Goal: Transaction & Acquisition: Subscribe to service/newsletter

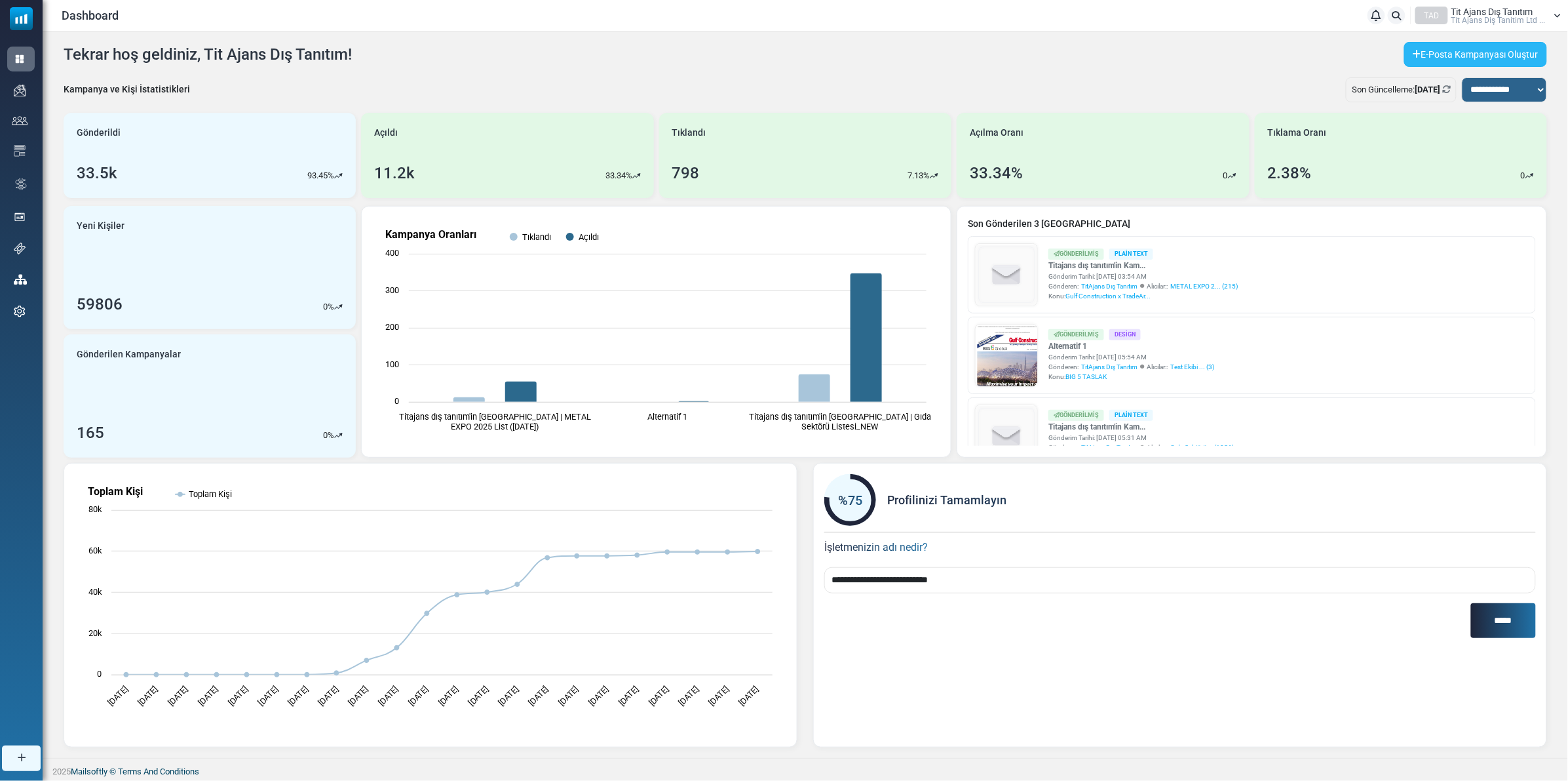
click at [1436, 61] on link "E-Posta Kampanyası Oluştur" at bounding box center [1476, 54] width 143 height 25
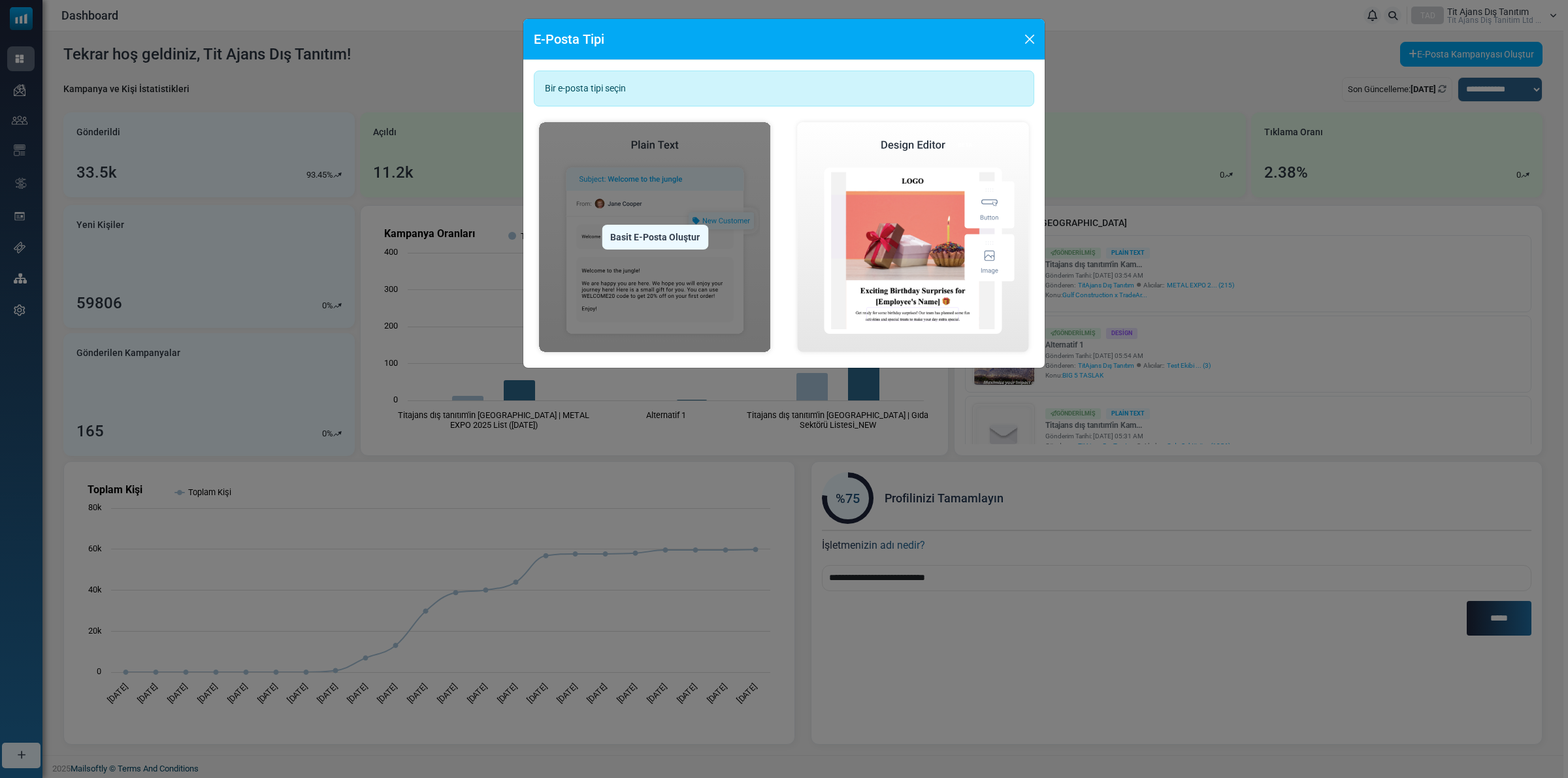
click at [639, 233] on div "Basit E-Posta Oluştur" at bounding box center [655, 237] width 106 height 25
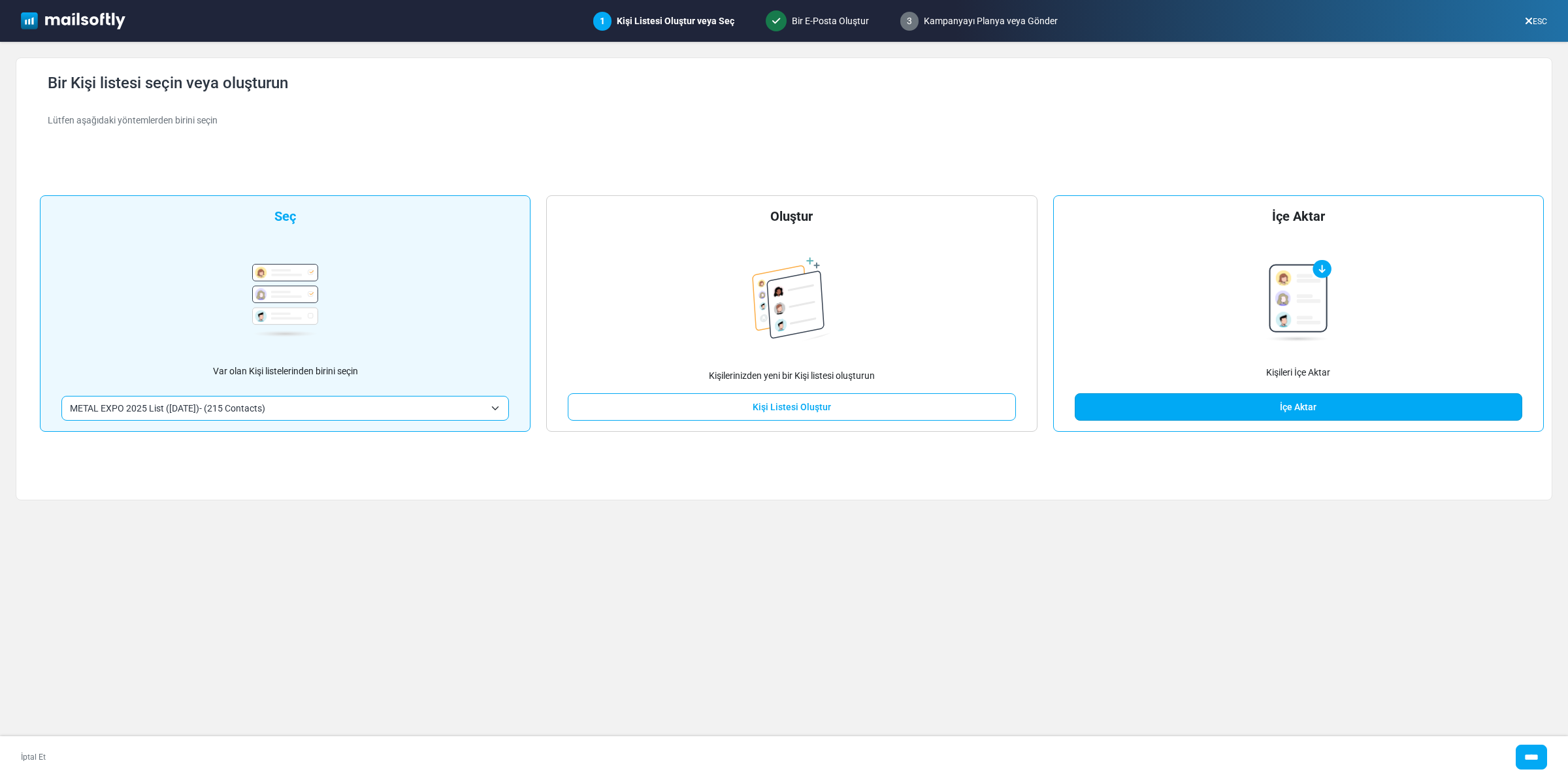
click at [1275, 413] on link "İçe Aktar" at bounding box center [1299, 407] width 448 height 27
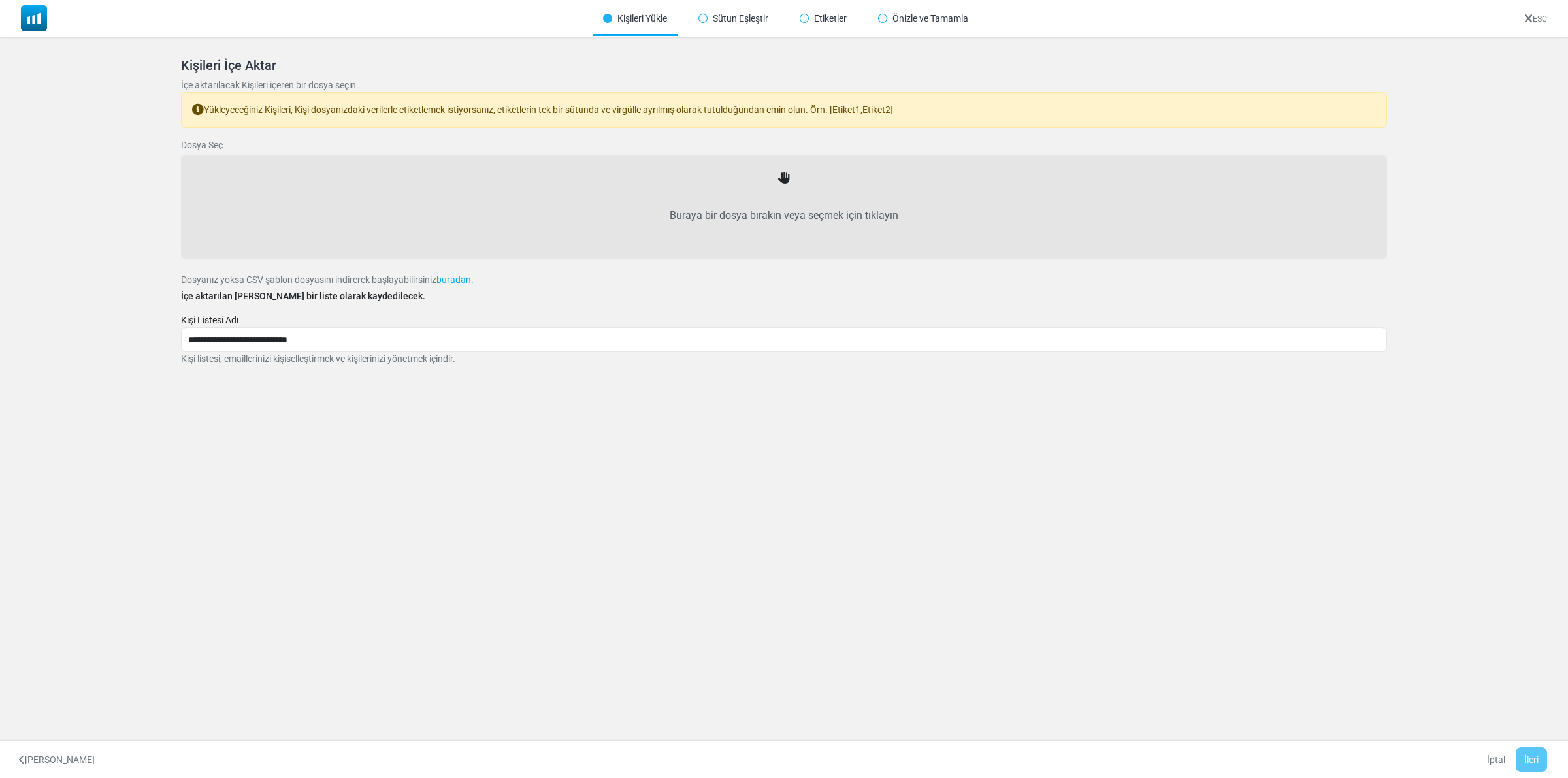
click at [784, 178] on icon at bounding box center [784, 178] width 12 height 12
click at [783, 215] on label "Buraya bir dosya bırakın veya seçmek için tıklayın" at bounding box center [784, 216] width 1177 height 58
click at [0, 0] on input "Buraya bir dosya bırakın veya seçmek için tıklayın" at bounding box center [0, 0] width 0 height 0
type input "**********"
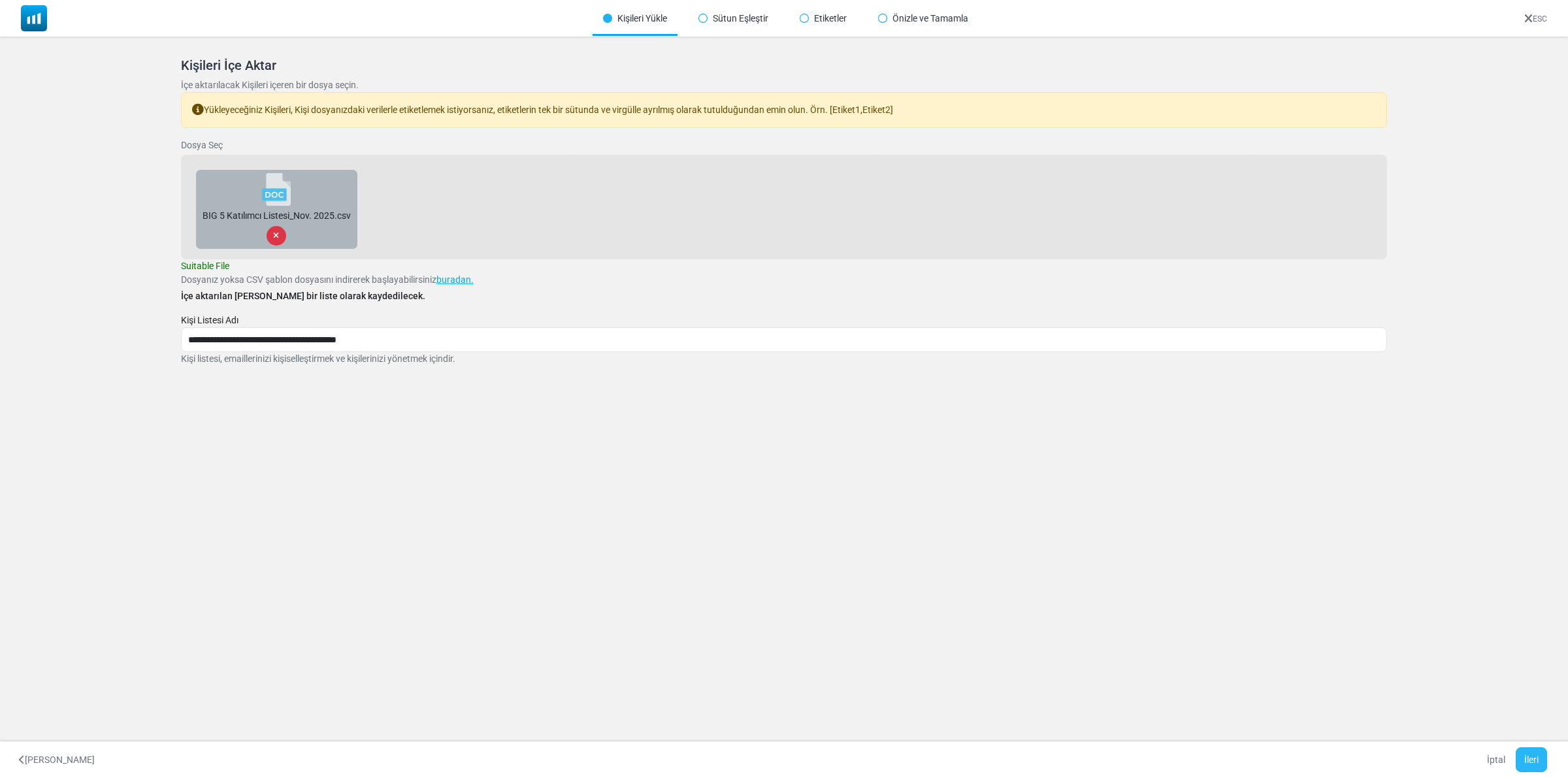
click at [1534, 759] on button "İleri" at bounding box center [1532, 759] width 32 height 25
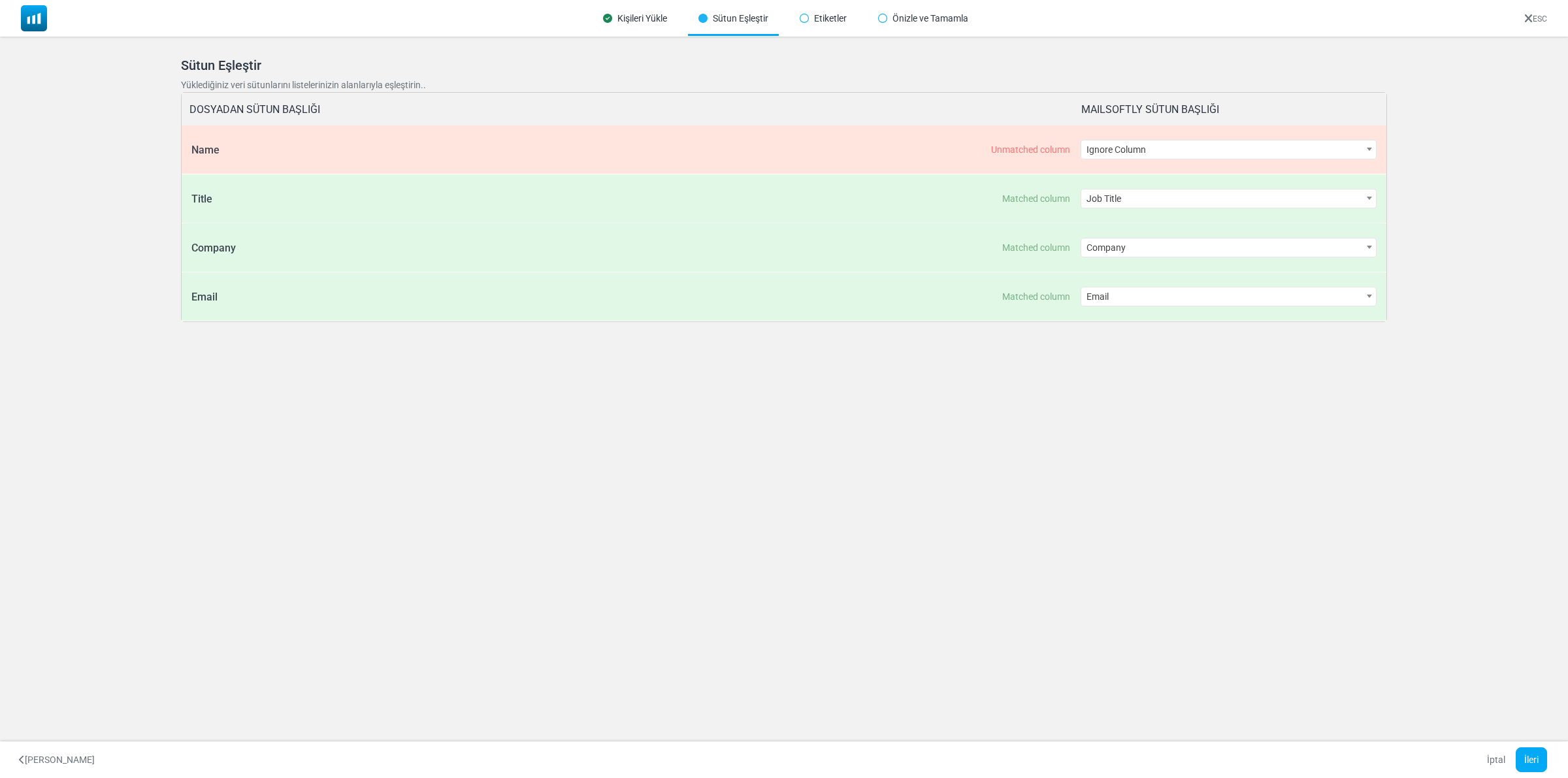
click at [1266, 144] on span "Ignore Column" at bounding box center [1229, 149] width 295 height 19
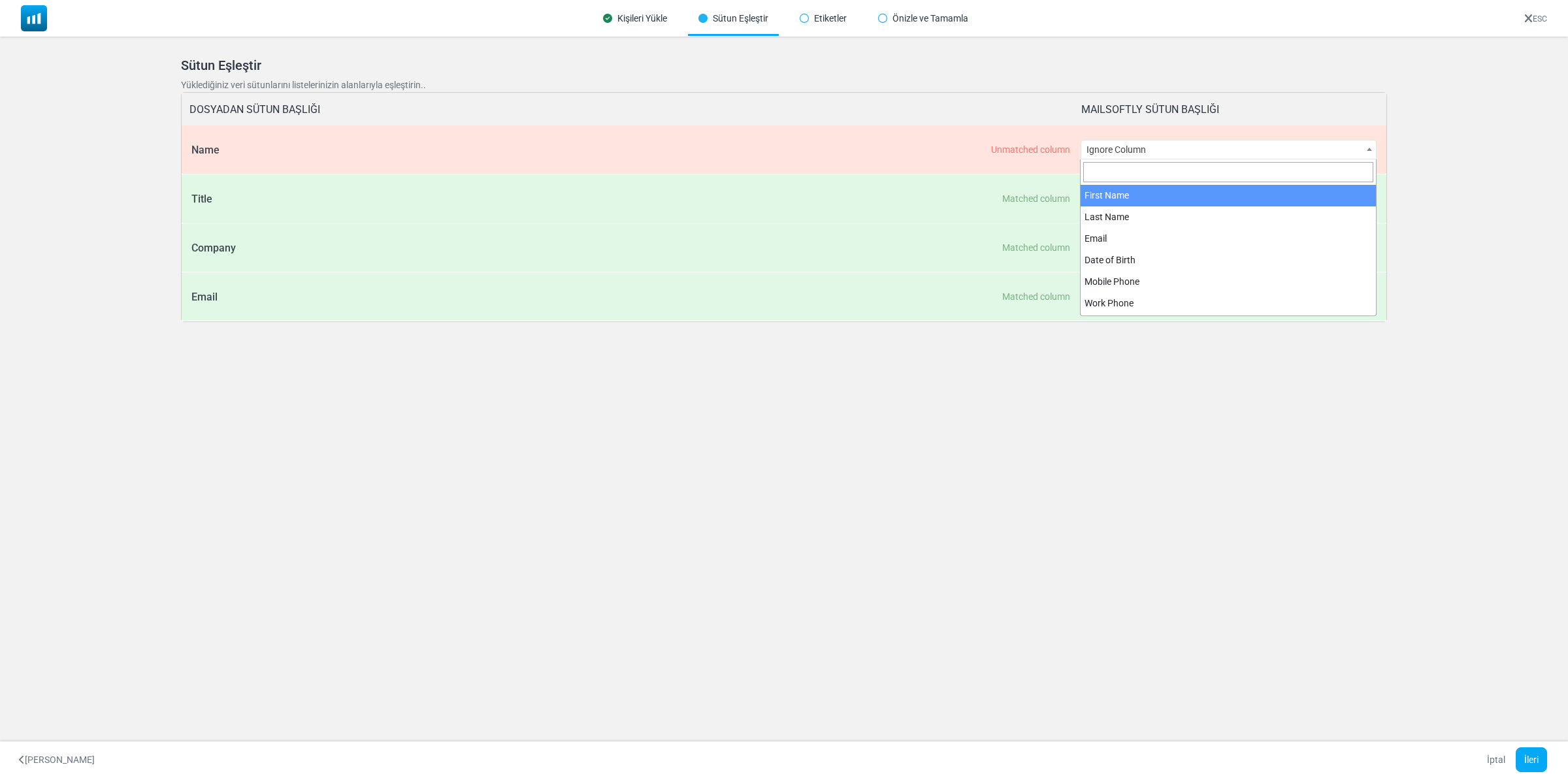
select select "**********"
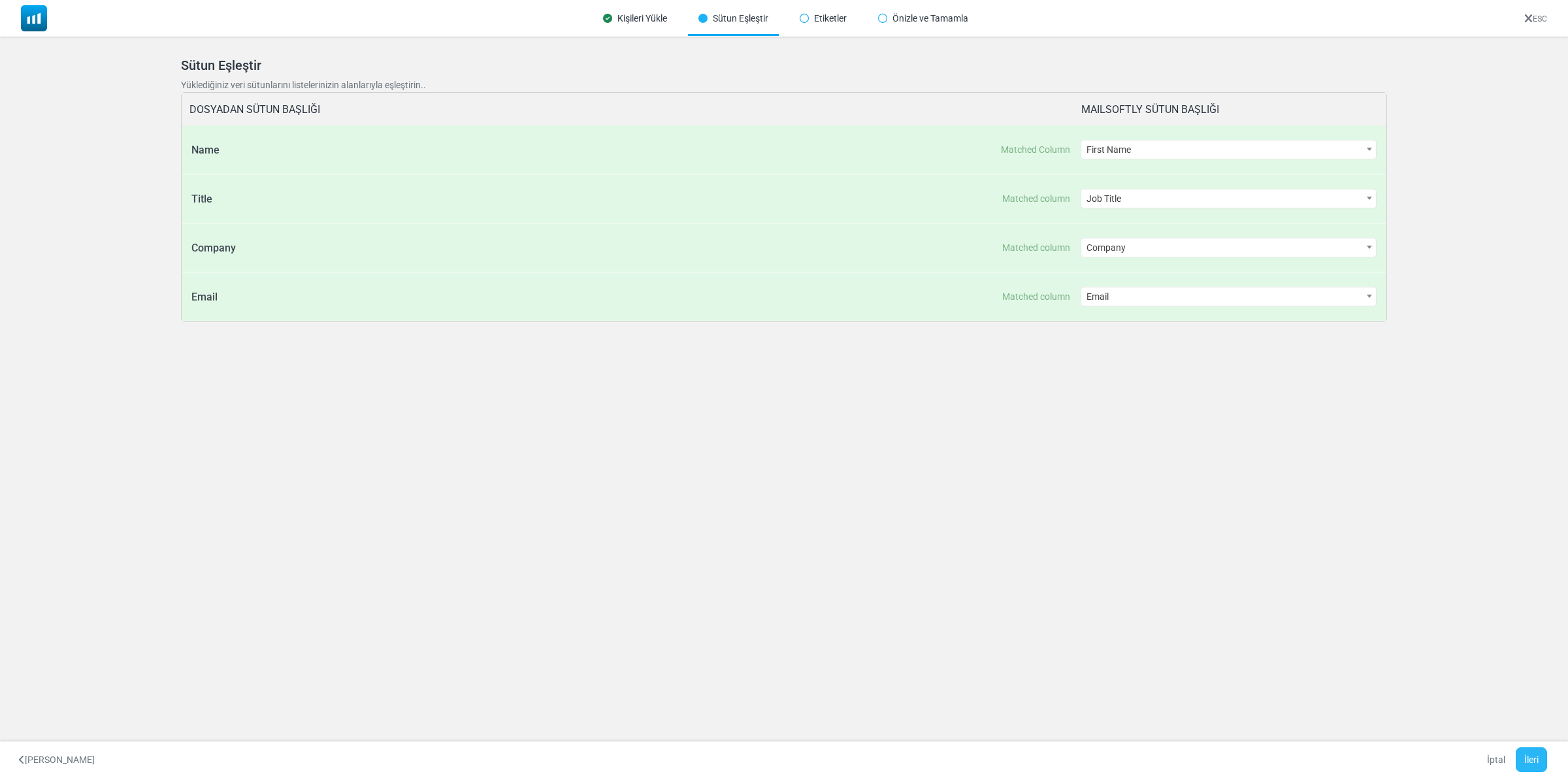
click at [1537, 758] on button "İleri" at bounding box center [1532, 759] width 32 height 25
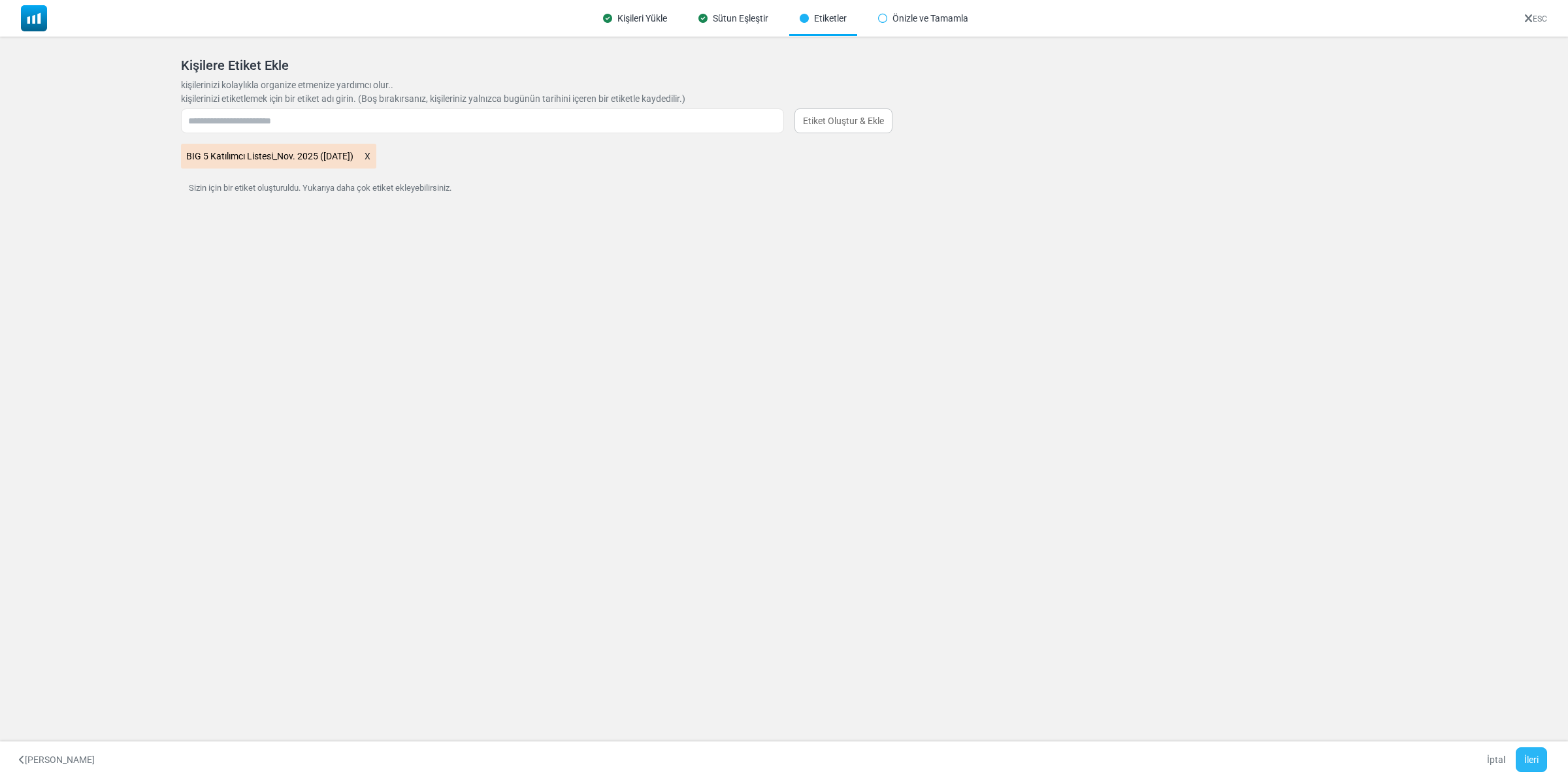
click at [1526, 759] on button "İleri" at bounding box center [1532, 759] width 32 height 25
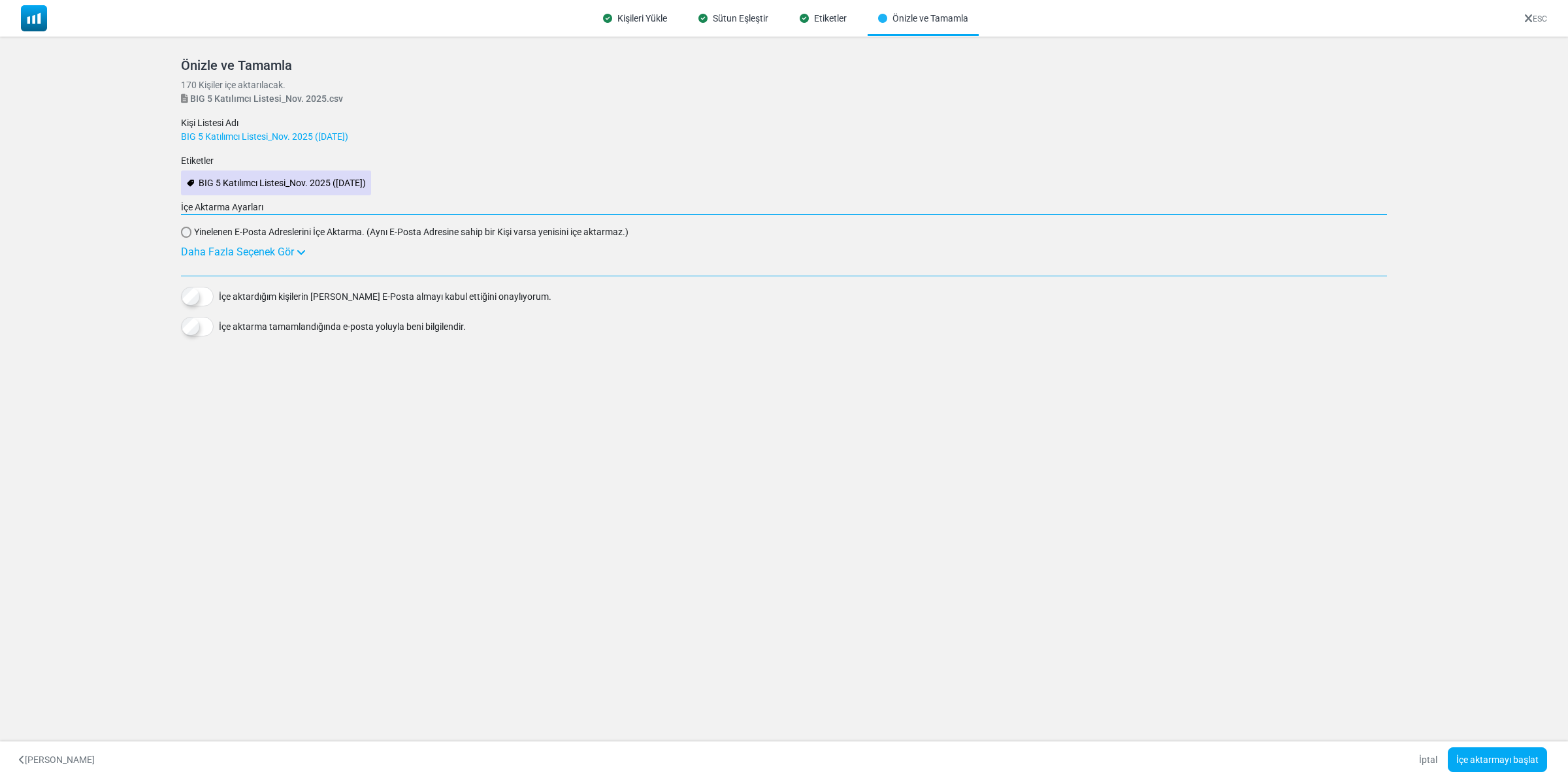
click at [278, 252] on div "Daha Fazla Seçenek Gör" at bounding box center [784, 252] width 1206 height 16
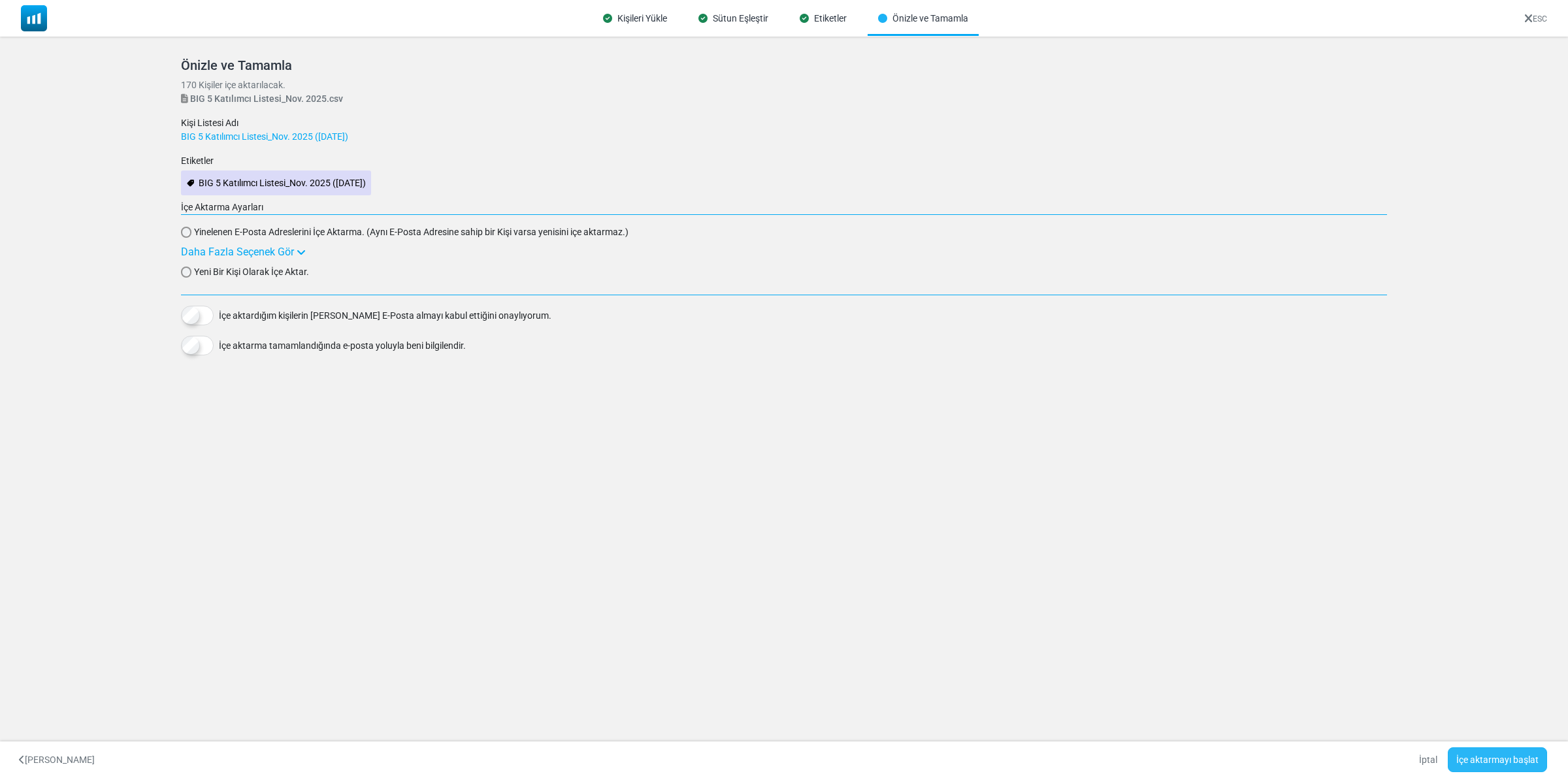
click at [1482, 759] on button "İçe aktarmayı başlat" at bounding box center [1497, 759] width 99 height 25
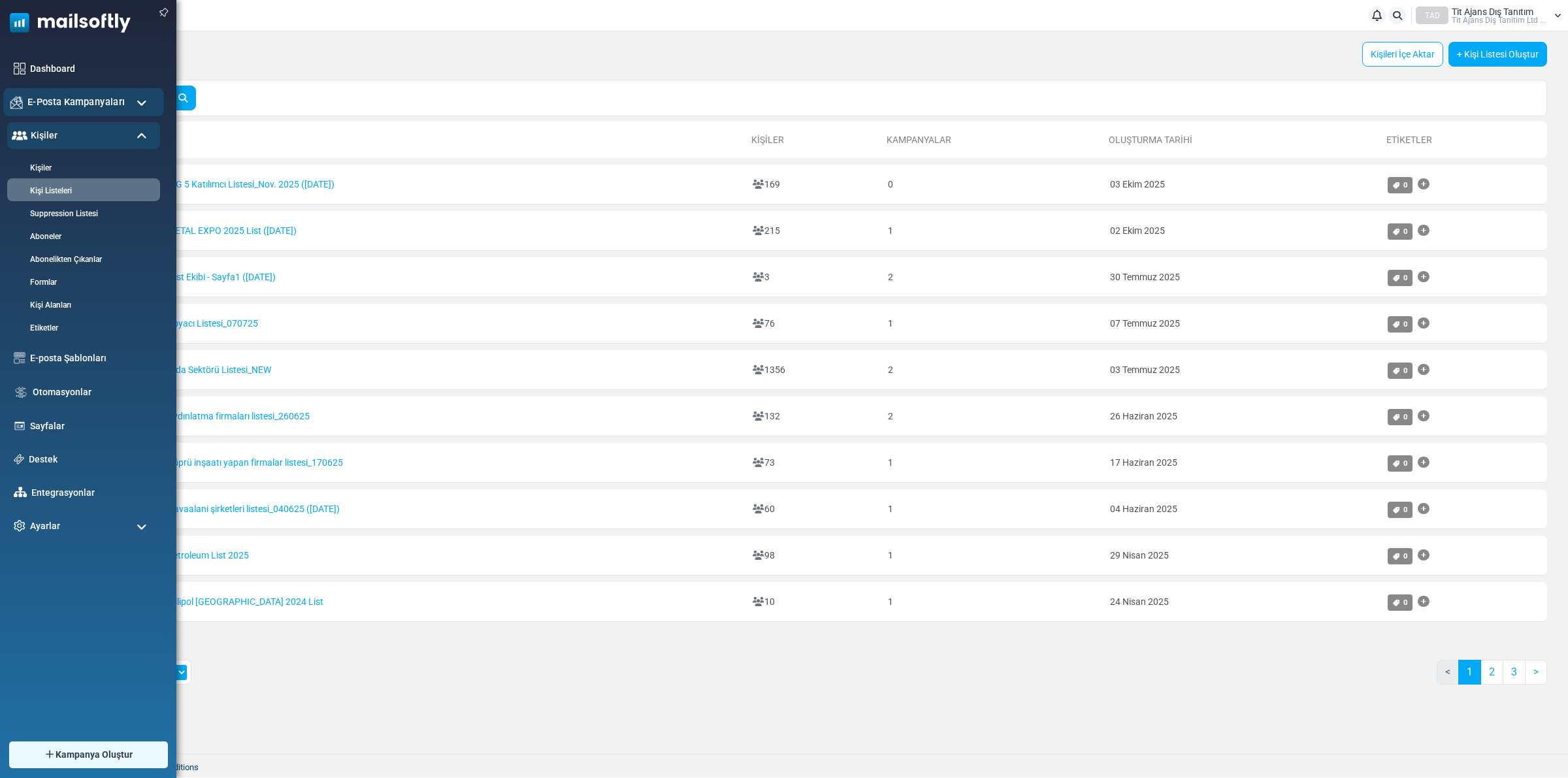
click at [90, 104] on span "E-Posta Kampanyaları" at bounding box center [76, 101] width 97 height 14
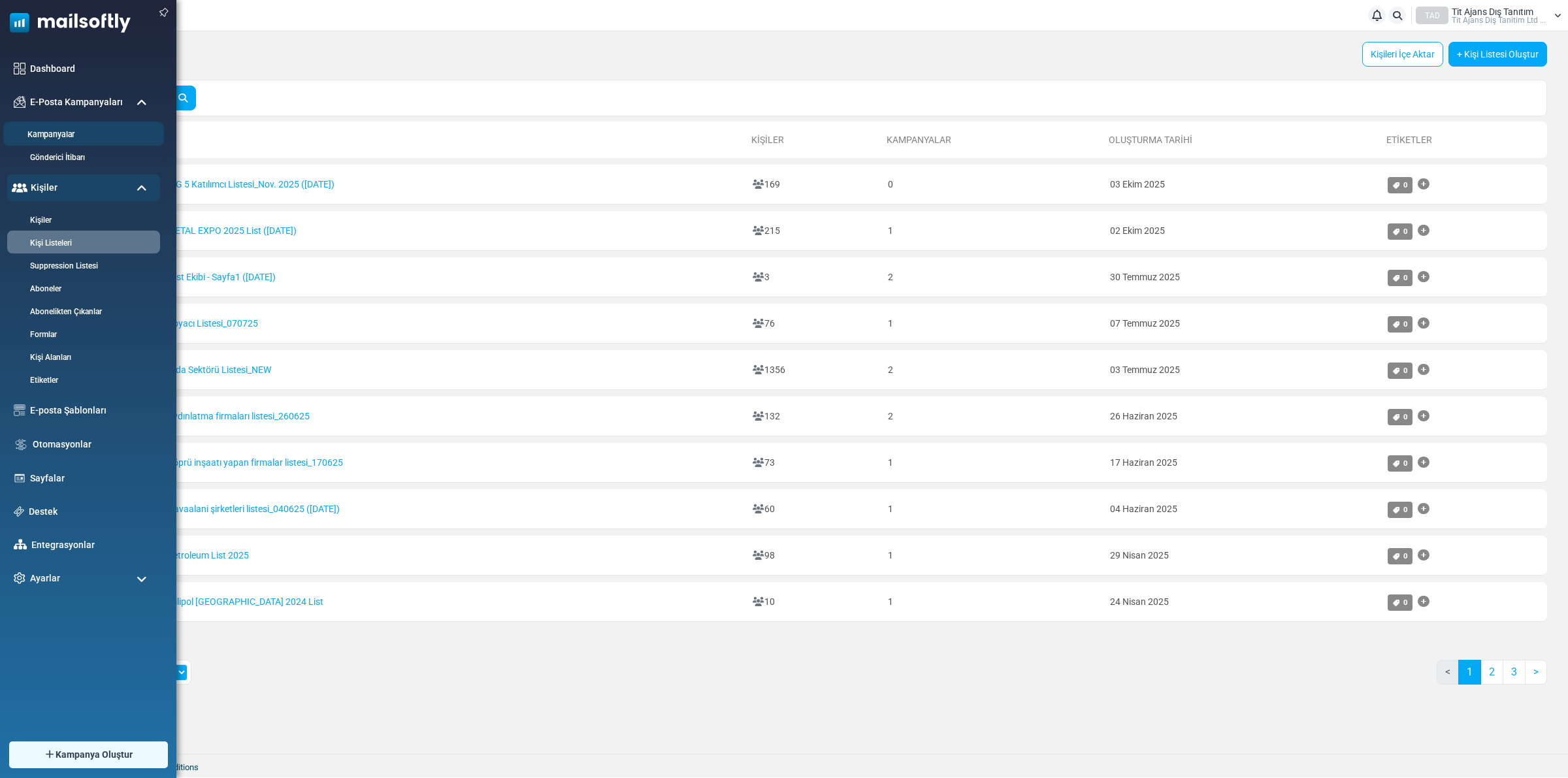
click at [73, 135] on link "Kampanyalar" at bounding box center [82, 135] width 157 height 12
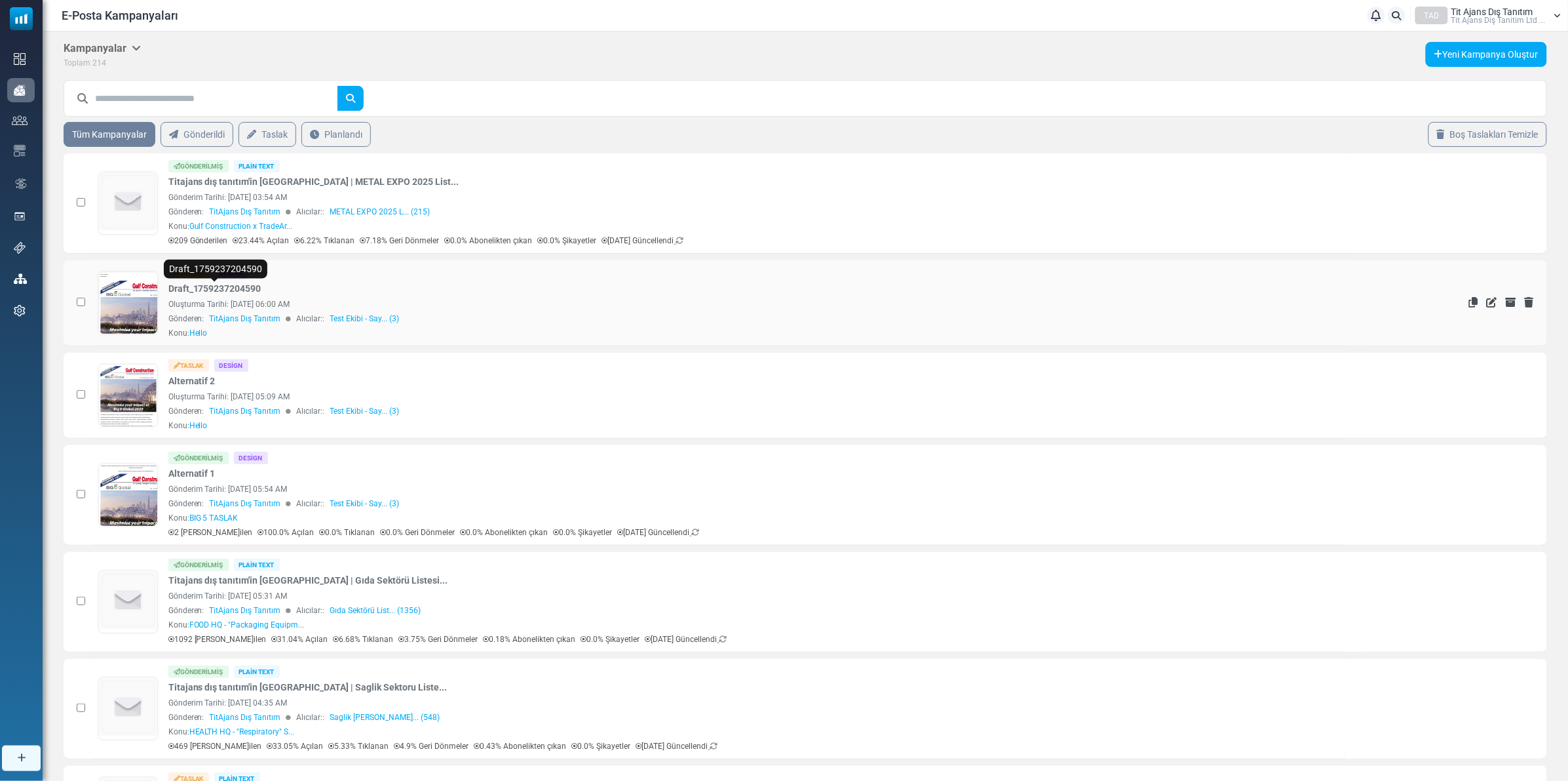
click at [233, 289] on link "Draft_1759237204590" at bounding box center [215, 289] width 93 height 14
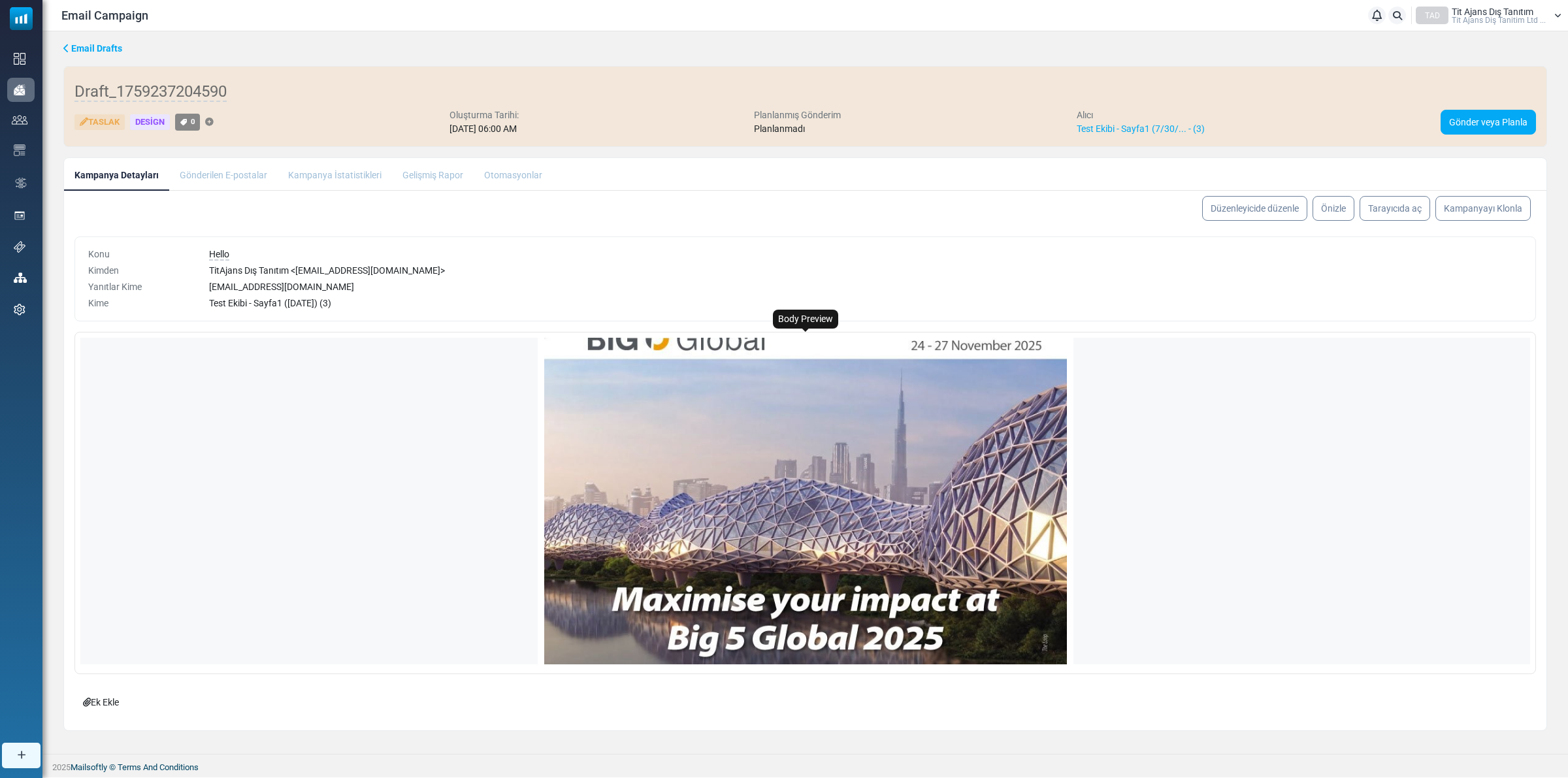
scroll to position [163, 0]
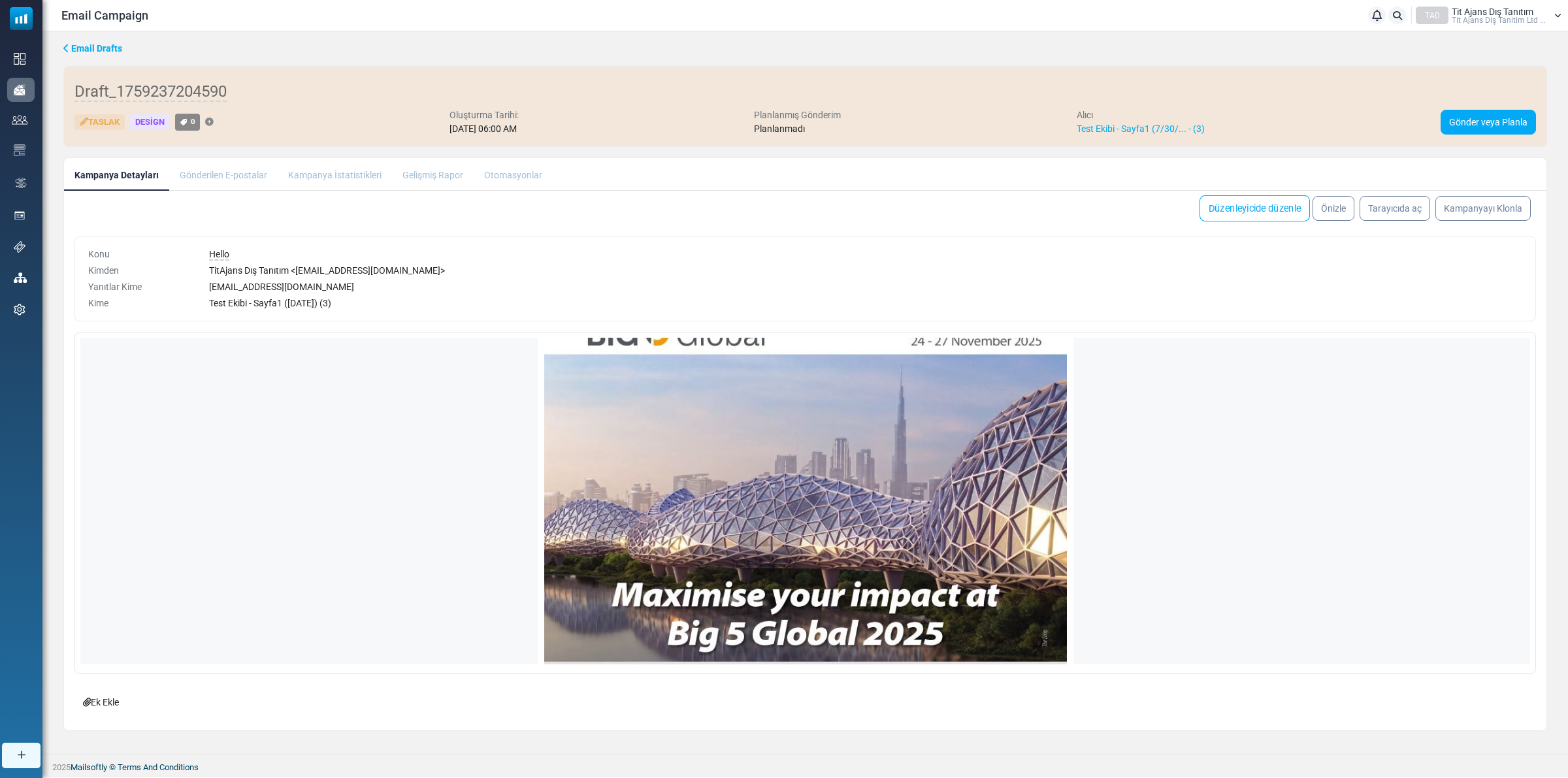
click at [1290, 206] on link "Düzenleyicide düzenle" at bounding box center [1255, 208] width 110 height 26
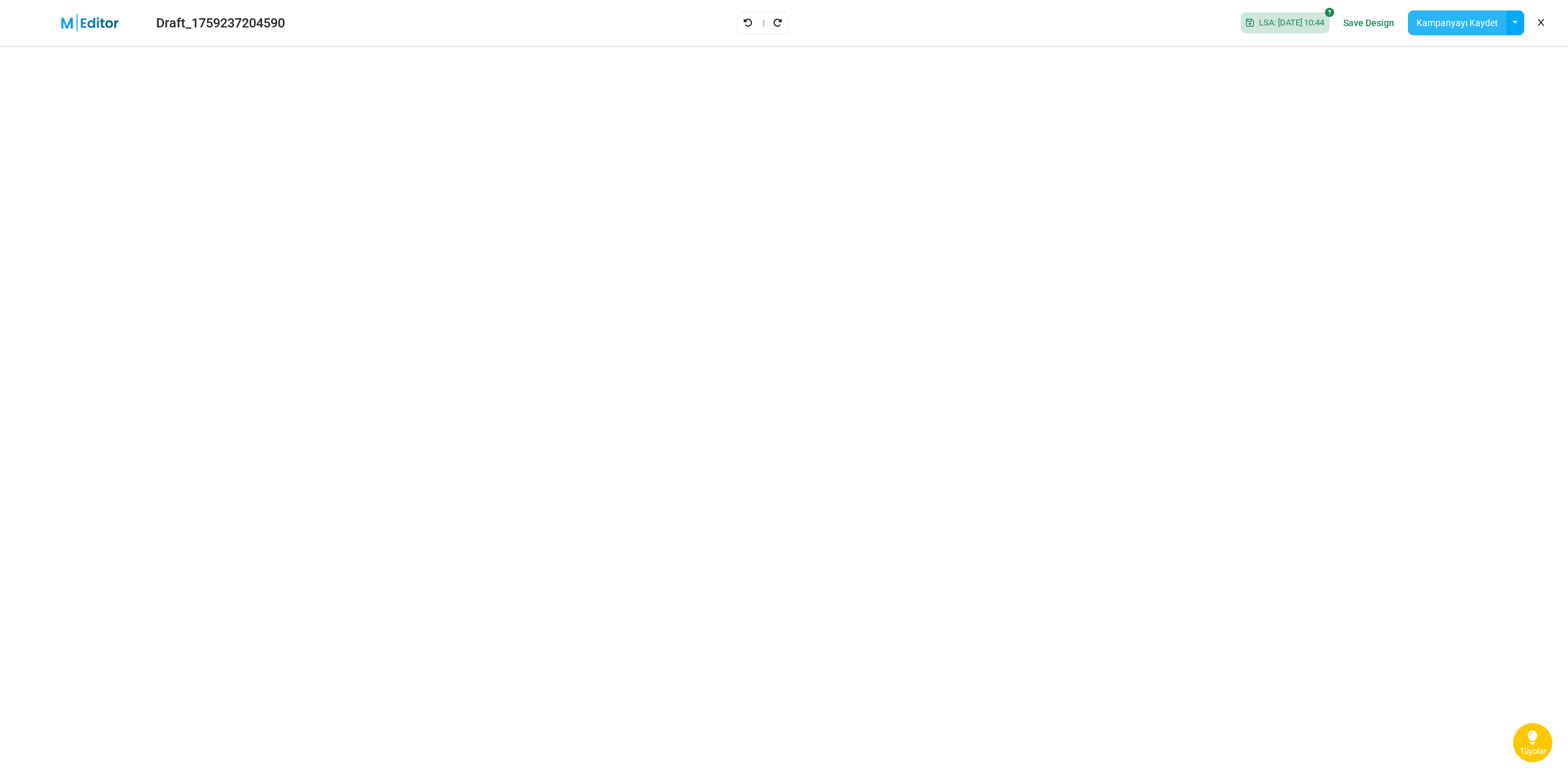
click at [1449, 29] on button "Kampanyayı Kaydet" at bounding box center [1458, 23] width 99 height 25
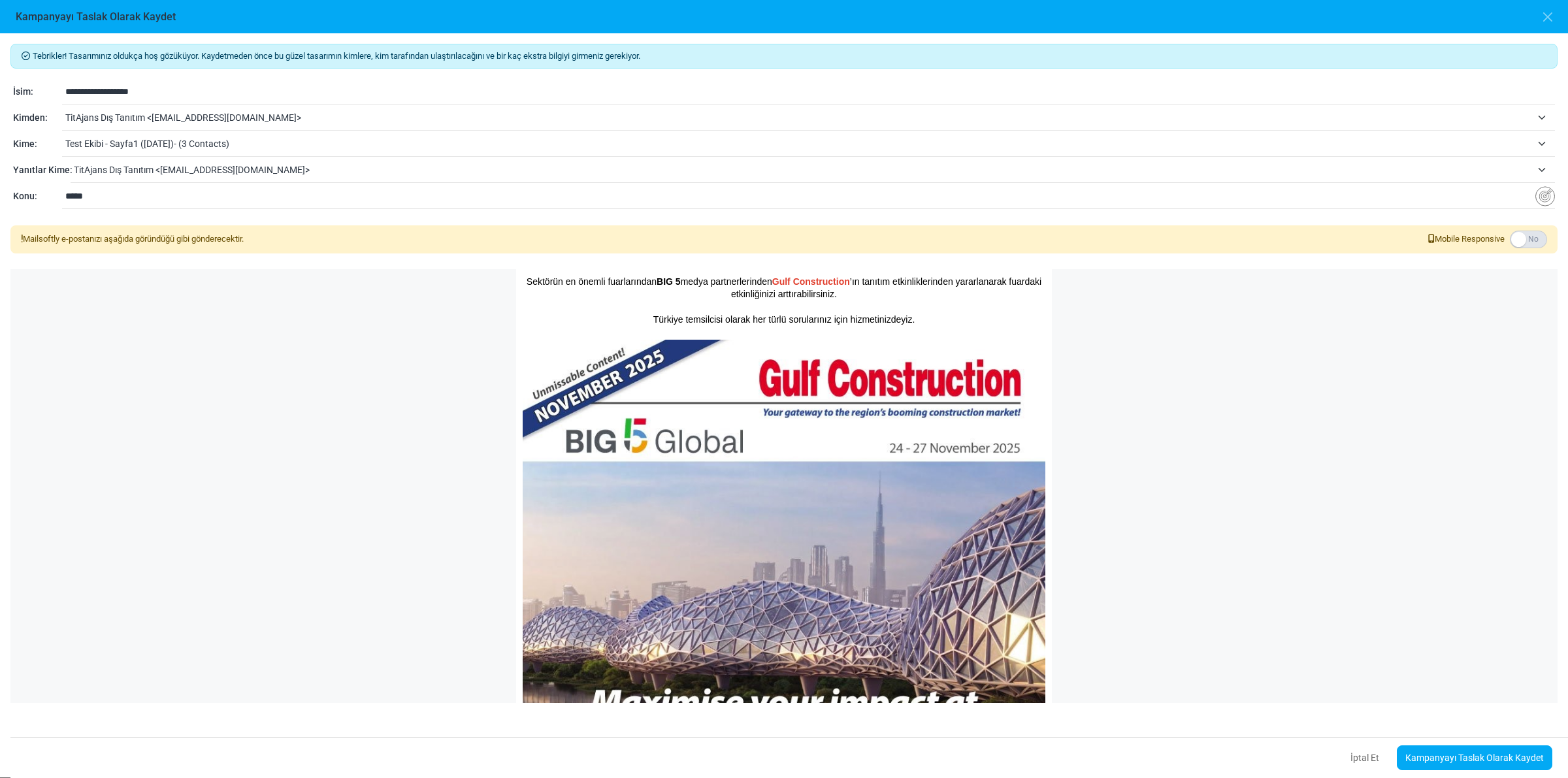
drag, startPoint x: 91, startPoint y: 197, endPoint x: 48, endPoint y: 191, distance: 43.4
click at [48, 191] on div "**********" at bounding box center [784, 196] width 1542 height 16
type input "**********"
click at [1440, 755] on link "Kampanyayı Taslak Olarak Kaydet" at bounding box center [1474, 757] width 156 height 25
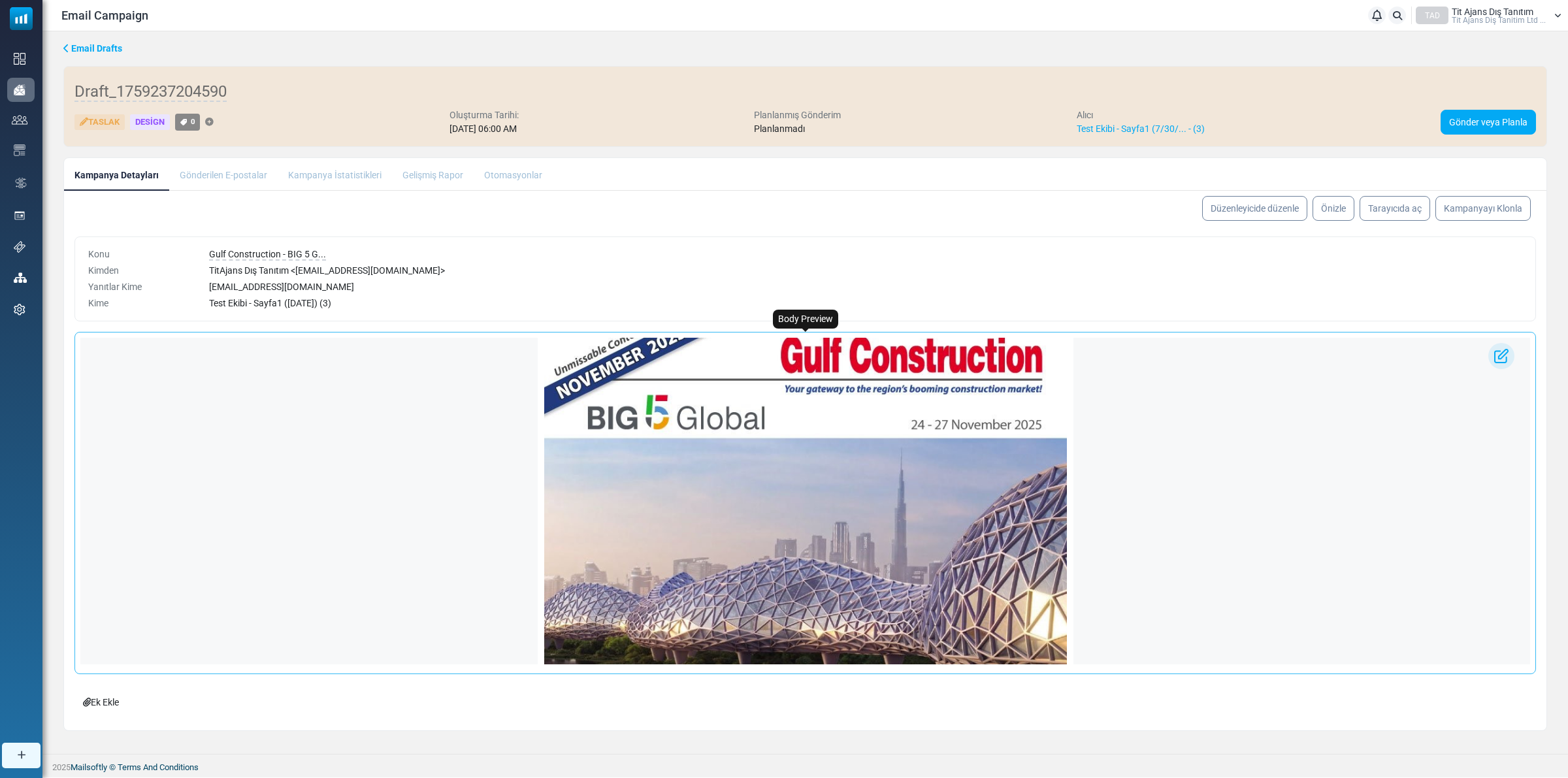
scroll to position [245, 0]
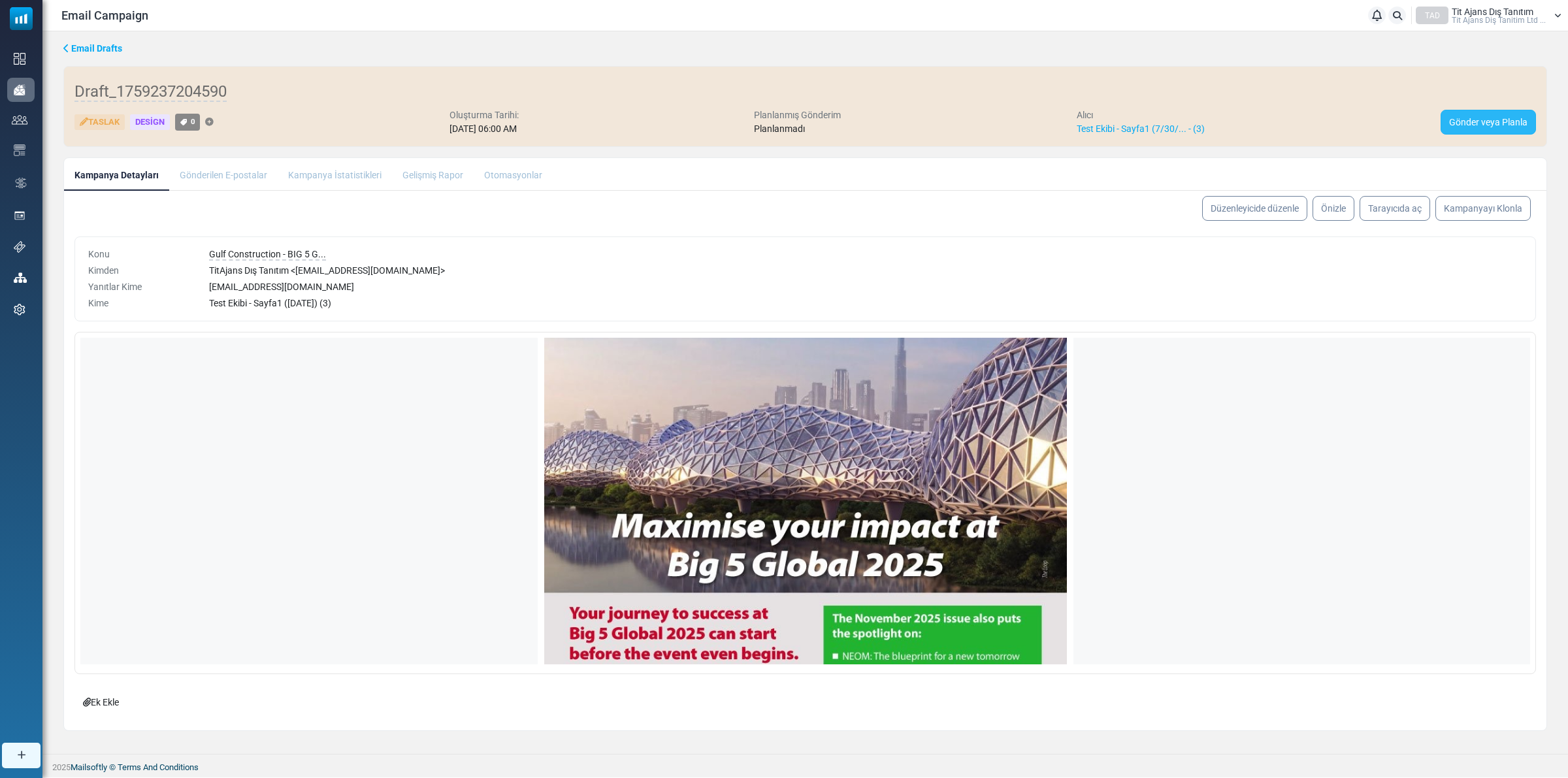
click at [1494, 124] on link "Gönder veya Planla" at bounding box center [1488, 122] width 95 height 25
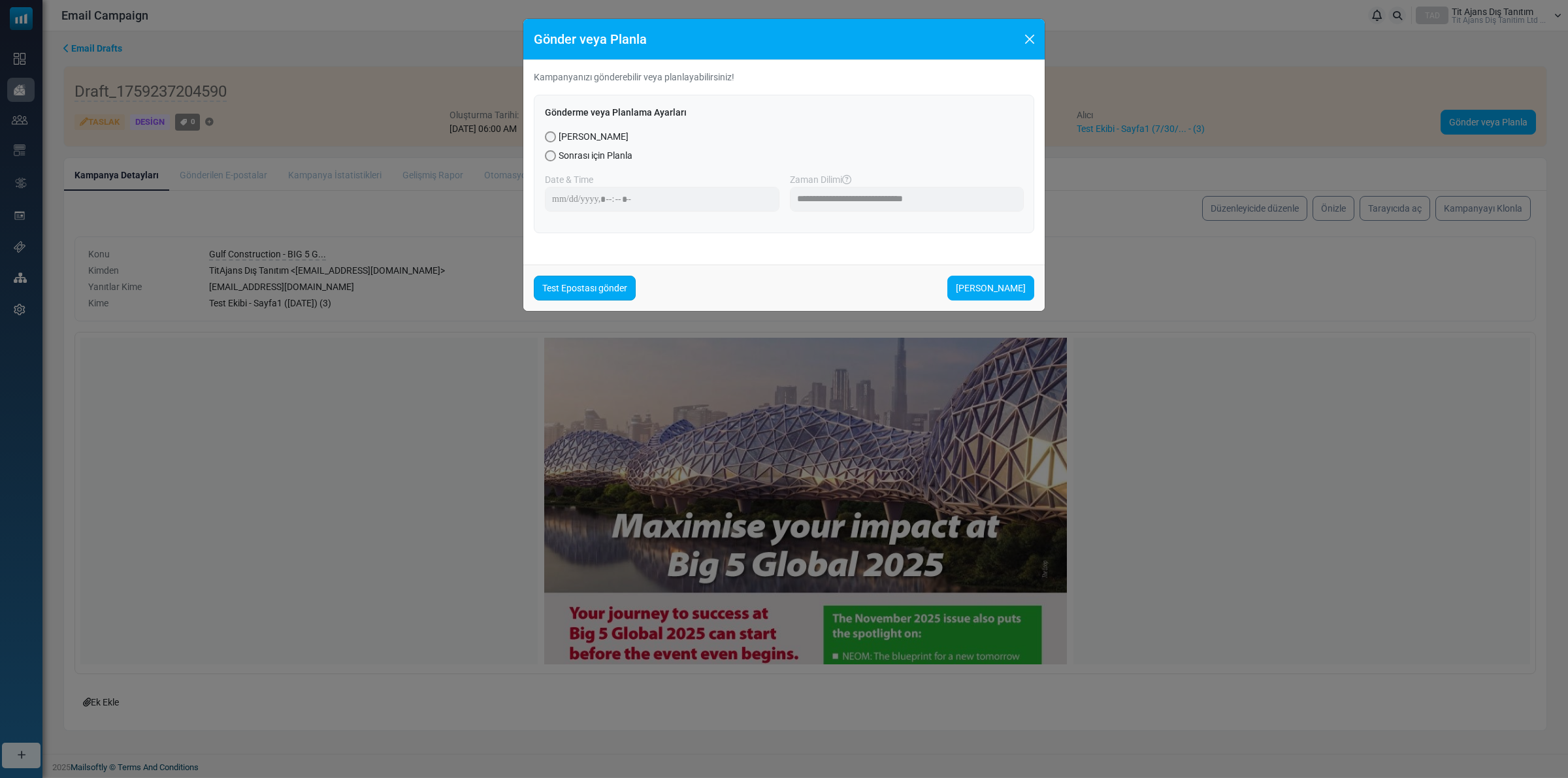
click at [590, 284] on link "Test Epostası gönder" at bounding box center [585, 288] width 102 height 25
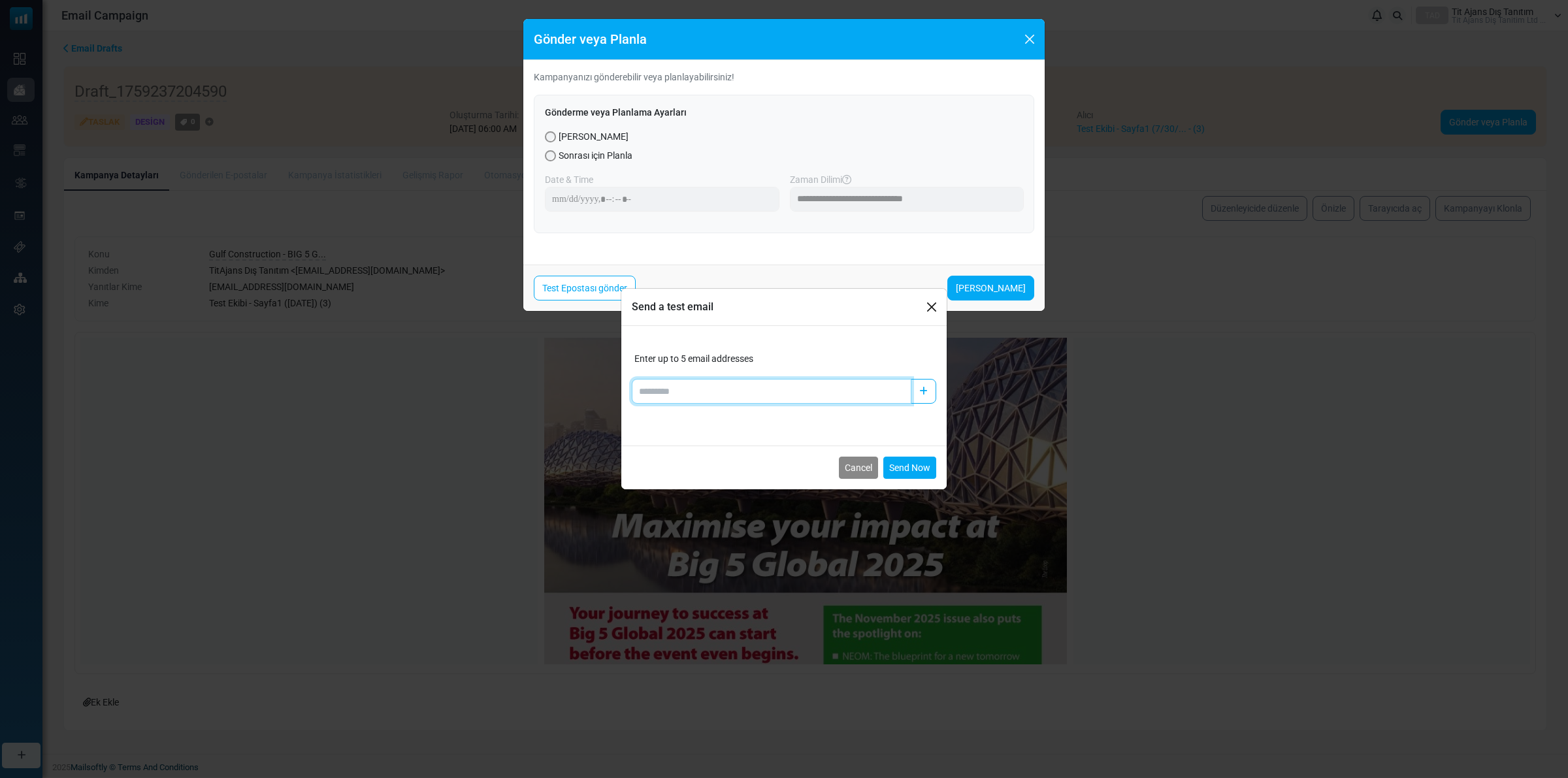
click at [701, 389] on input "Add email" at bounding box center [772, 391] width 280 height 25
click at [922, 304] on button "Close" at bounding box center [932, 307] width 20 height 20
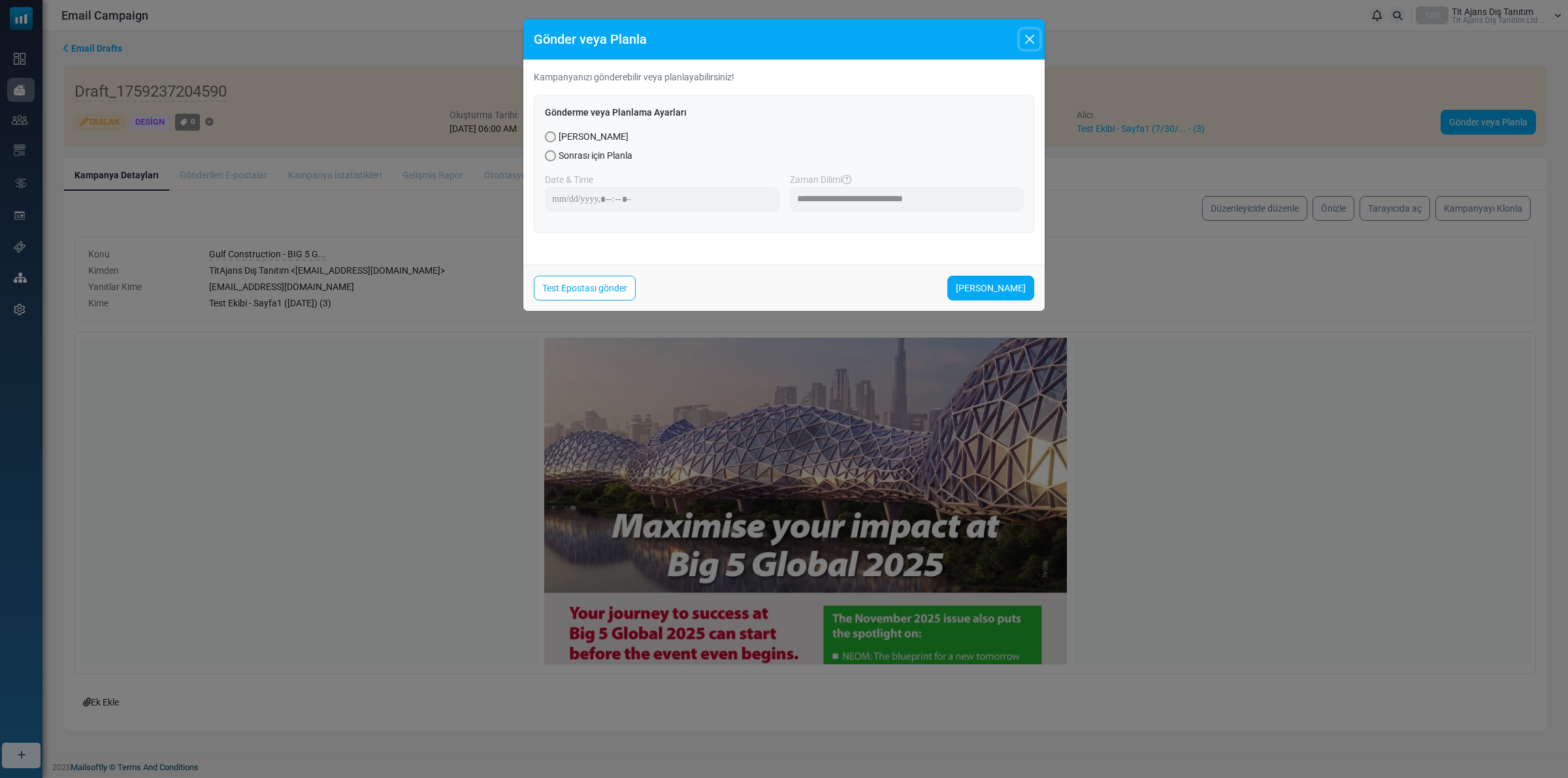
click at [1033, 40] on button "Close" at bounding box center [1030, 39] width 20 height 20
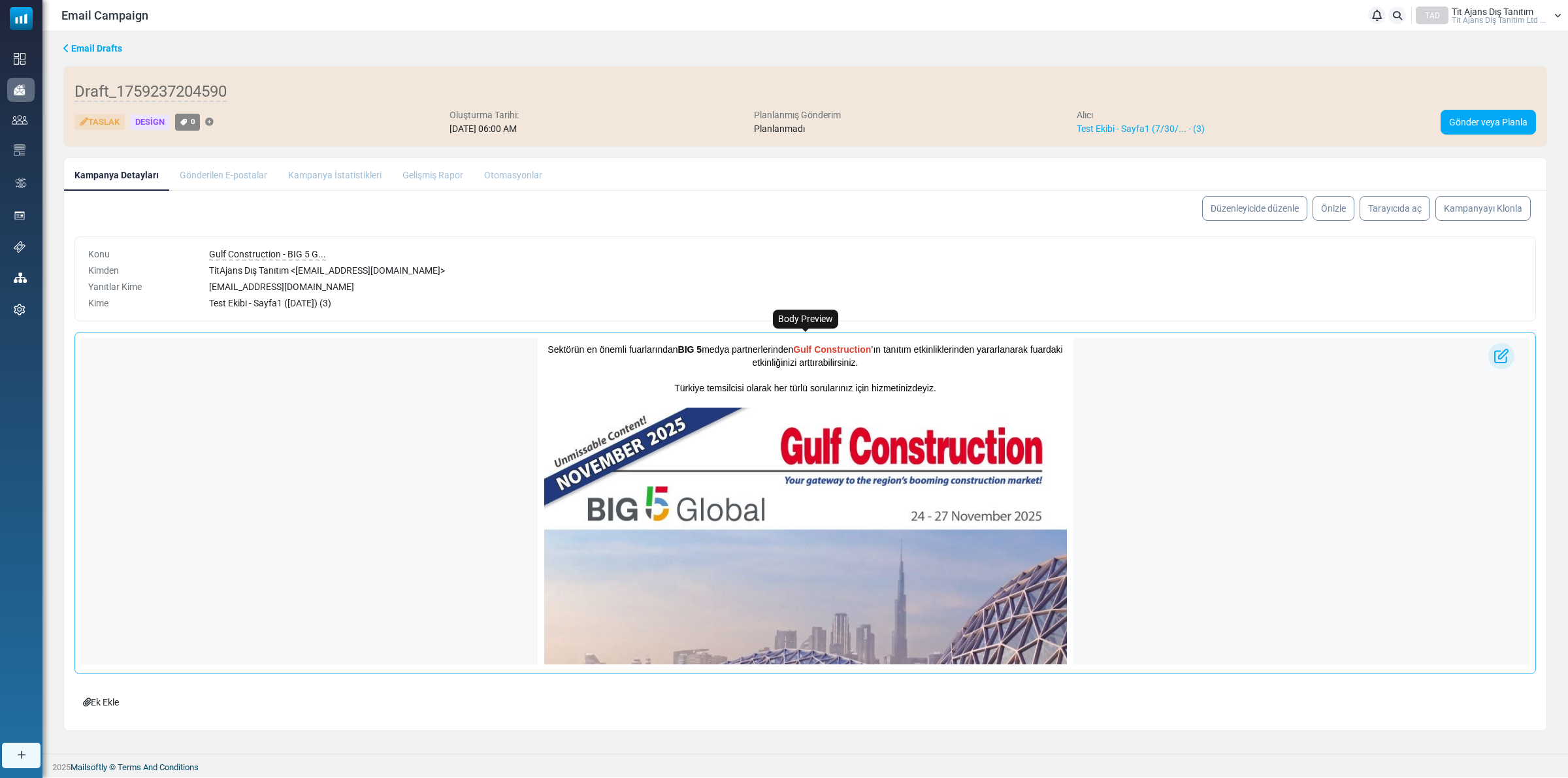
scroll to position [0, 0]
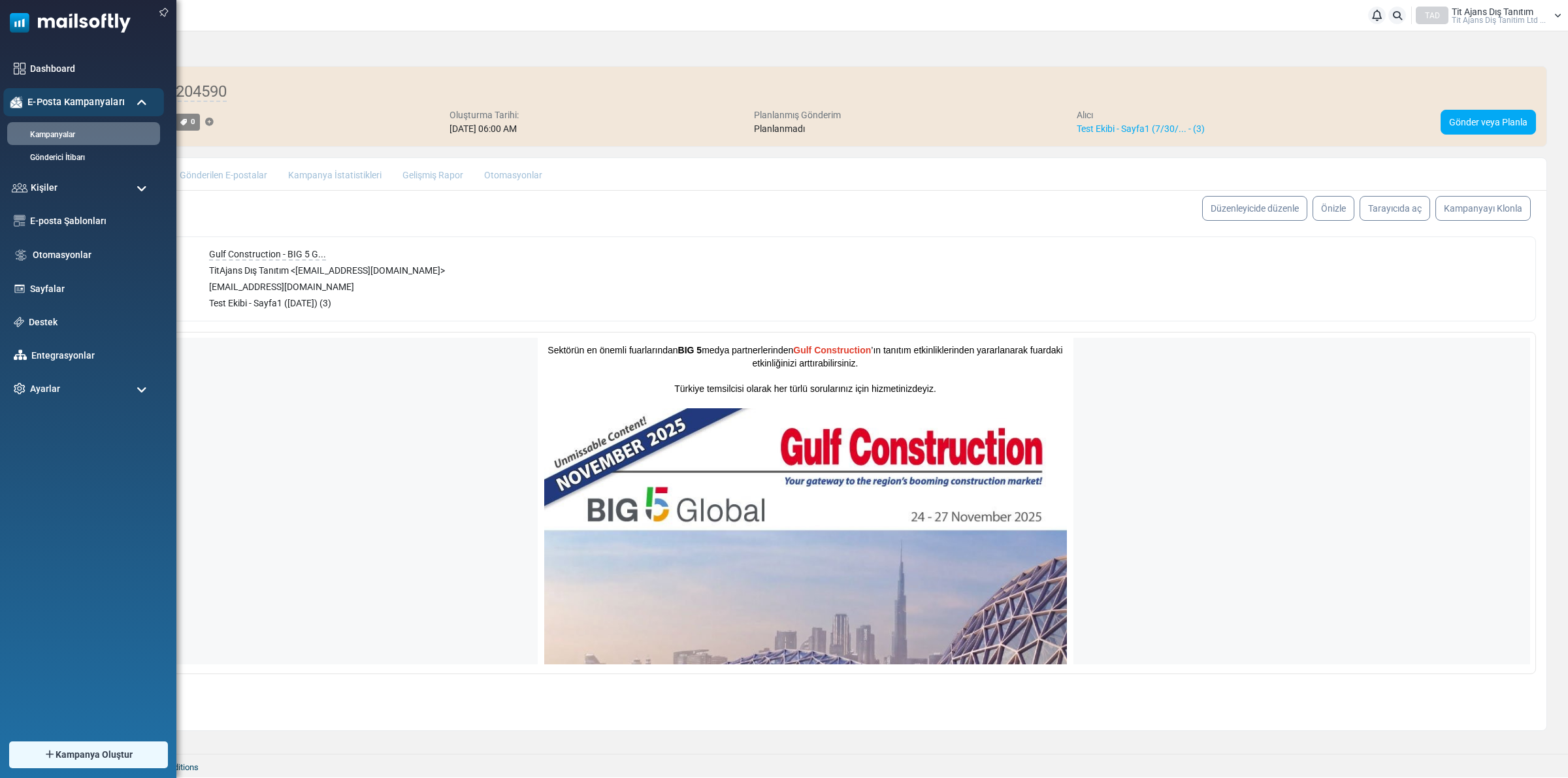
click at [59, 106] on span "E-Posta Kampanyaları" at bounding box center [76, 101] width 97 height 14
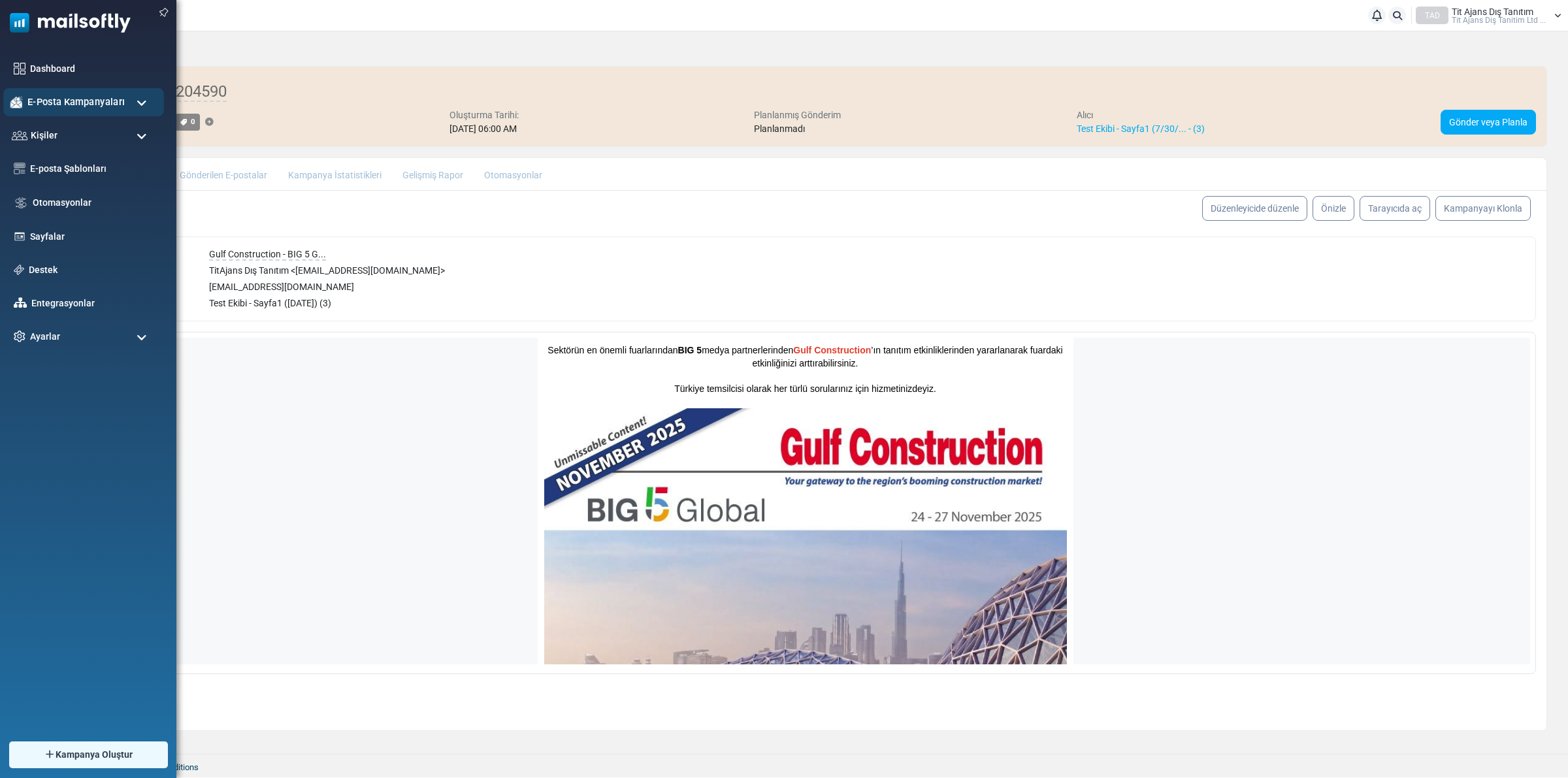
click at [67, 110] on div "E-Posta Kampanyaları" at bounding box center [84, 102] width 160 height 28
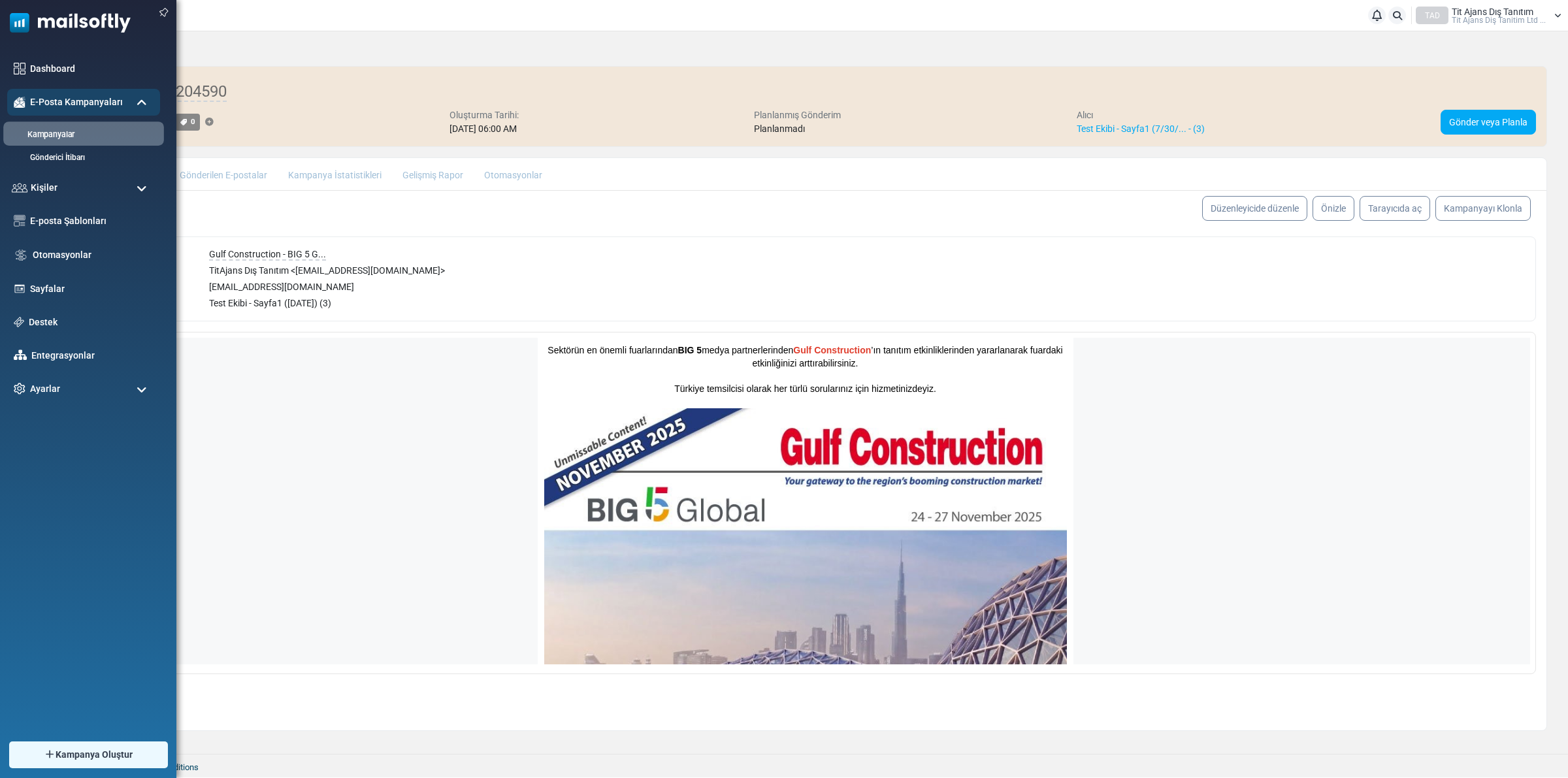
drag, startPoint x: 66, startPoint y: 139, endPoint x: 109, endPoint y: 145, distance: 43.4
click at [65, 139] on link "Kampanyalar" at bounding box center [82, 135] width 157 height 12
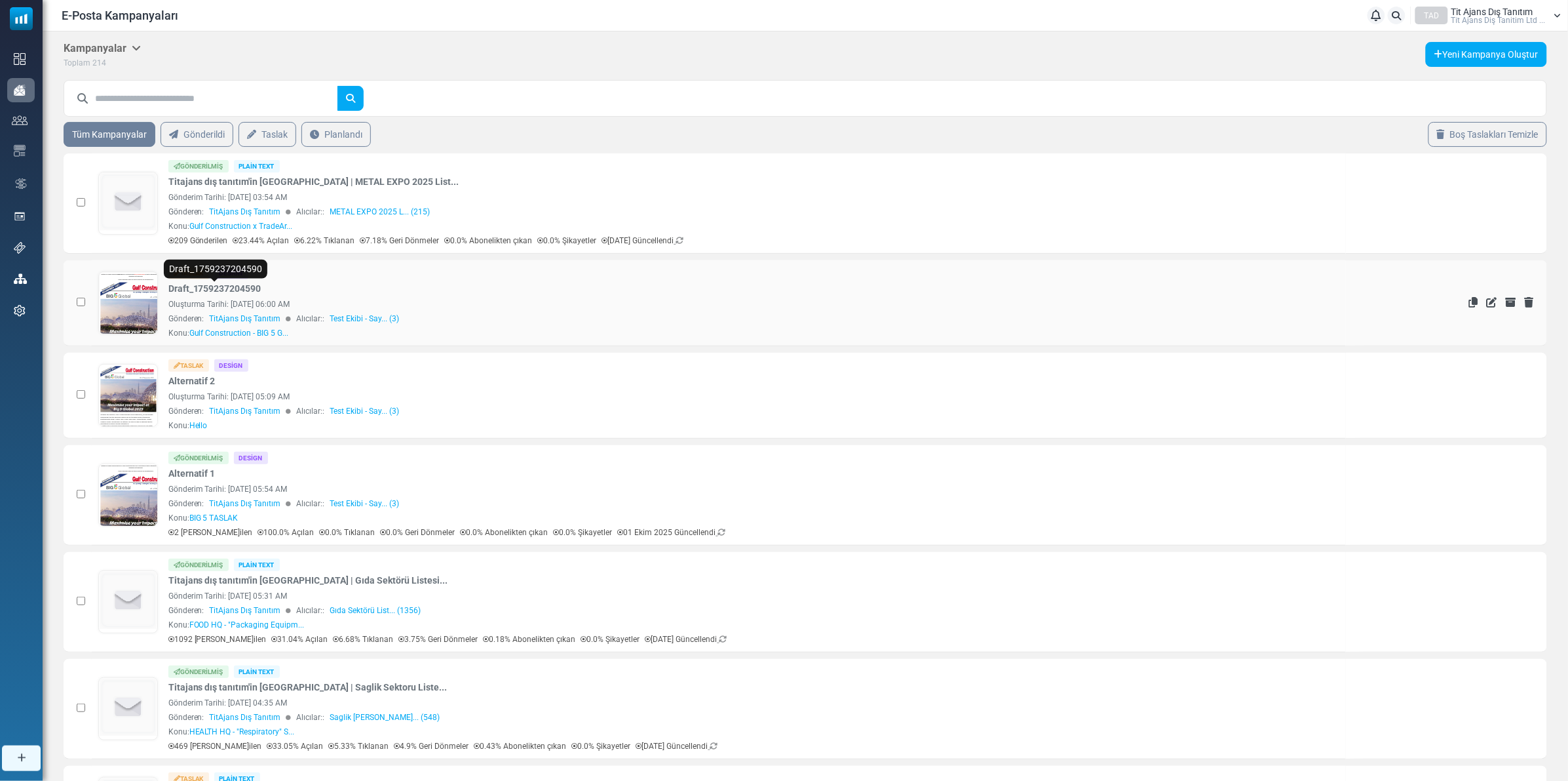
click at [233, 292] on link "Draft_1759237204590" at bounding box center [215, 289] width 93 height 14
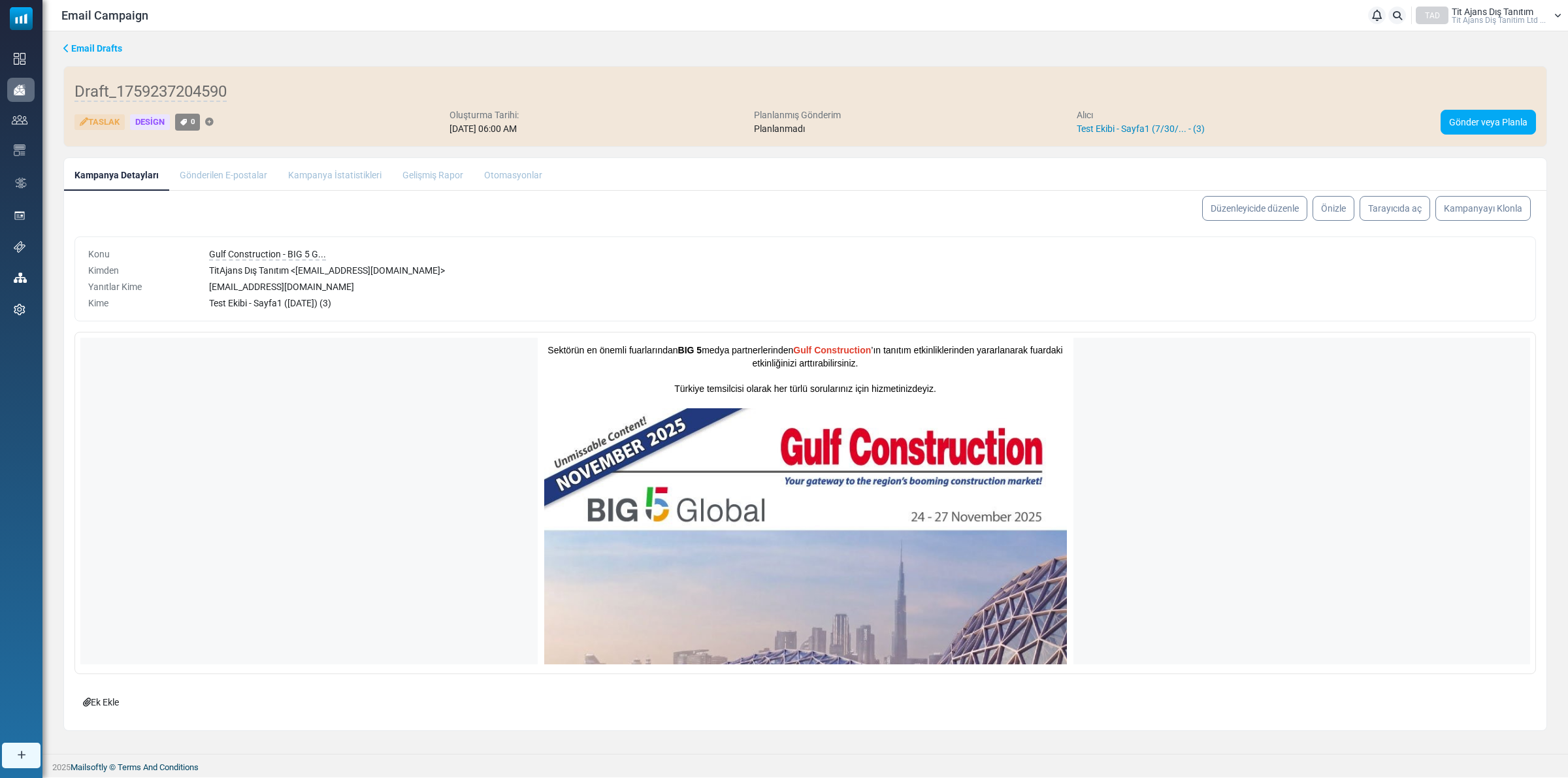
click at [1184, 132] on link "Test Ekibi - Sayfa1 (7/30/... - (3)" at bounding box center [1140, 128] width 128 height 10
click at [1482, 125] on link "Gönder veya Planla" at bounding box center [1488, 122] width 95 height 25
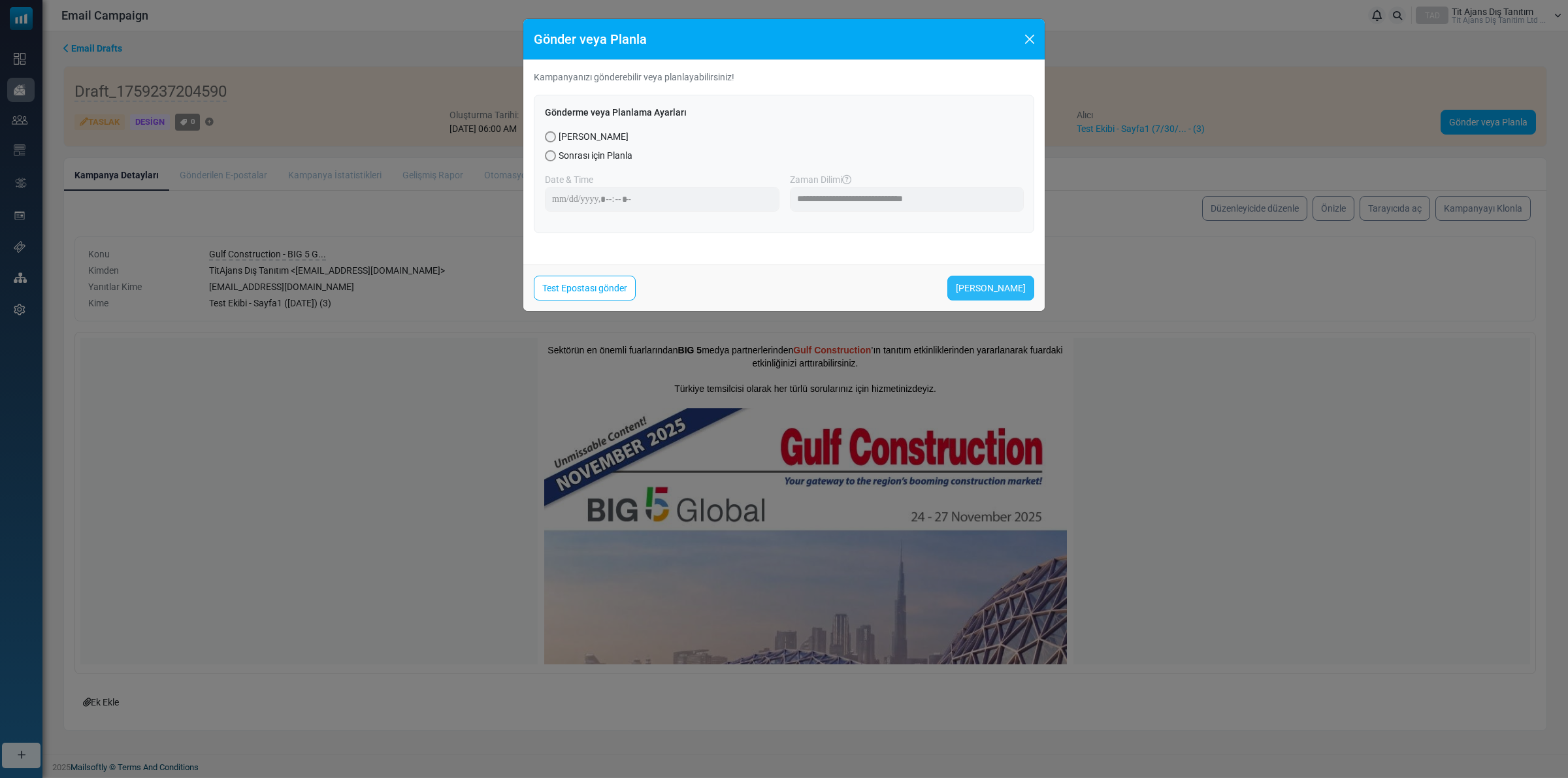
click at [984, 285] on link "Şimdi Gönder" at bounding box center [991, 288] width 87 height 25
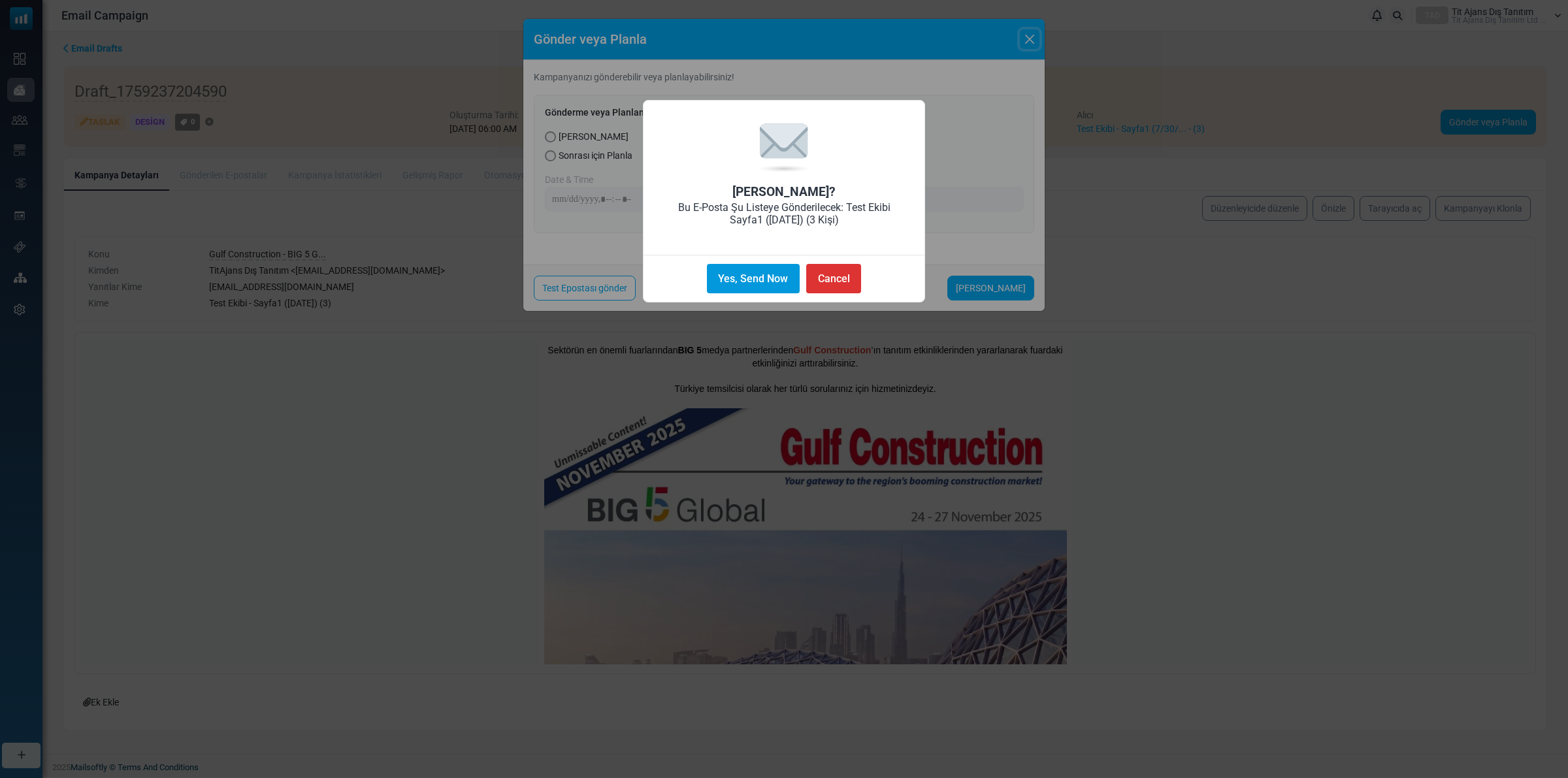
click at [742, 282] on button "Yes, Send Now" at bounding box center [753, 278] width 93 height 29
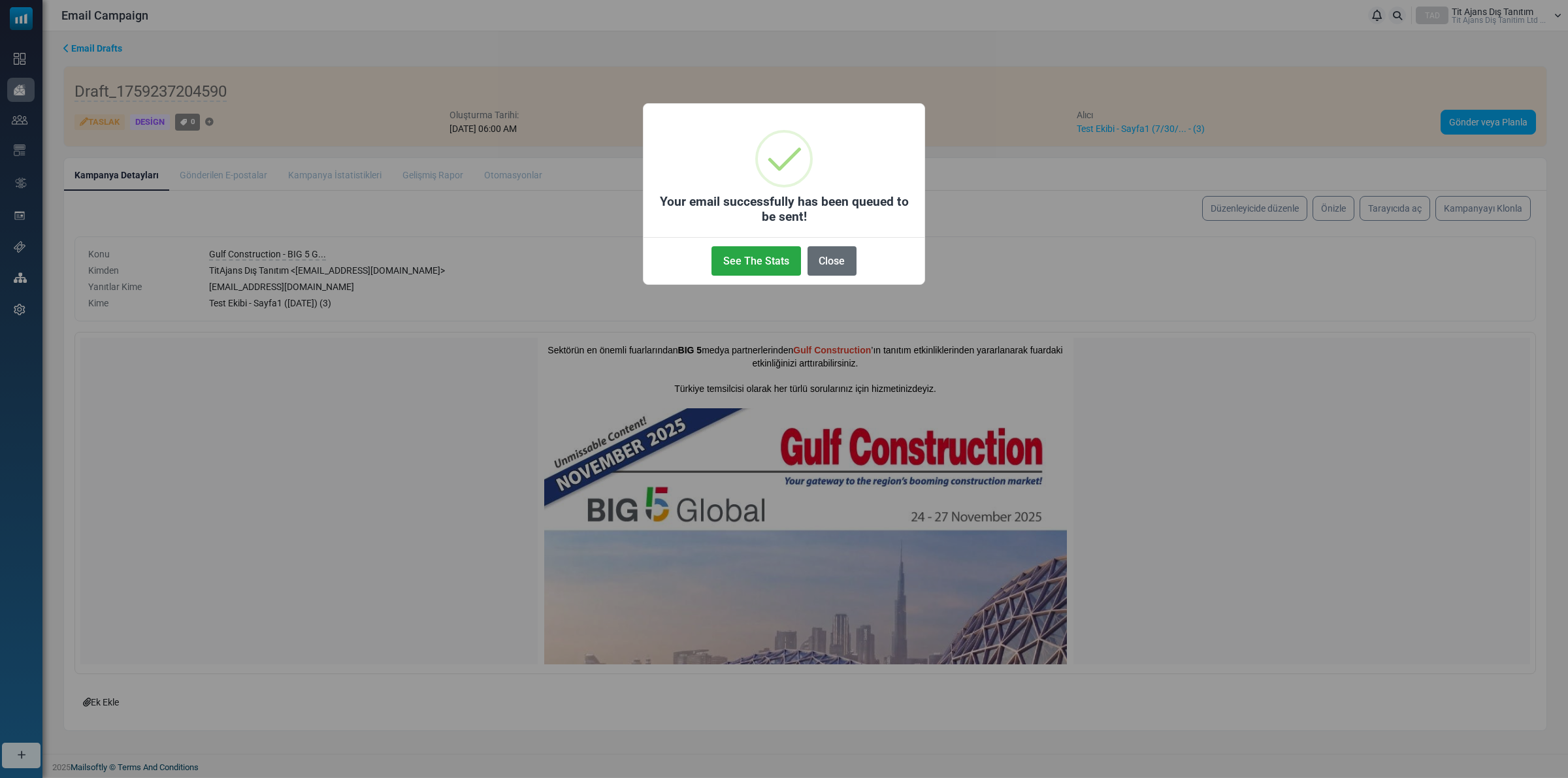
click at [827, 258] on button "Close" at bounding box center [832, 260] width 49 height 29
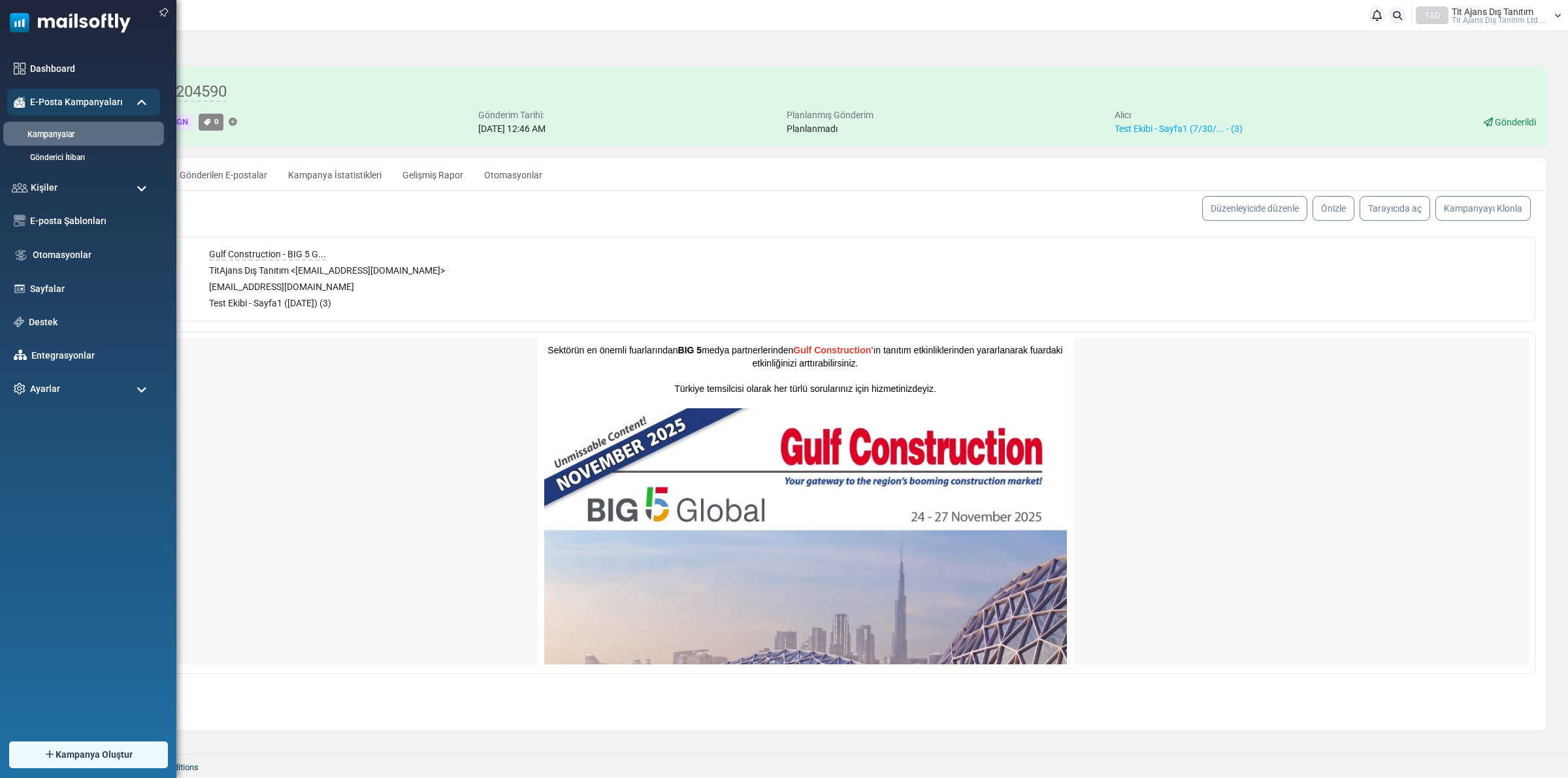
click at [72, 134] on link "Kampanyalar" at bounding box center [82, 135] width 157 height 12
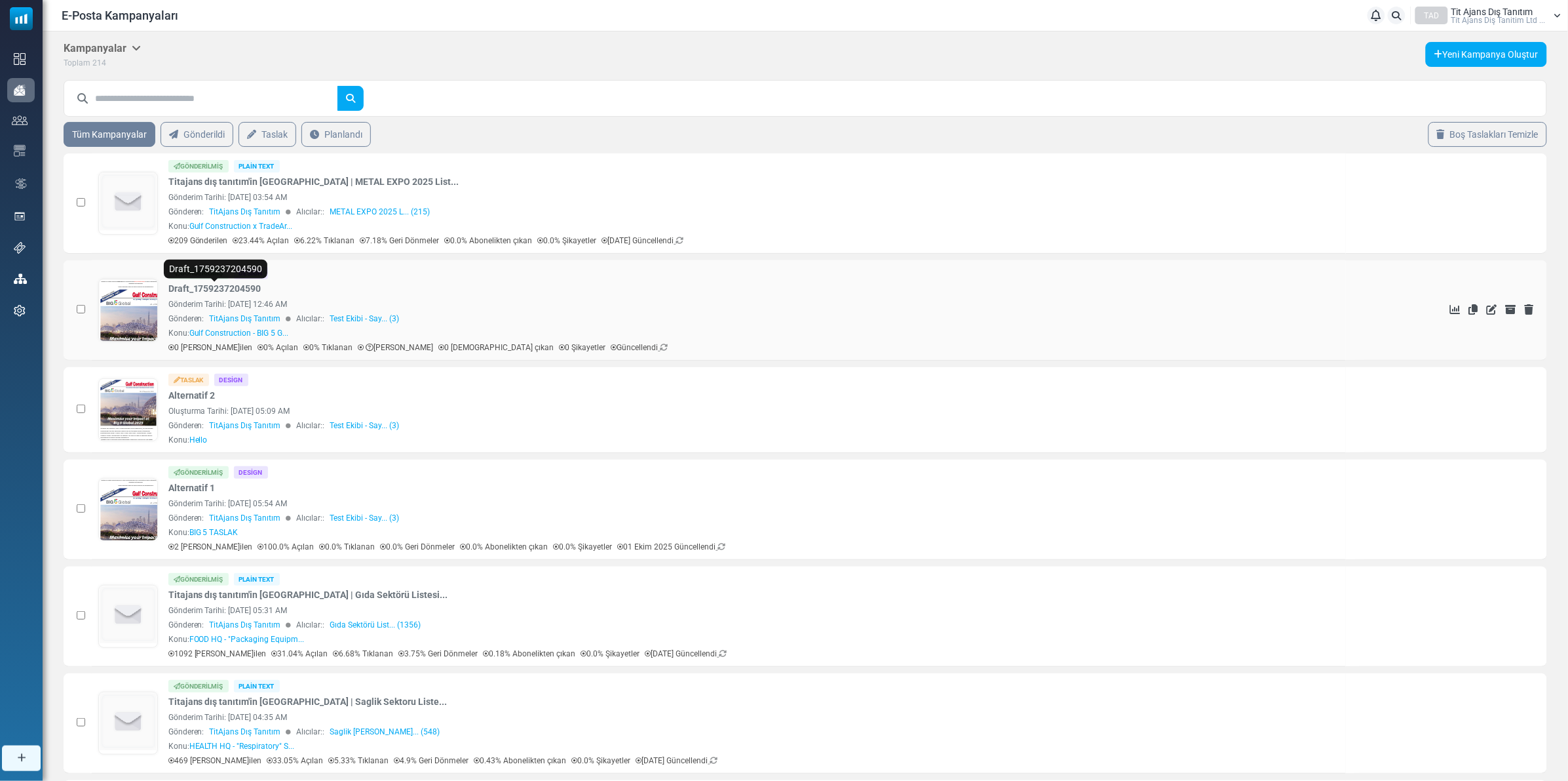
click at [188, 290] on link "Draft_1759237204590" at bounding box center [215, 289] width 93 height 14
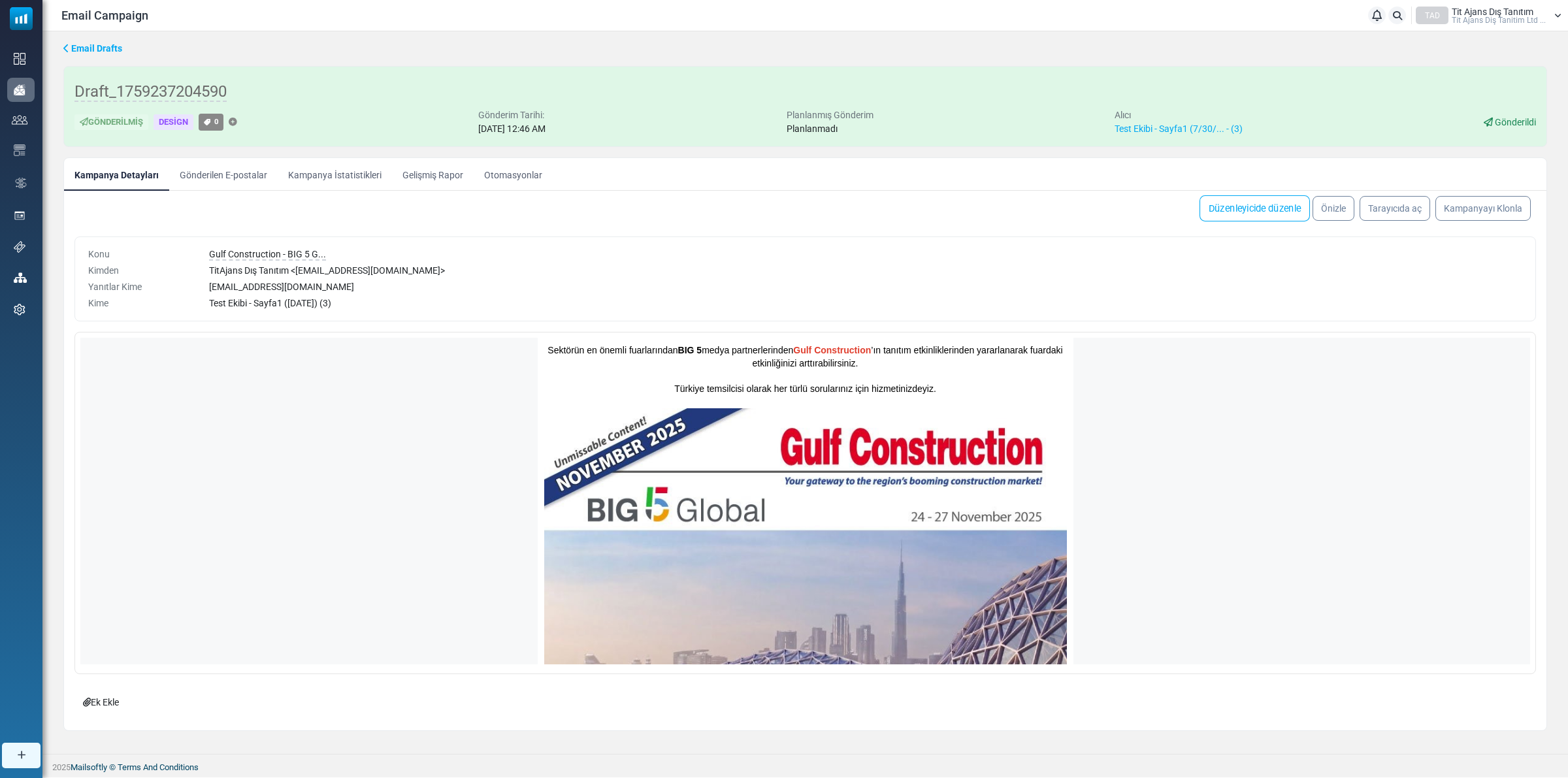
click at [1253, 208] on link "Düzenleyicide düzenle" at bounding box center [1255, 208] width 110 height 26
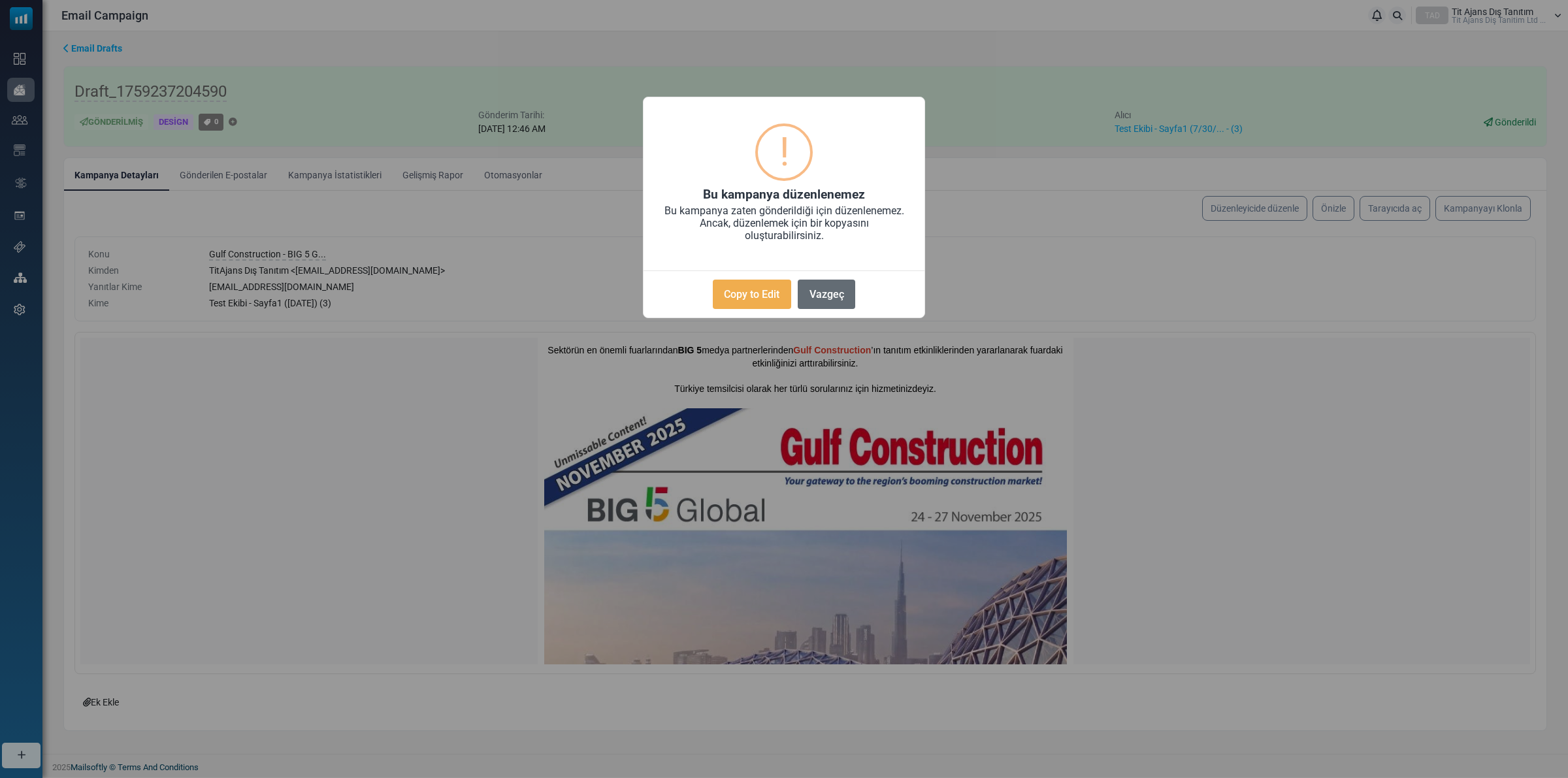
click at [822, 291] on button "Vazgeç" at bounding box center [827, 294] width 58 height 29
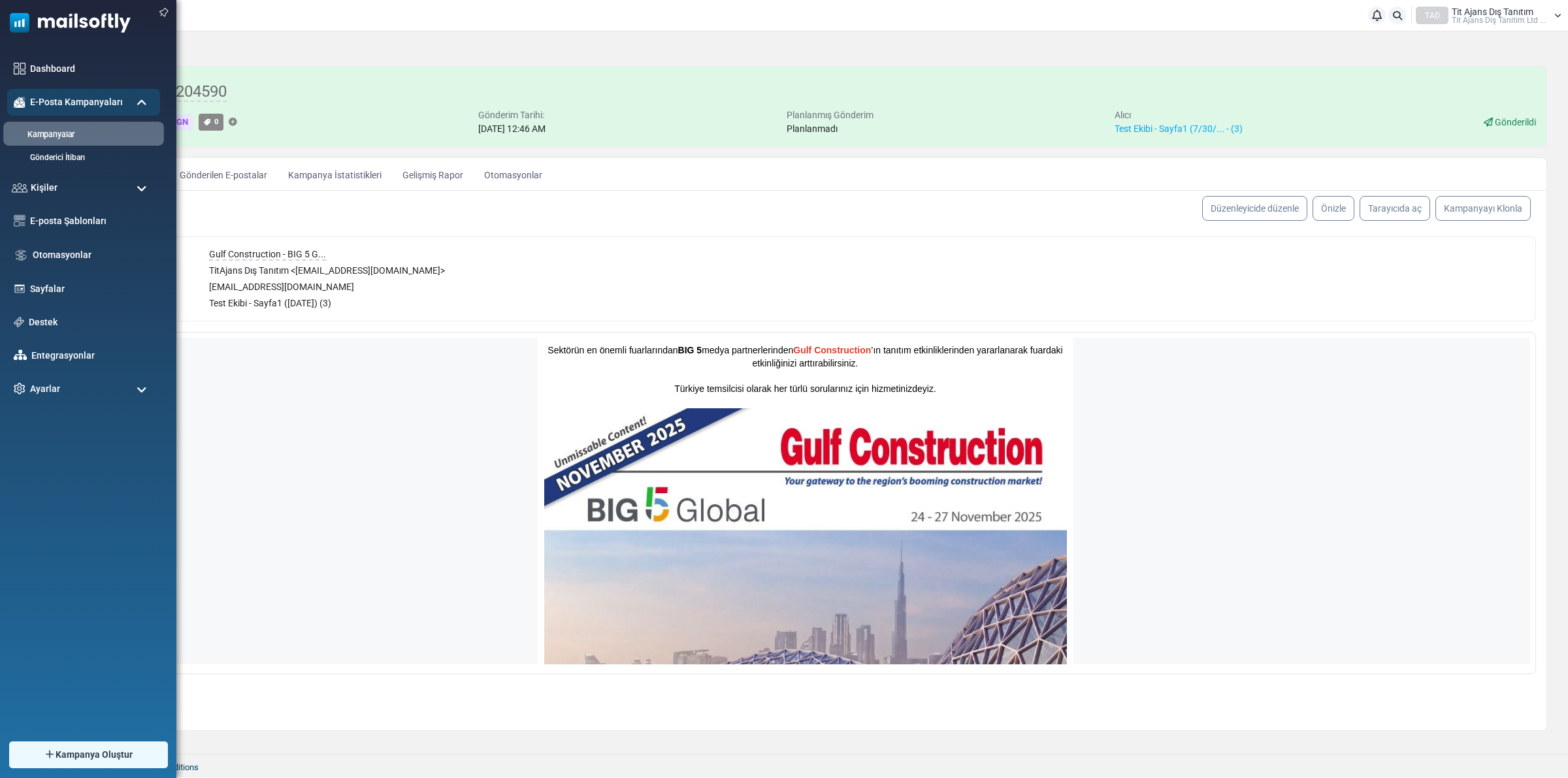
click at [62, 132] on link "Kampanyalar" at bounding box center [82, 135] width 157 height 12
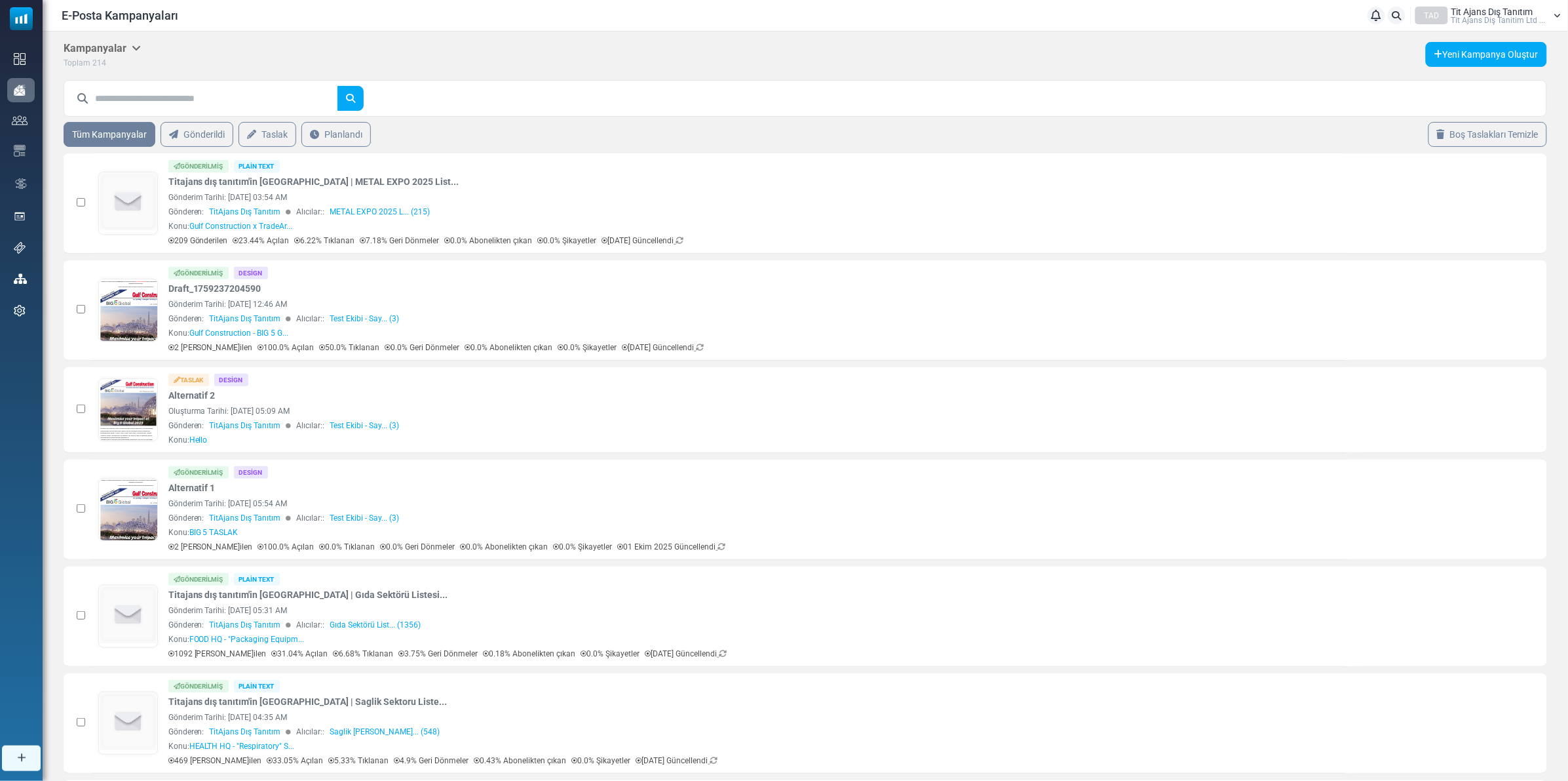
click at [259, 135] on link "Taslak" at bounding box center [268, 134] width 58 height 25
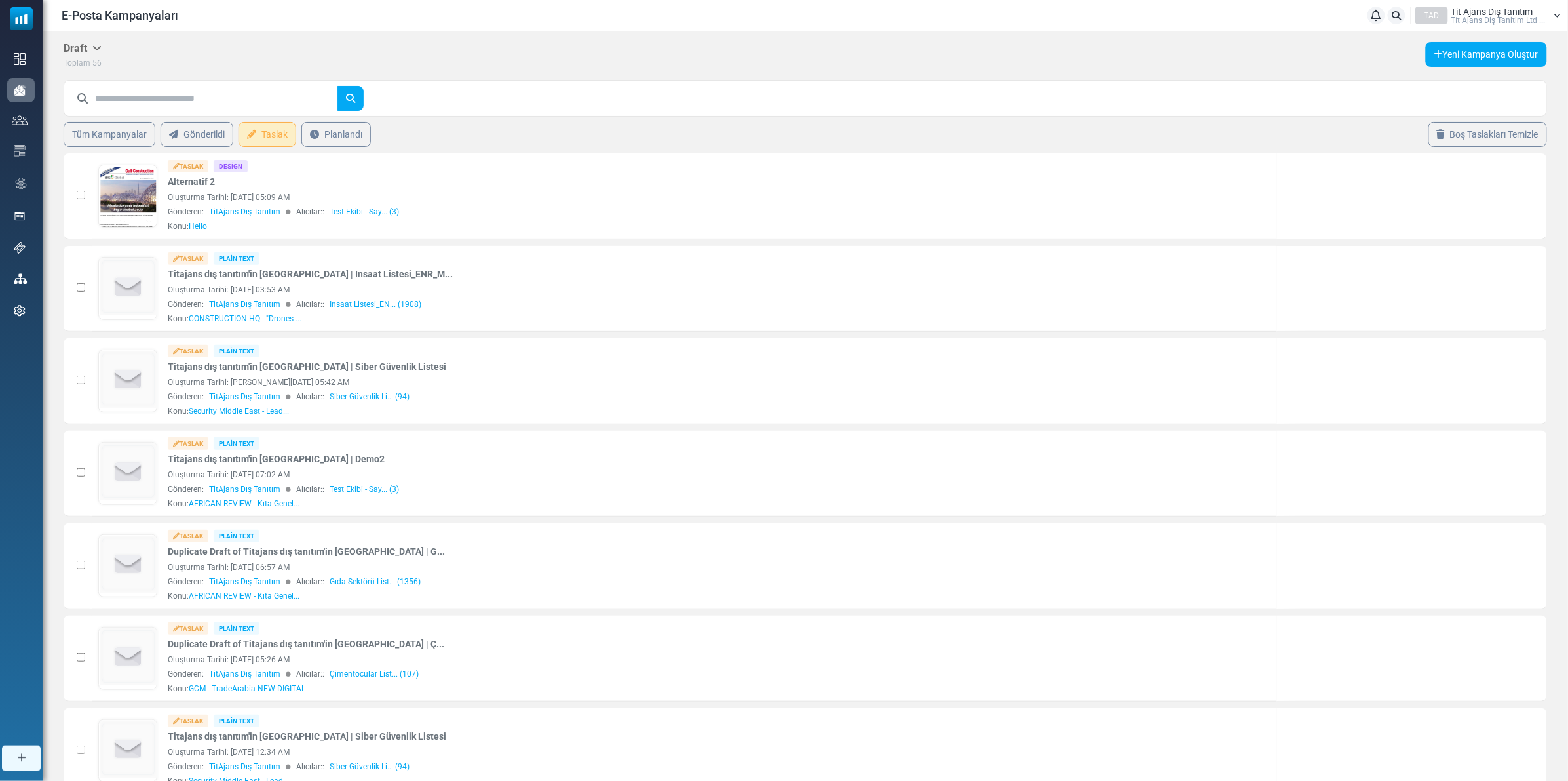
click at [100, 129] on link "Tüm Kampanyalar" at bounding box center [109, 134] width 91 height 25
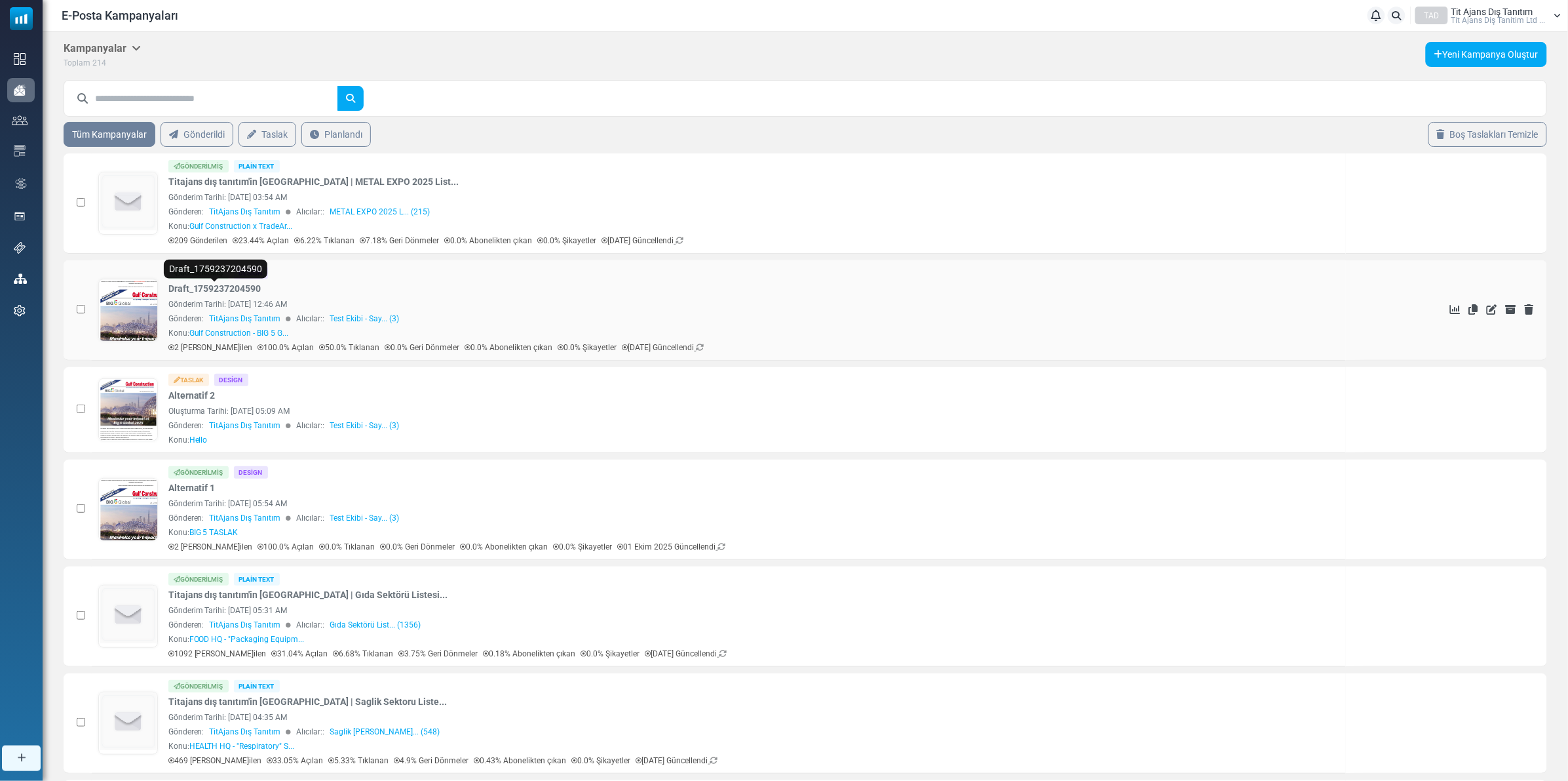
click at [216, 289] on link "Draft_1759237204590" at bounding box center [215, 289] width 93 height 14
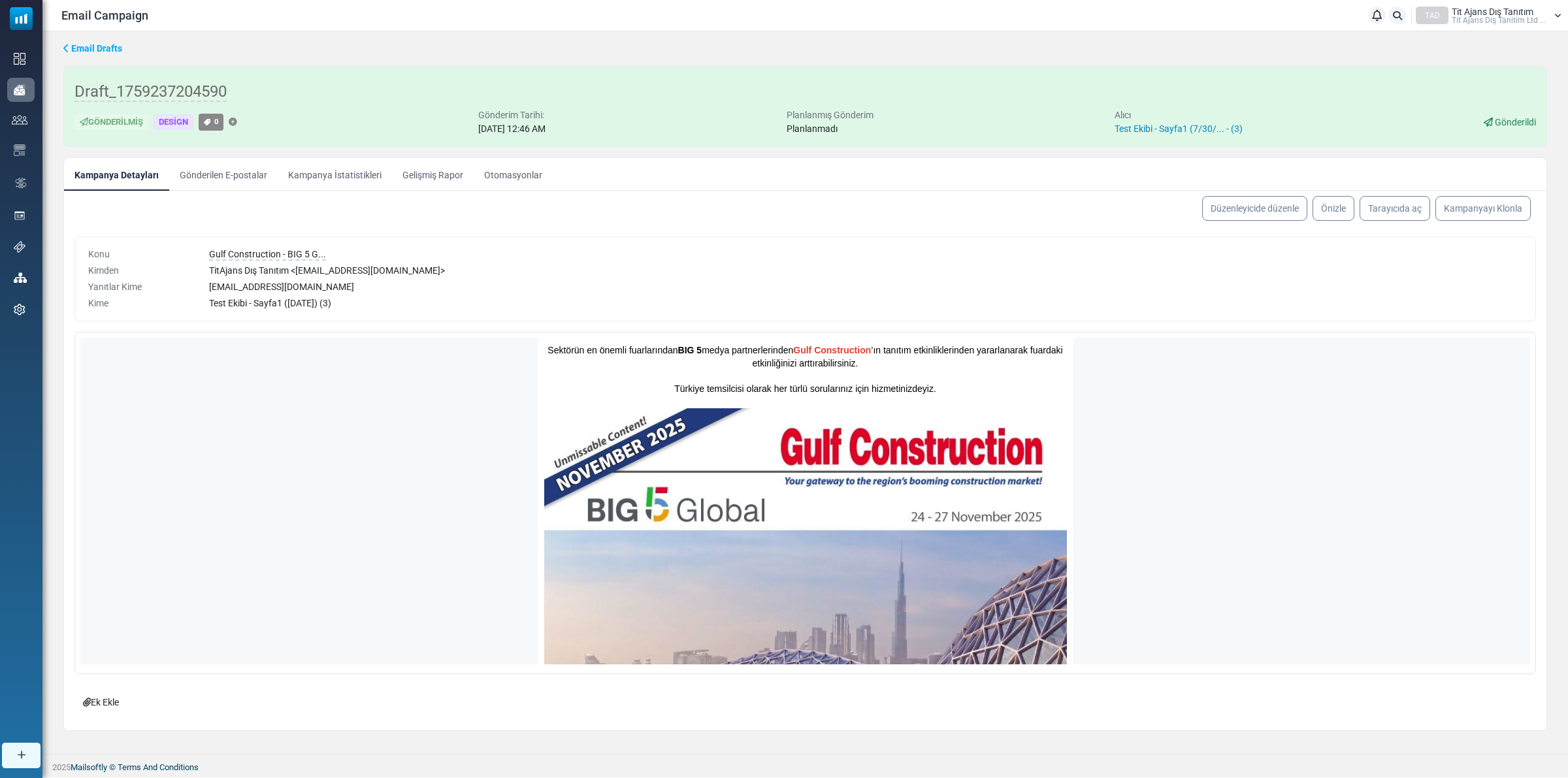
click at [1170, 131] on link "Test Ekibi - Sayfa1 (7/30/... - (3)" at bounding box center [1179, 128] width 128 height 10
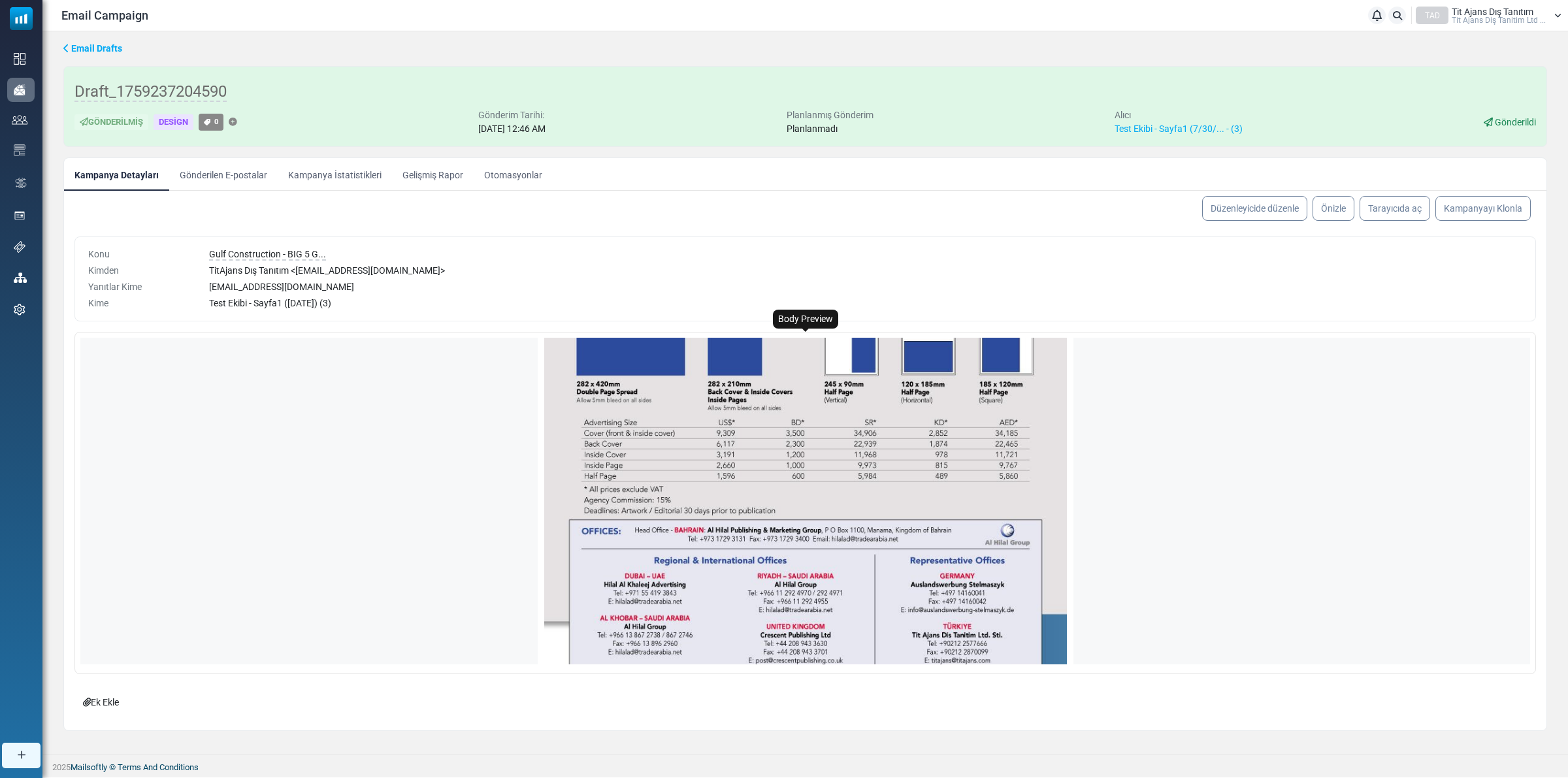
scroll to position [1242, 0]
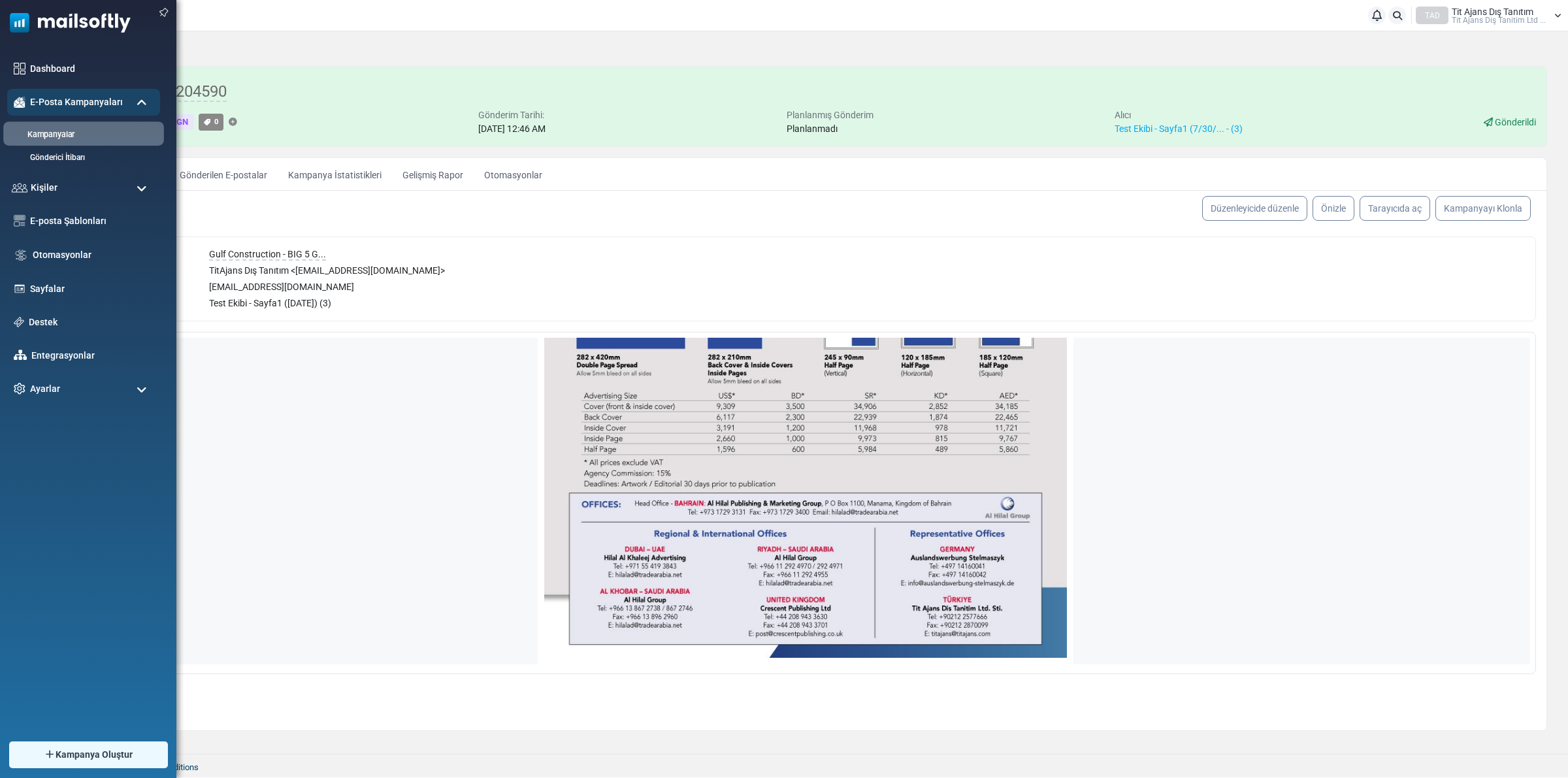
click at [47, 136] on link "Kampanyalar" at bounding box center [82, 135] width 157 height 12
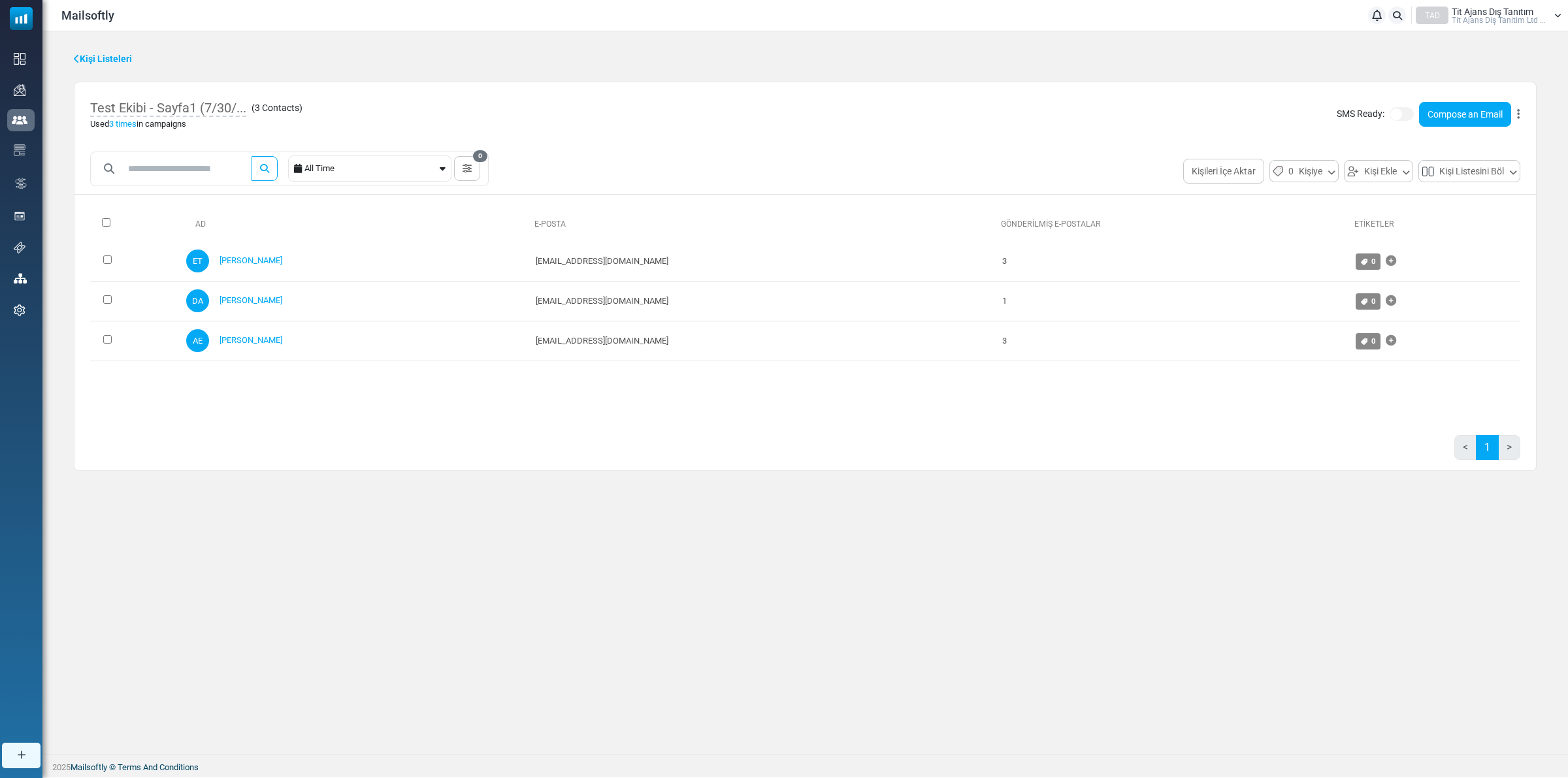
click at [125, 53] on link "Kişi Listeleri" at bounding box center [103, 59] width 58 height 14
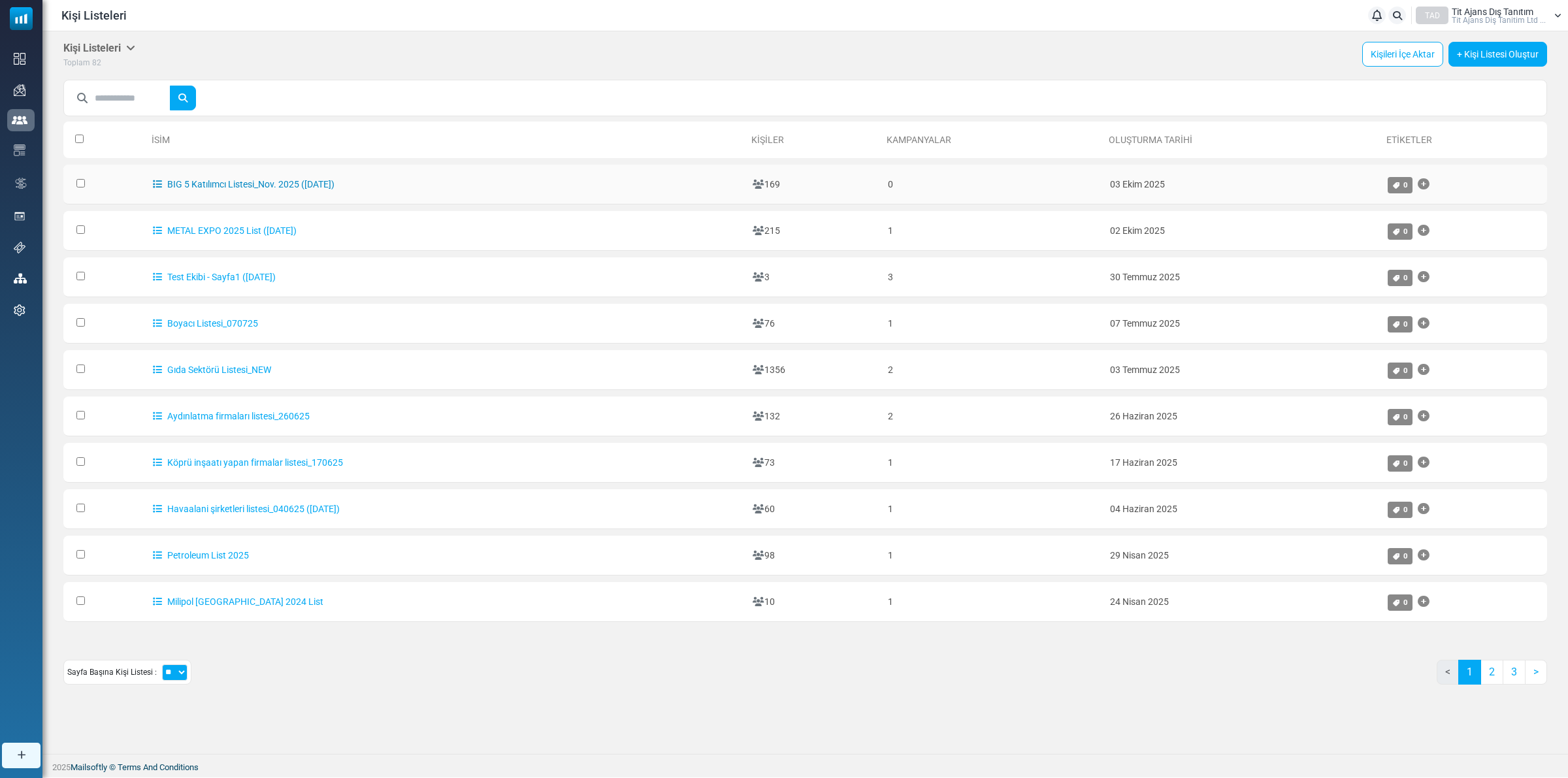
click at [220, 180] on link "BIG 5 Katılımcı Listesi_Nov. 2025 ([DATE])" at bounding box center [243, 184] width 182 height 10
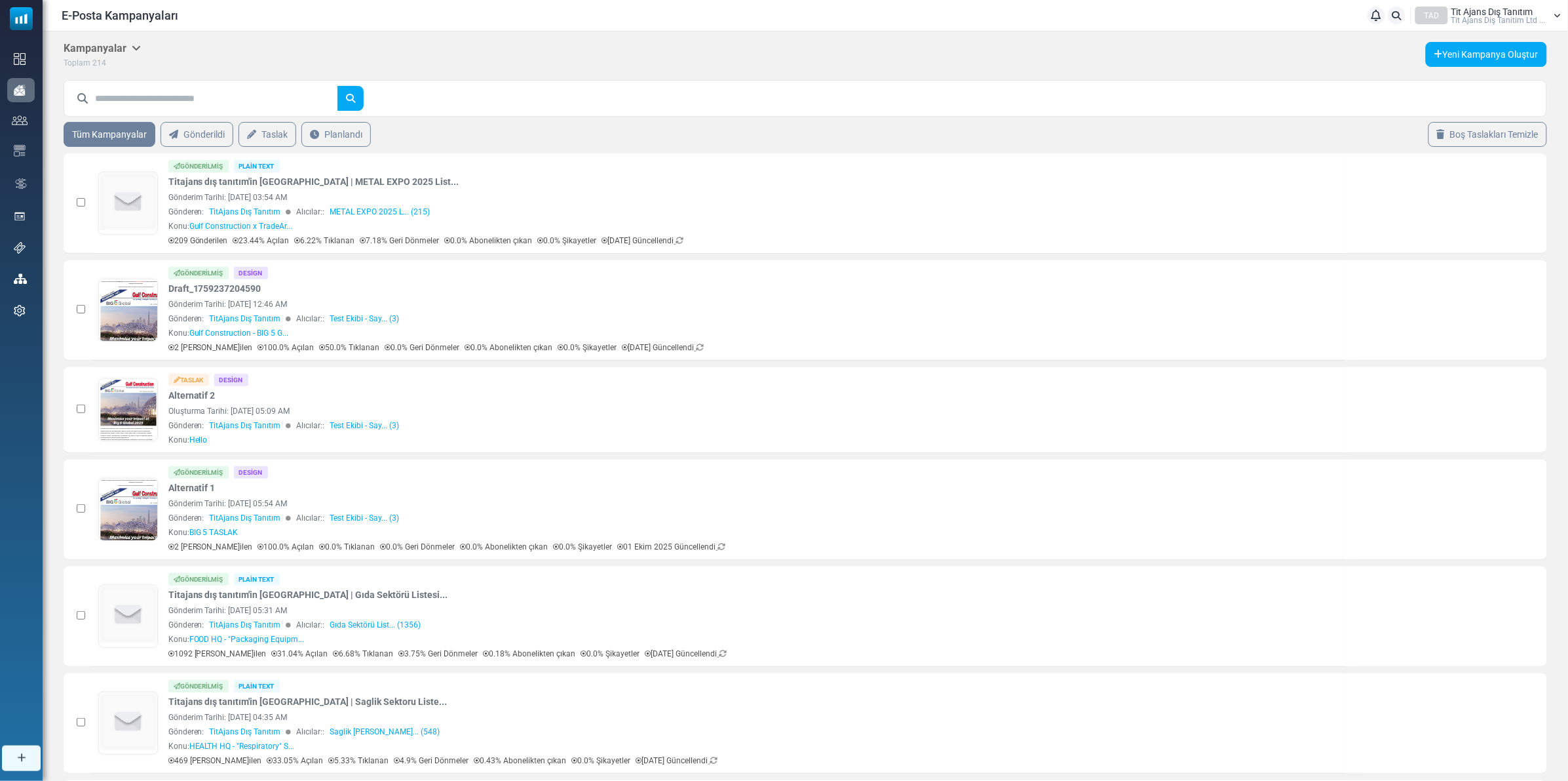
click at [267, 132] on link "Taslak" at bounding box center [268, 134] width 58 height 25
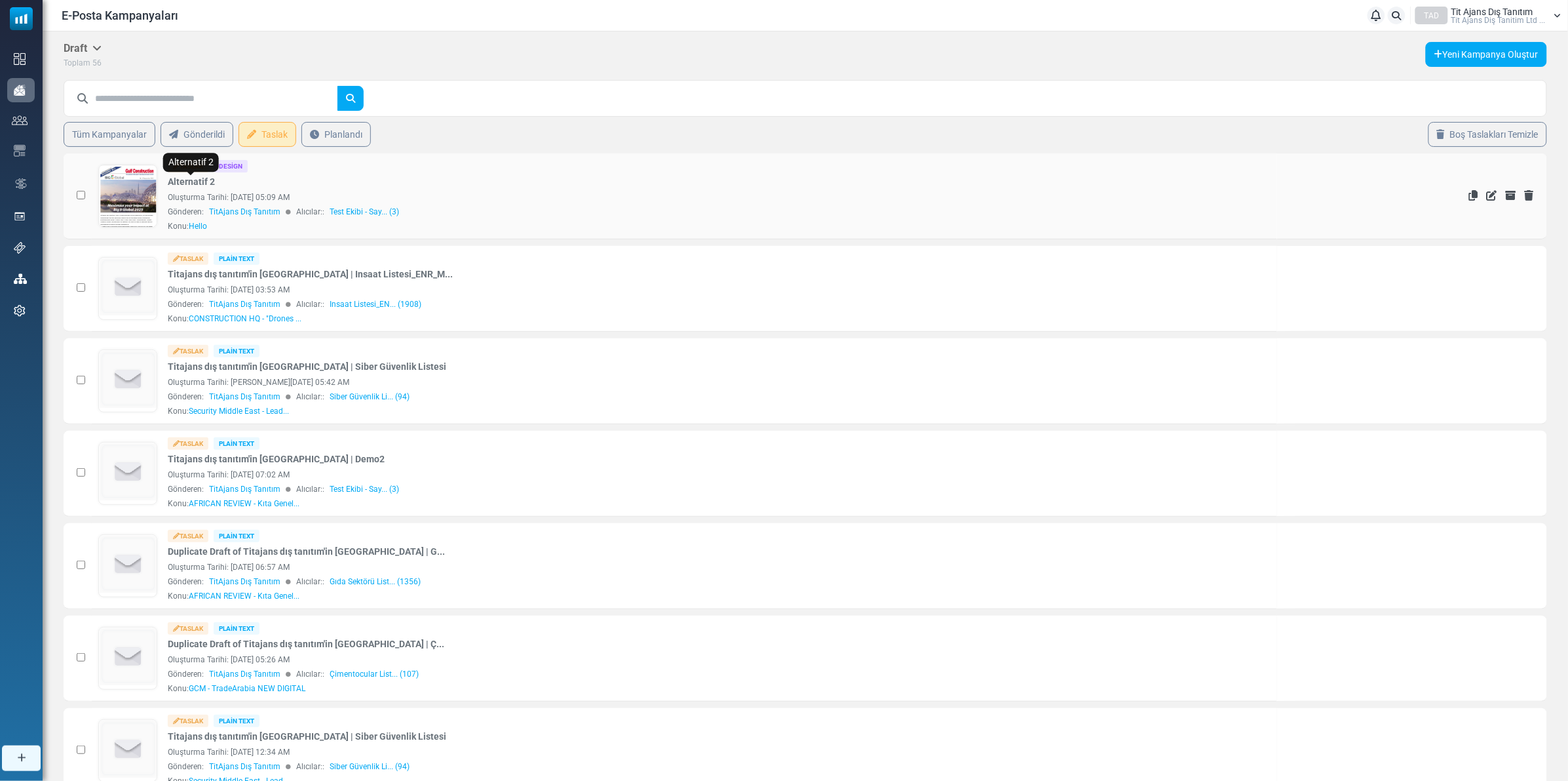
click at [185, 184] on link "Alternatif 2" at bounding box center [191, 182] width 47 height 14
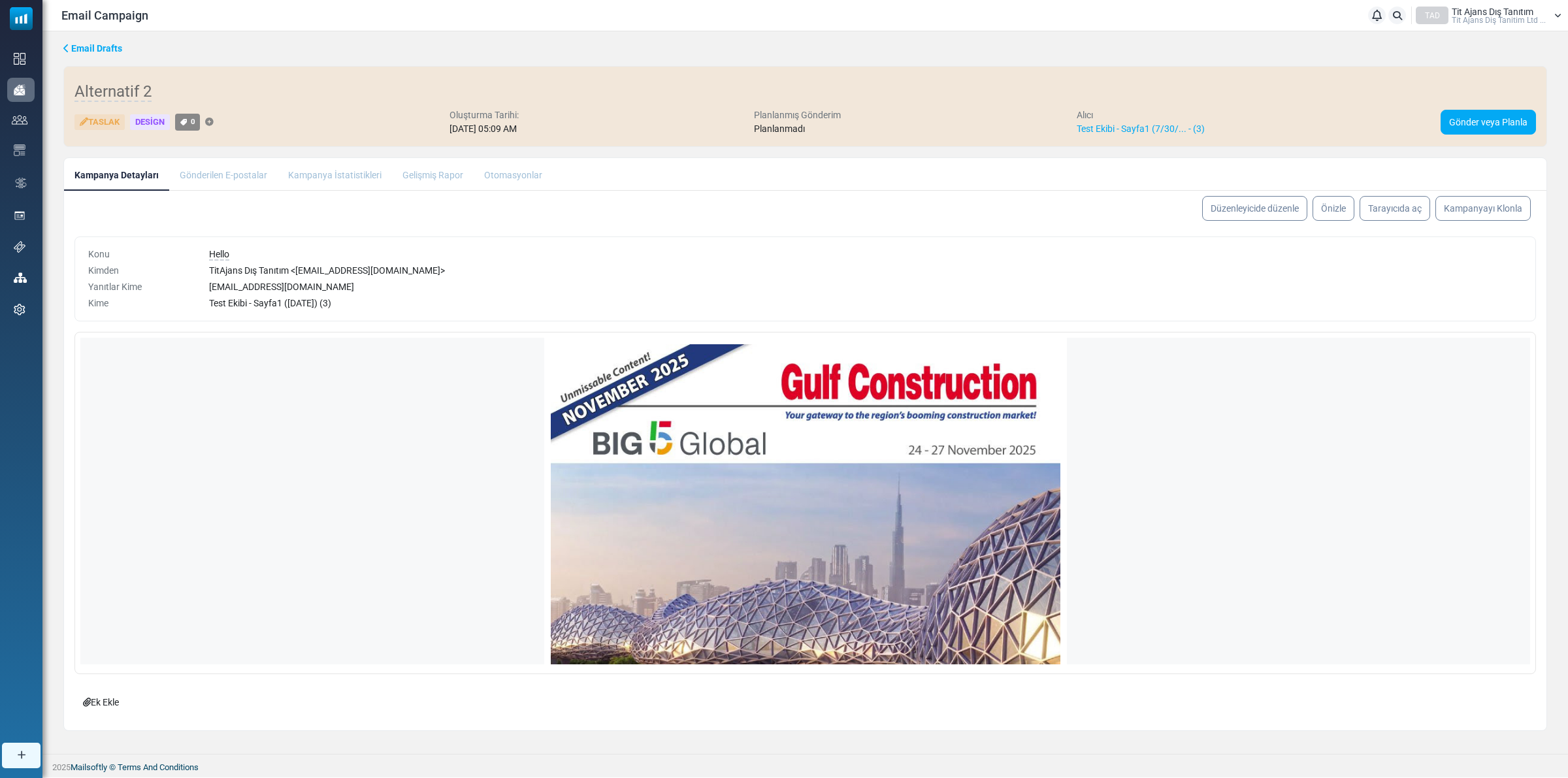
click at [1242, 208] on link "Düzenleyicide düzenle" at bounding box center [1254, 208] width 105 height 25
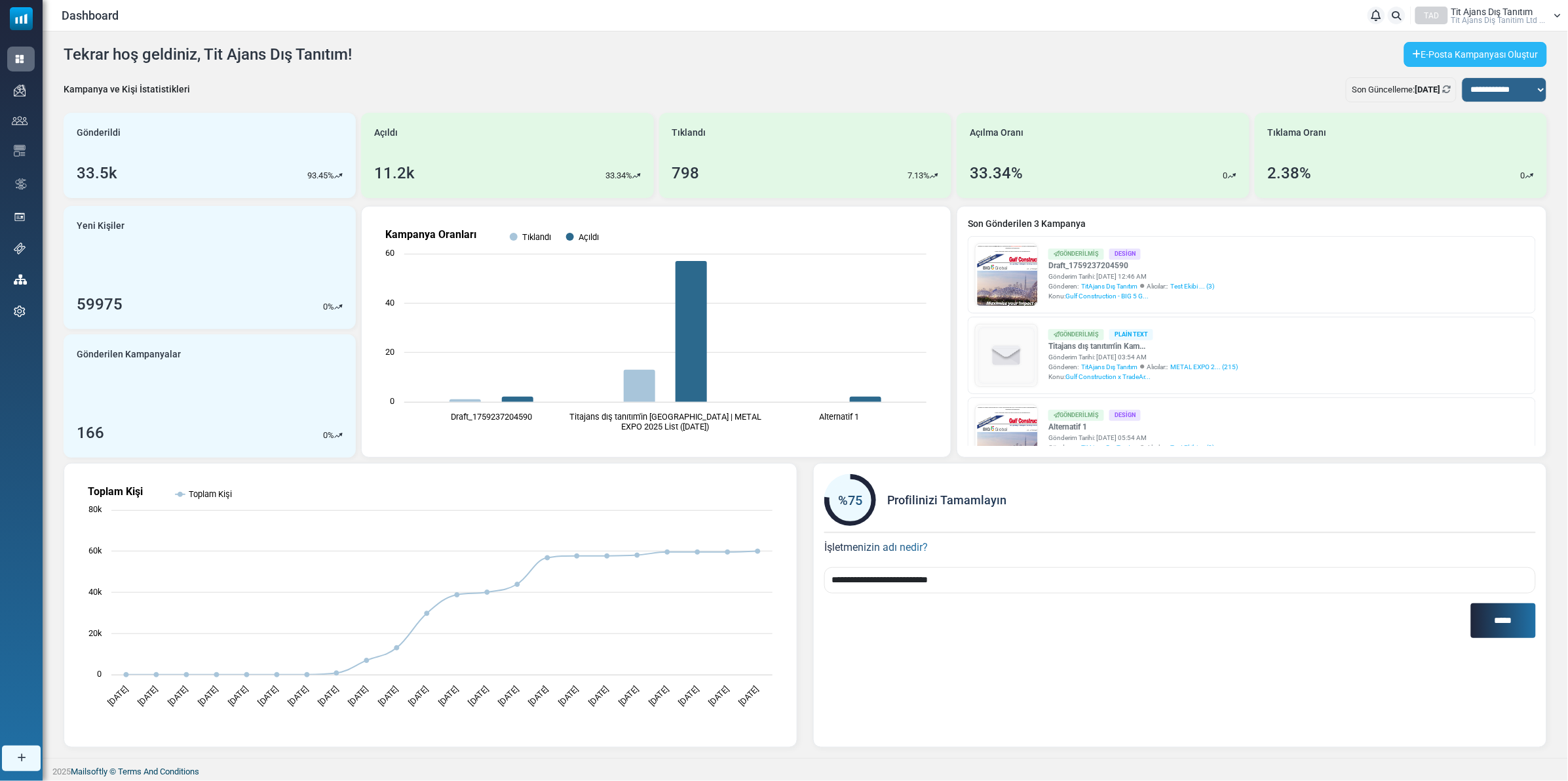
click at [1481, 51] on link "E-Posta Kampanyası Oluştur" at bounding box center [1476, 54] width 143 height 25
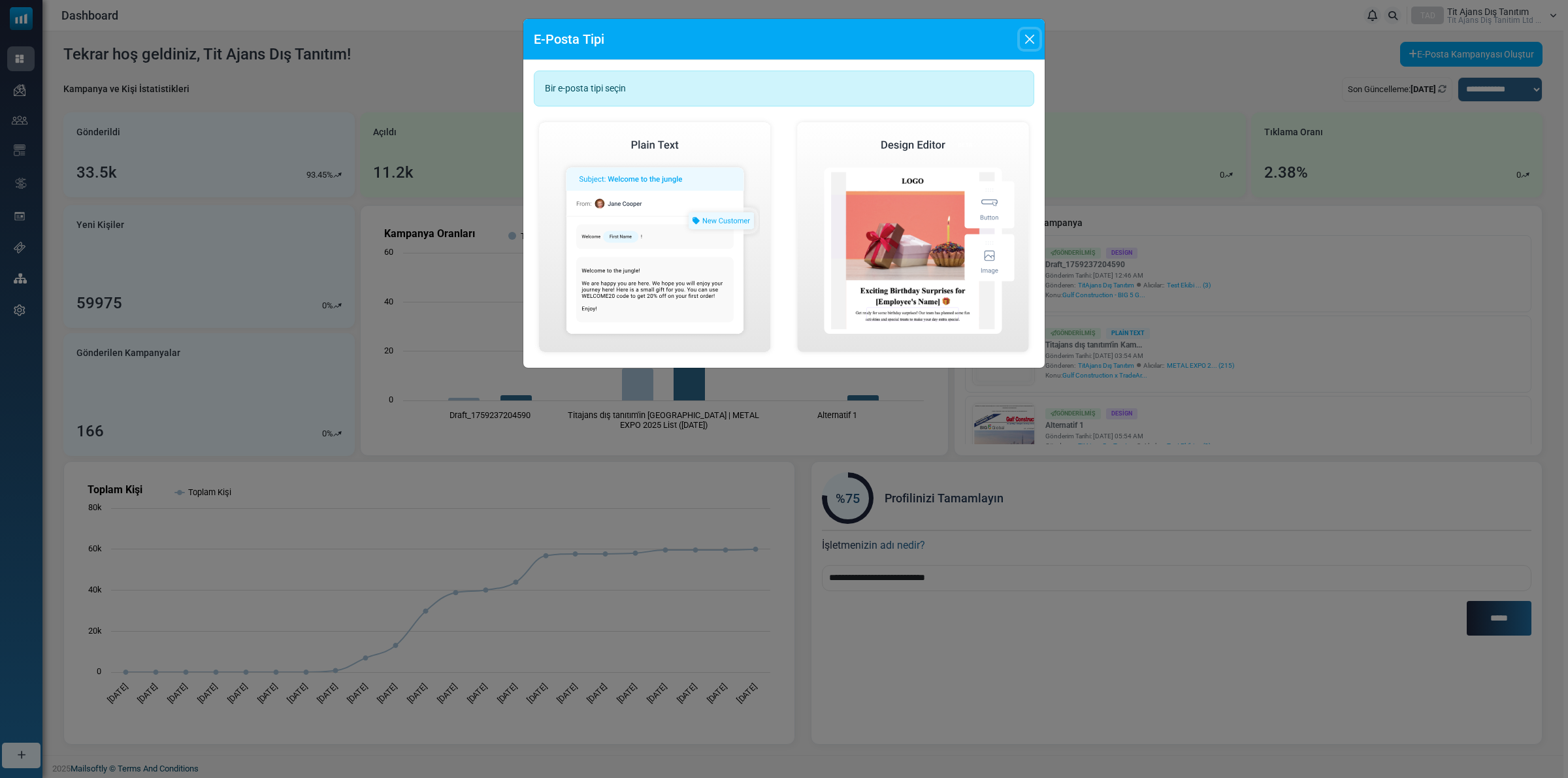
click at [1033, 37] on button "Close" at bounding box center [1030, 39] width 20 height 20
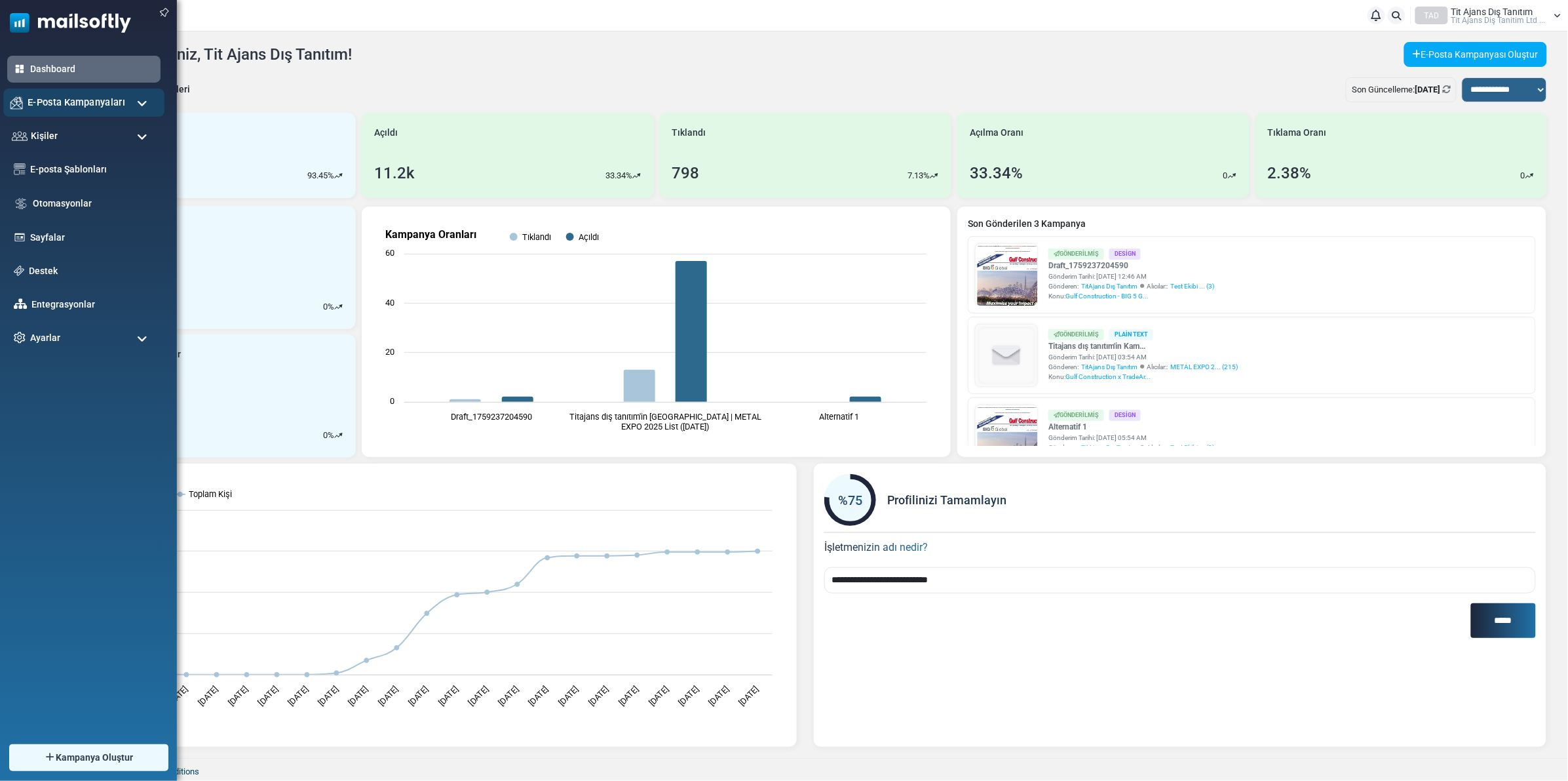
click at [89, 107] on span "E-Posta Kampanyaları" at bounding box center [76, 102] width 98 height 14
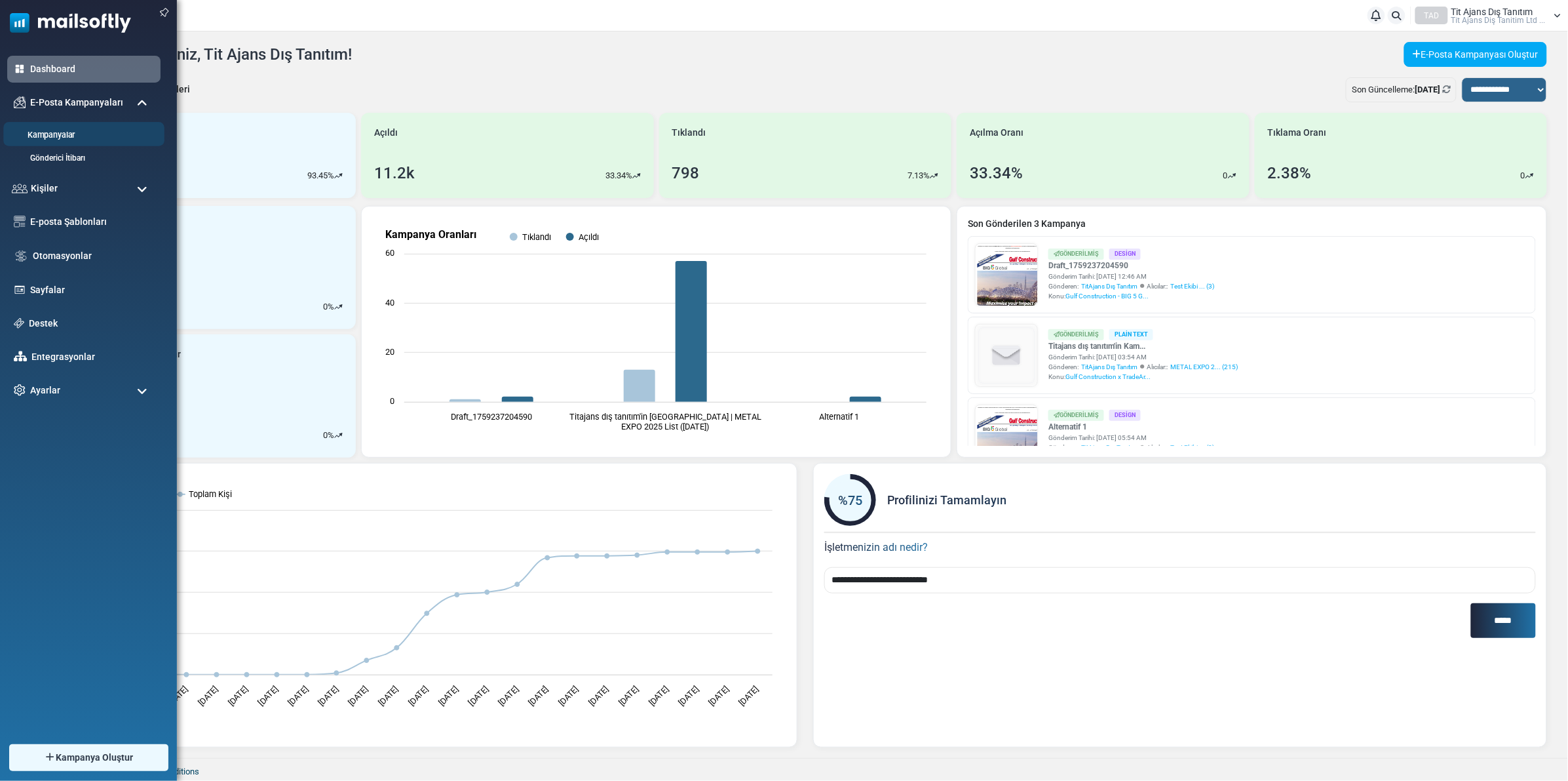
click at [78, 138] on link "Kampanyalar" at bounding box center [82, 136] width 157 height 12
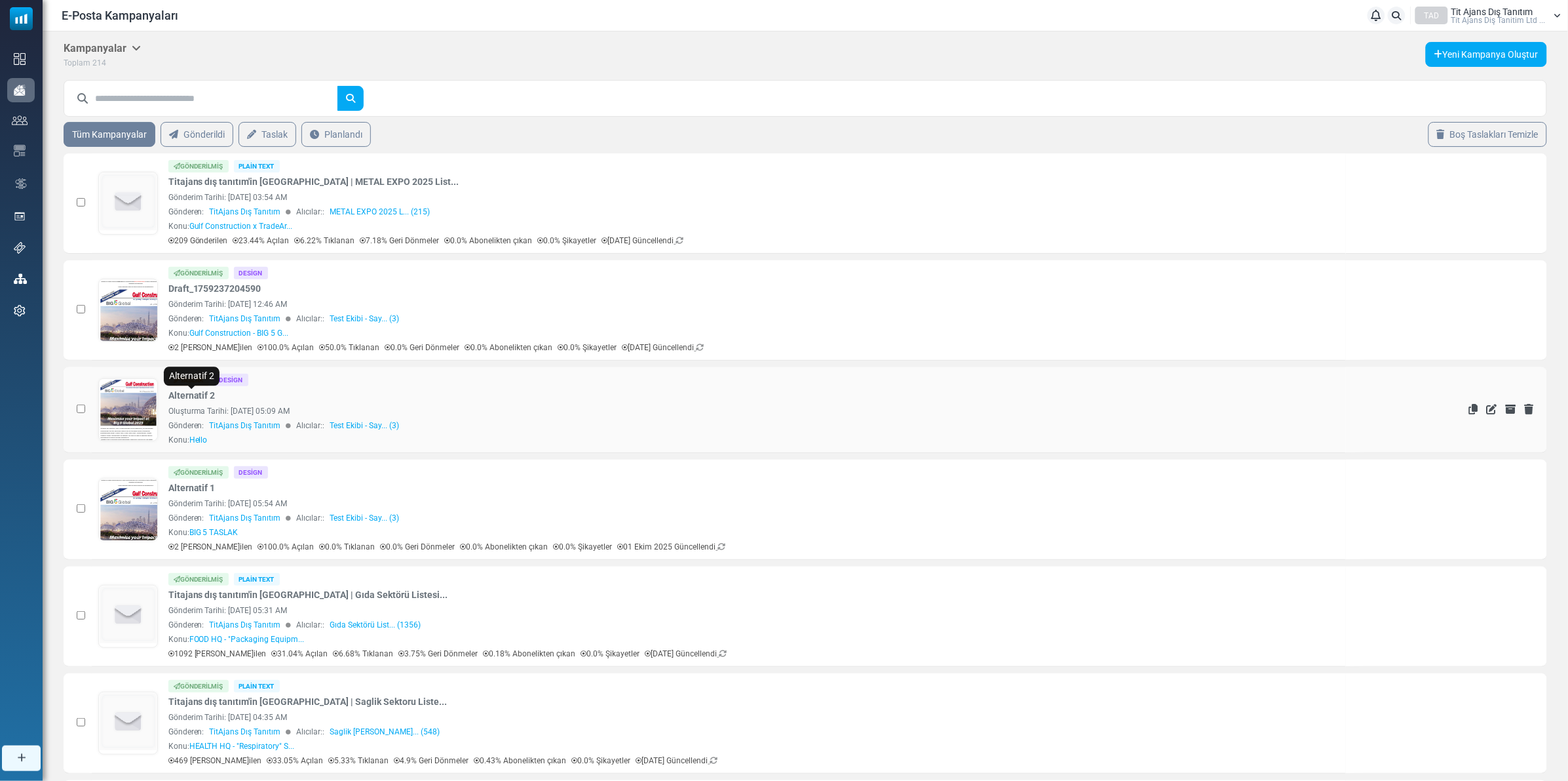
click at [206, 398] on link "Alternatif 2" at bounding box center [192, 396] width 47 height 14
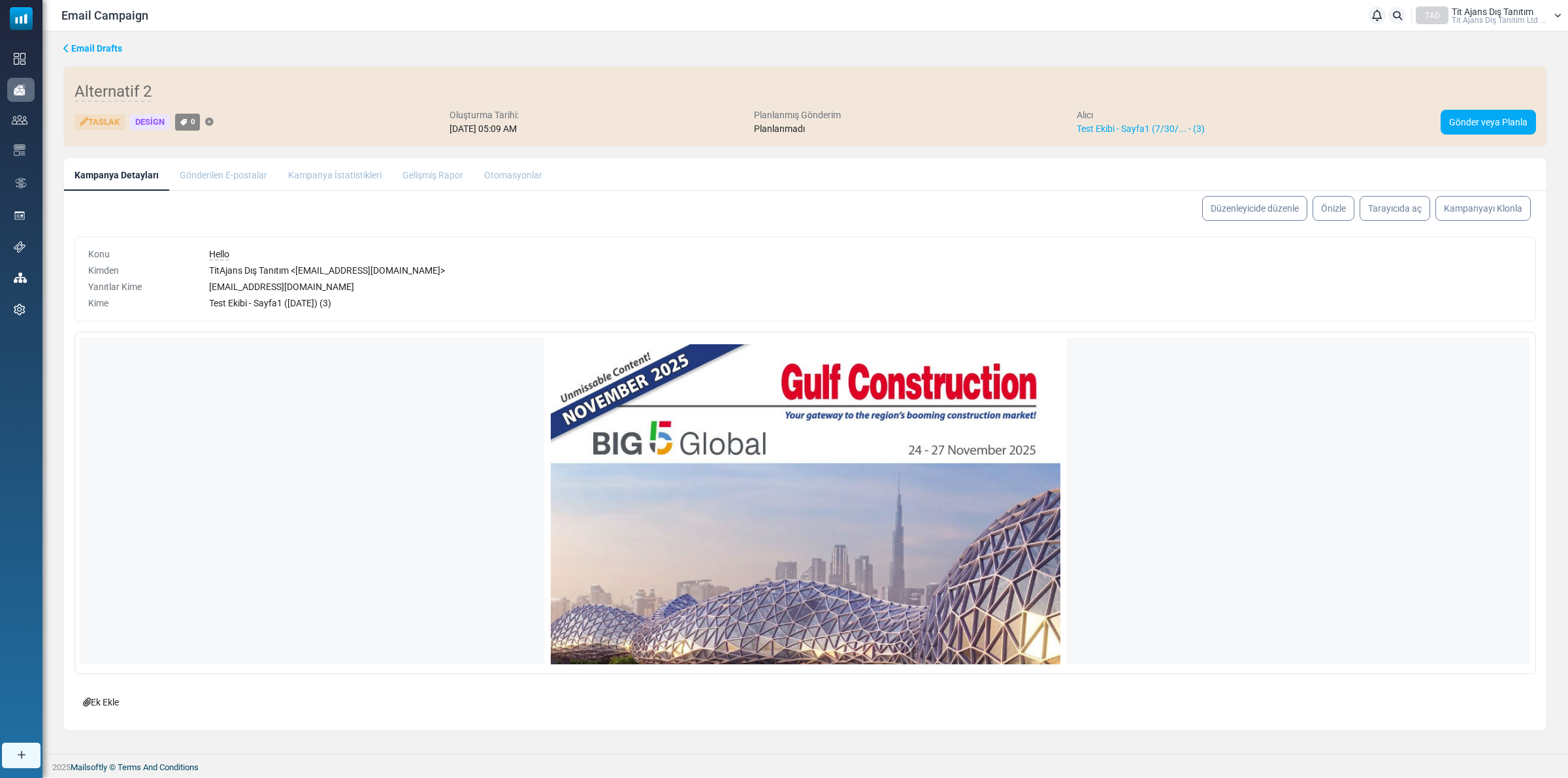
click at [1229, 211] on link "Düzenleyicide düzenle" at bounding box center [1254, 208] width 105 height 25
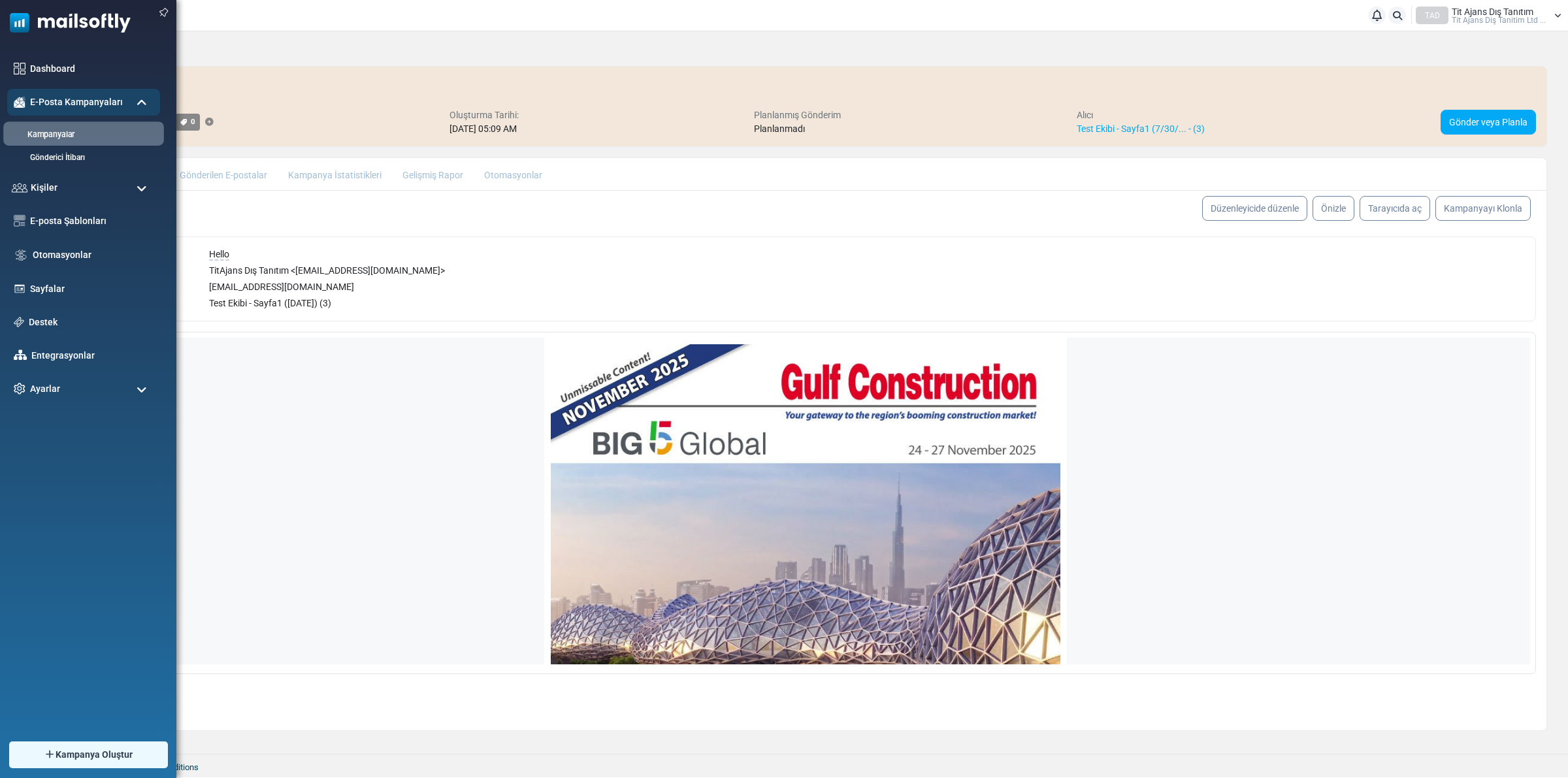
click at [43, 130] on link "Kampanyalar" at bounding box center [82, 135] width 157 height 12
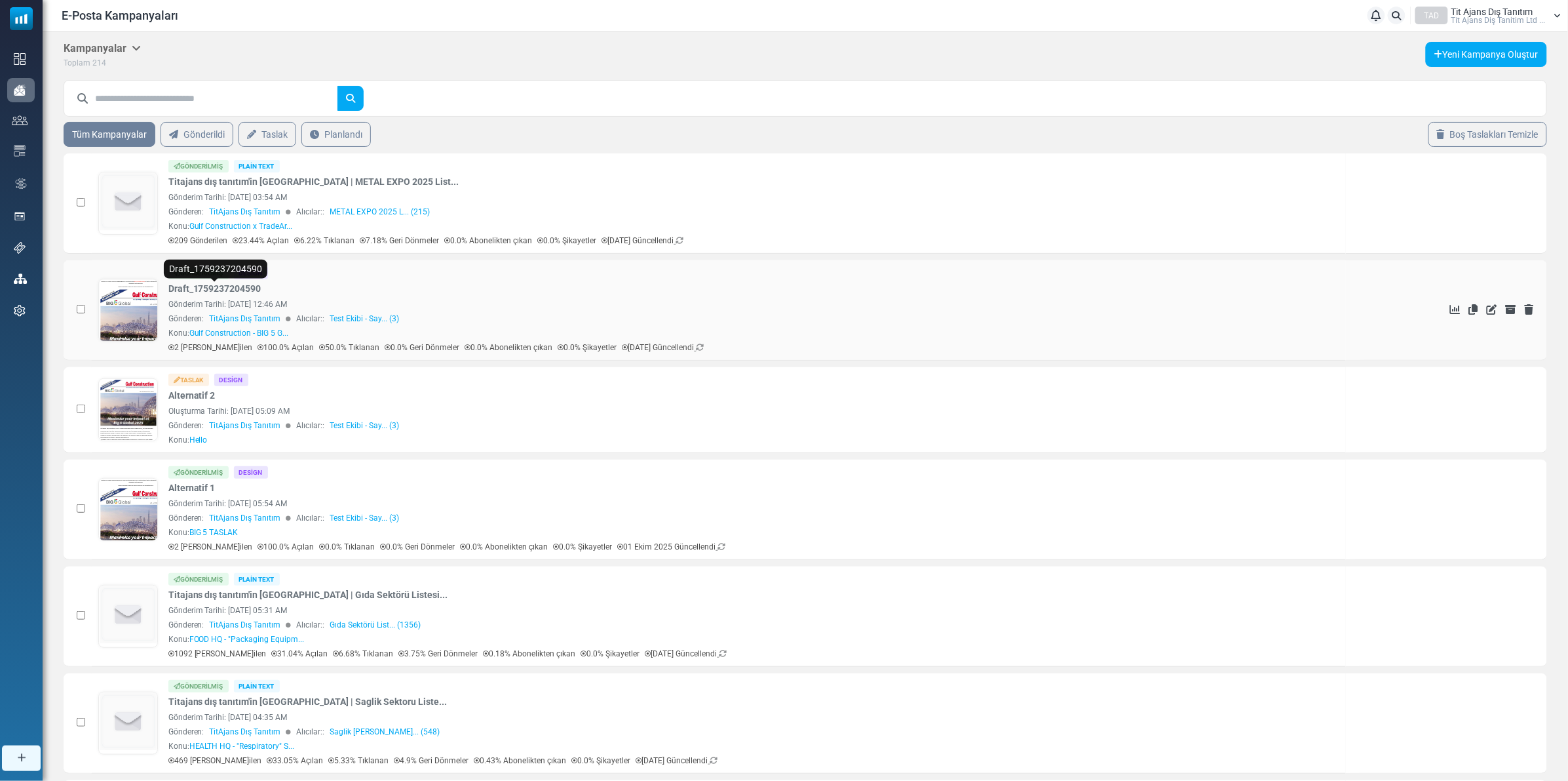
click at [198, 290] on link "Draft_1759237204590" at bounding box center [215, 289] width 93 height 14
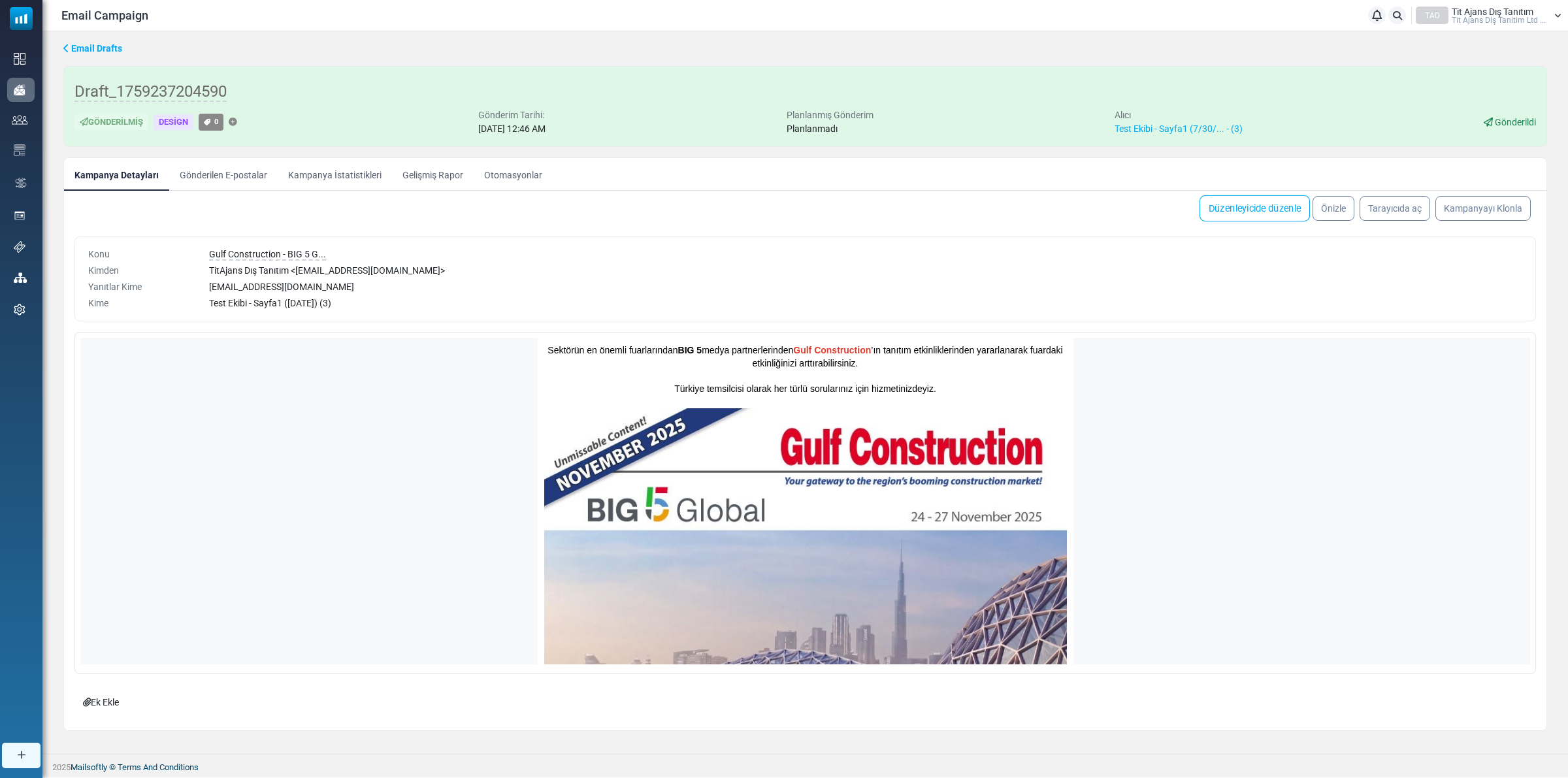
click at [1262, 214] on link "Düzenleyicide düzenle" at bounding box center [1255, 208] width 110 height 26
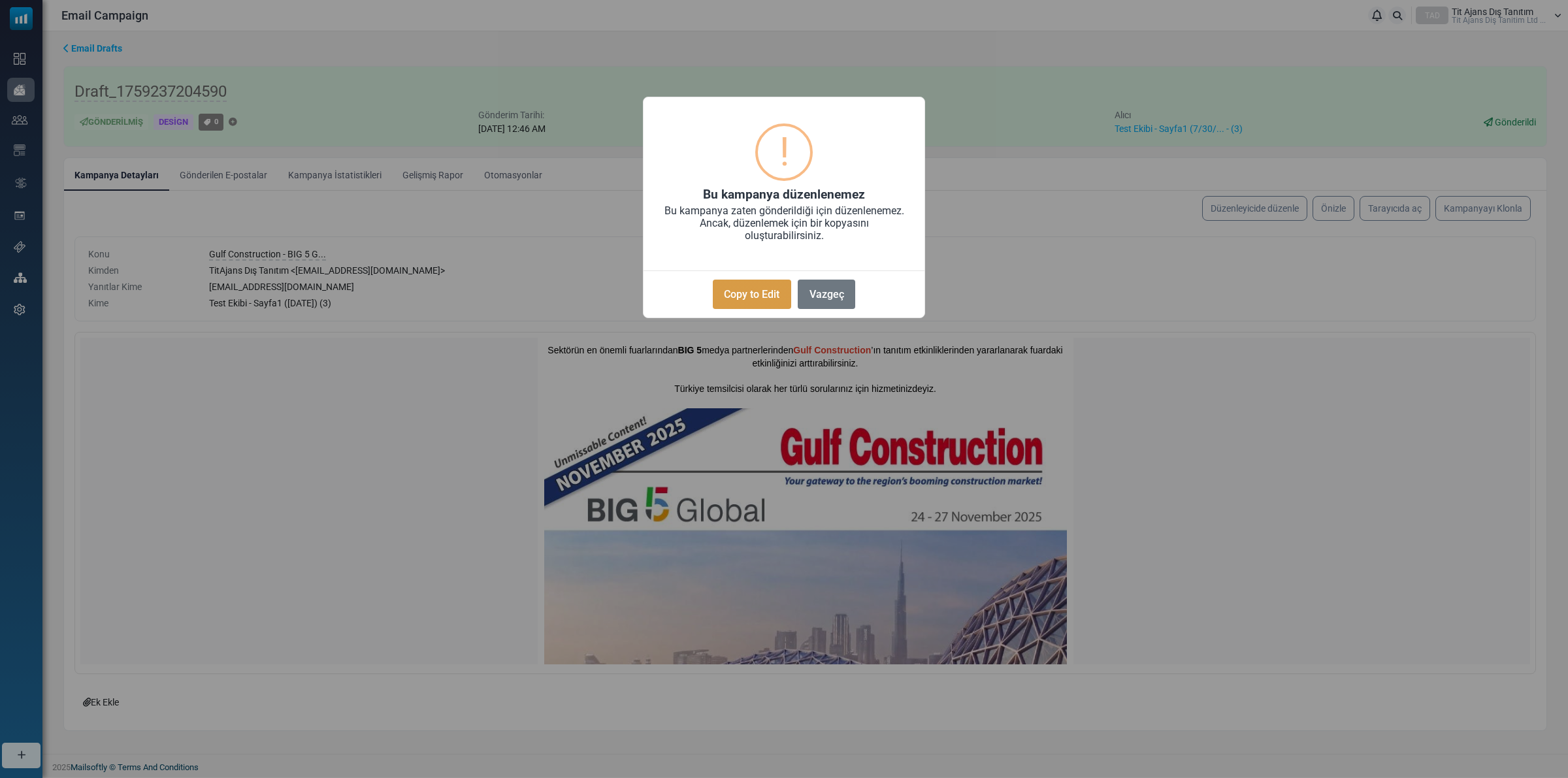
click at [770, 294] on button "Copy to Edit" at bounding box center [752, 294] width 78 height 29
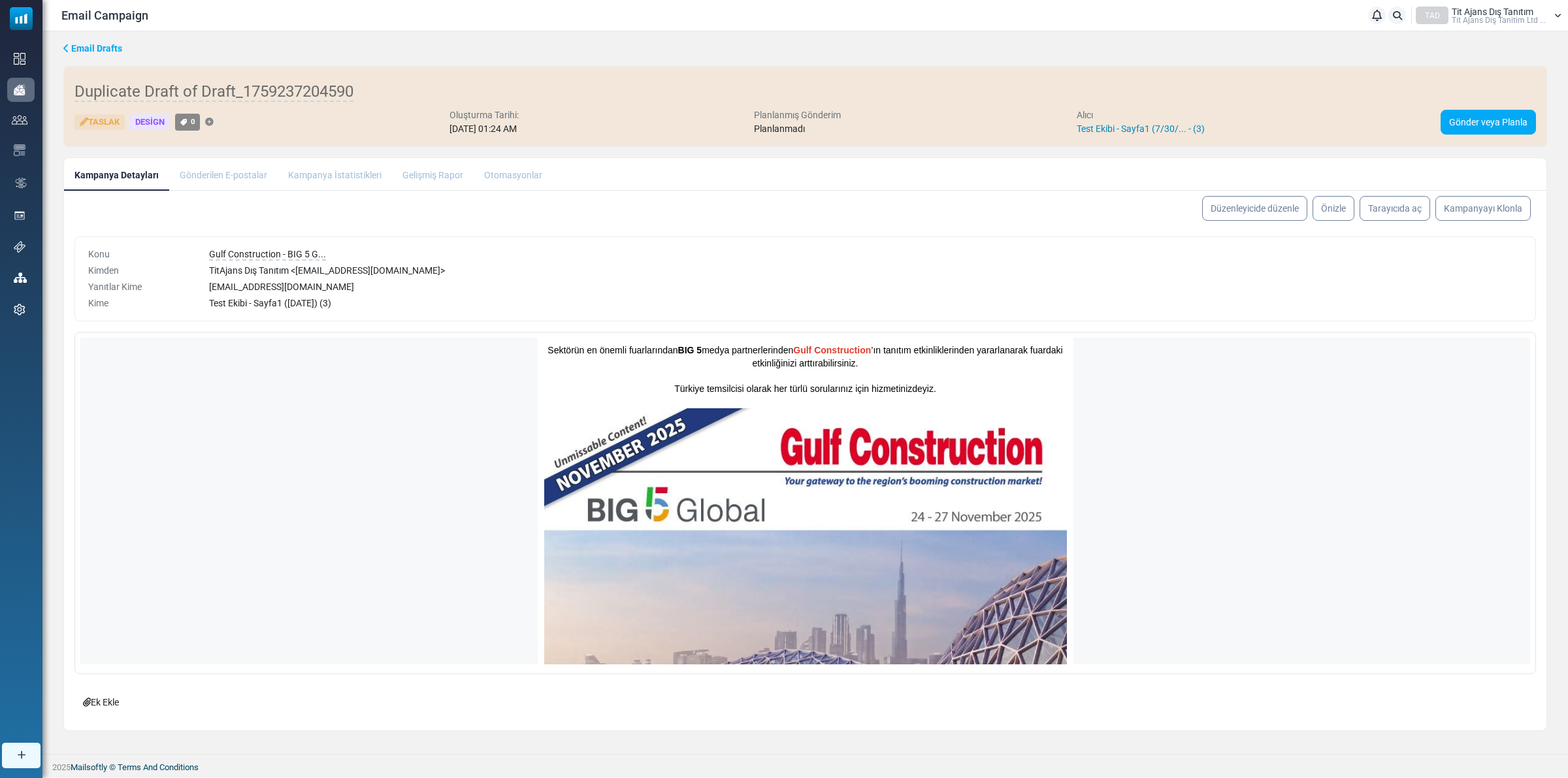
click at [1142, 130] on link "Test Ekibi - Sayfa1 (7/30/... - (3)" at bounding box center [1140, 128] width 128 height 10
click at [259, 308] on span "Test Ekibi - Sayfa1 (7/30/2025) (3)" at bounding box center [270, 303] width 122 height 10
drag, startPoint x: 328, startPoint y: 305, endPoint x: 500, endPoint y: 276, distance: 174.4
click at [500, 276] on div "TitAjans Dış Tanıtım < titajans@titajans.com >" at bounding box center [865, 271] width 1313 height 14
click at [1274, 215] on link "Düzenleyicide düzenle" at bounding box center [1255, 208] width 110 height 26
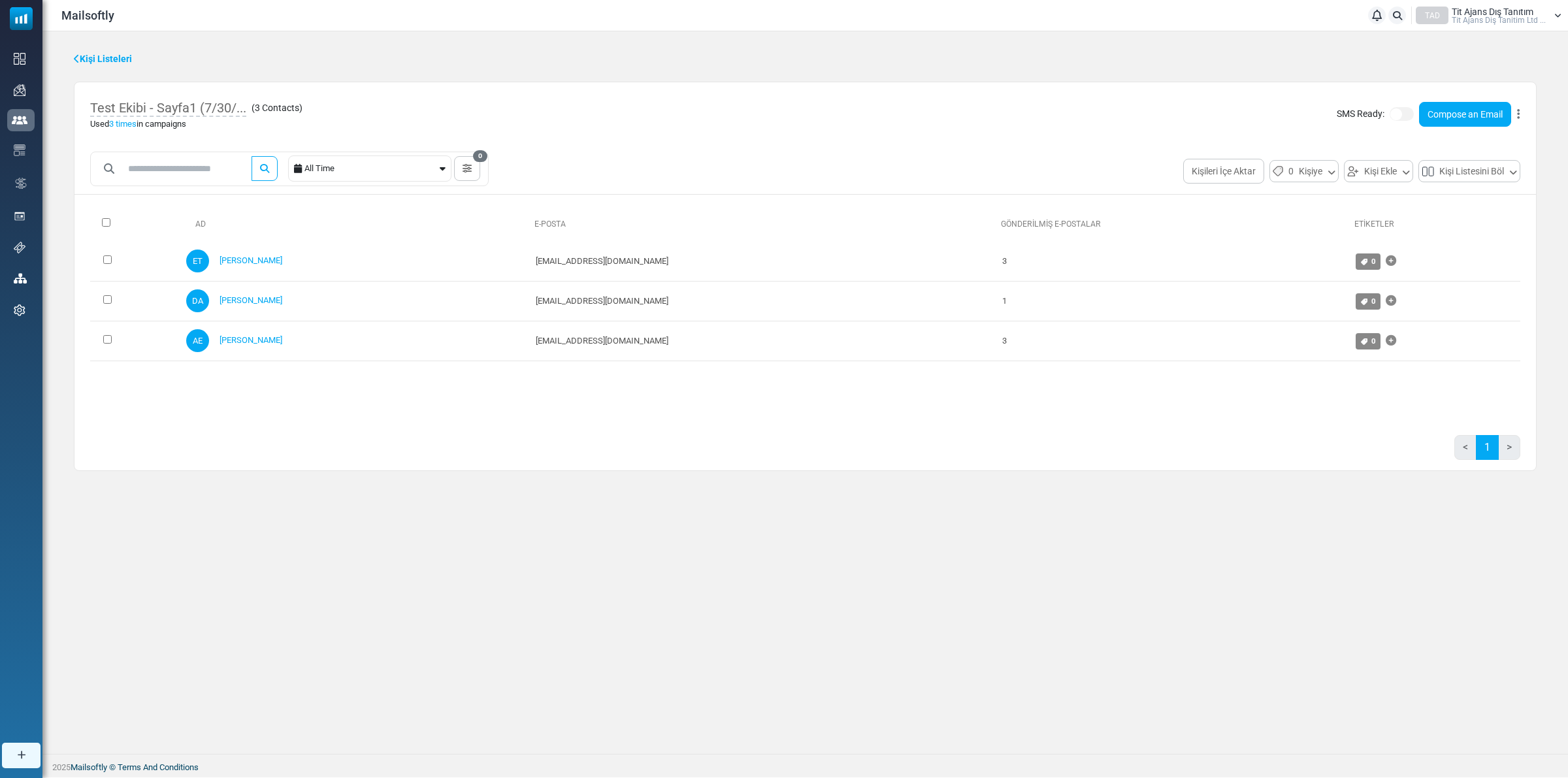
click at [1517, 114] on icon at bounding box center [1519, 114] width 3 height 1
click at [1436, 170] on link "Delete List" at bounding box center [1456, 169] width 114 height 16
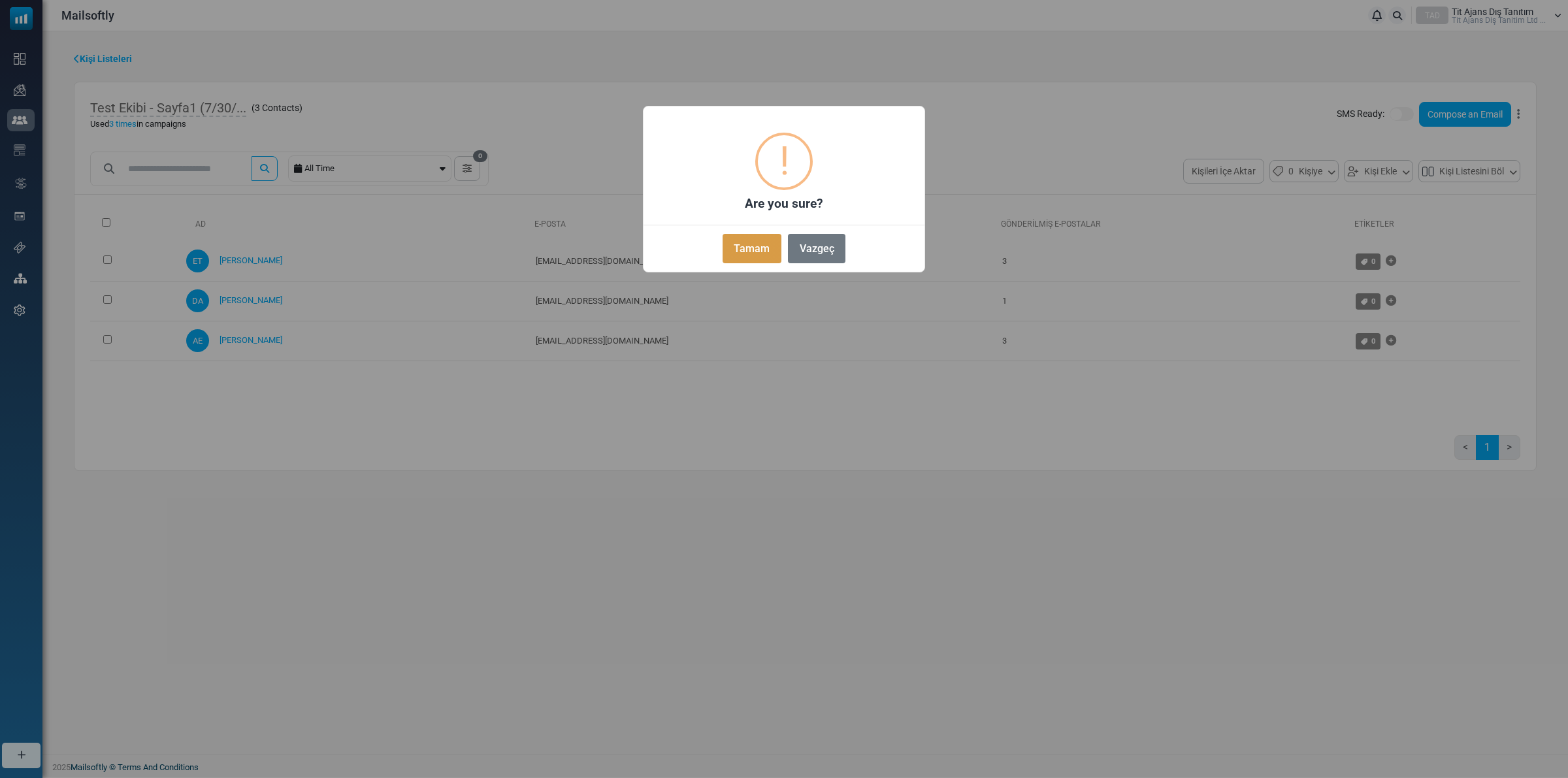
drag, startPoint x: 715, startPoint y: 245, endPoint x: 735, endPoint y: 249, distance: 20.4
click at [716, 248] on div "Tamam No Vazgeç" at bounding box center [784, 245] width 281 height 42
click at [758, 246] on button "Tamam" at bounding box center [752, 248] width 59 height 29
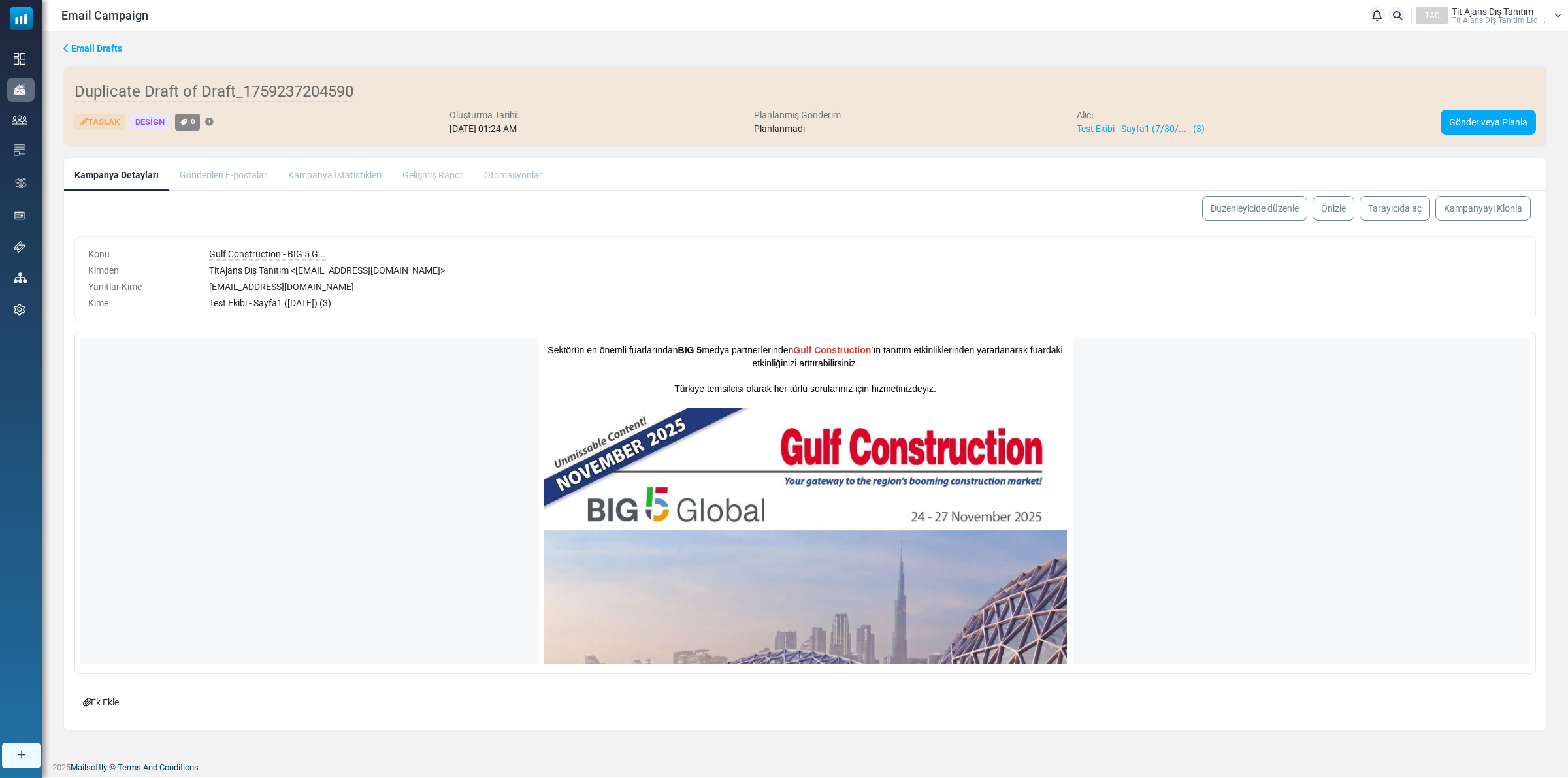
click at [204, 176] on li "Gönderilen E-postalar" at bounding box center [224, 174] width 108 height 32
click at [313, 178] on li "Kampanya İstatistikleri" at bounding box center [335, 174] width 114 height 32
click at [240, 89] on span "Duplicate Draft of Draft_1759237204590" at bounding box center [214, 92] width 279 height 20
click at [1111, 125] on link "Test Ekibi - Sayfa1 (7/30/... - (3)" at bounding box center [1140, 128] width 128 height 10
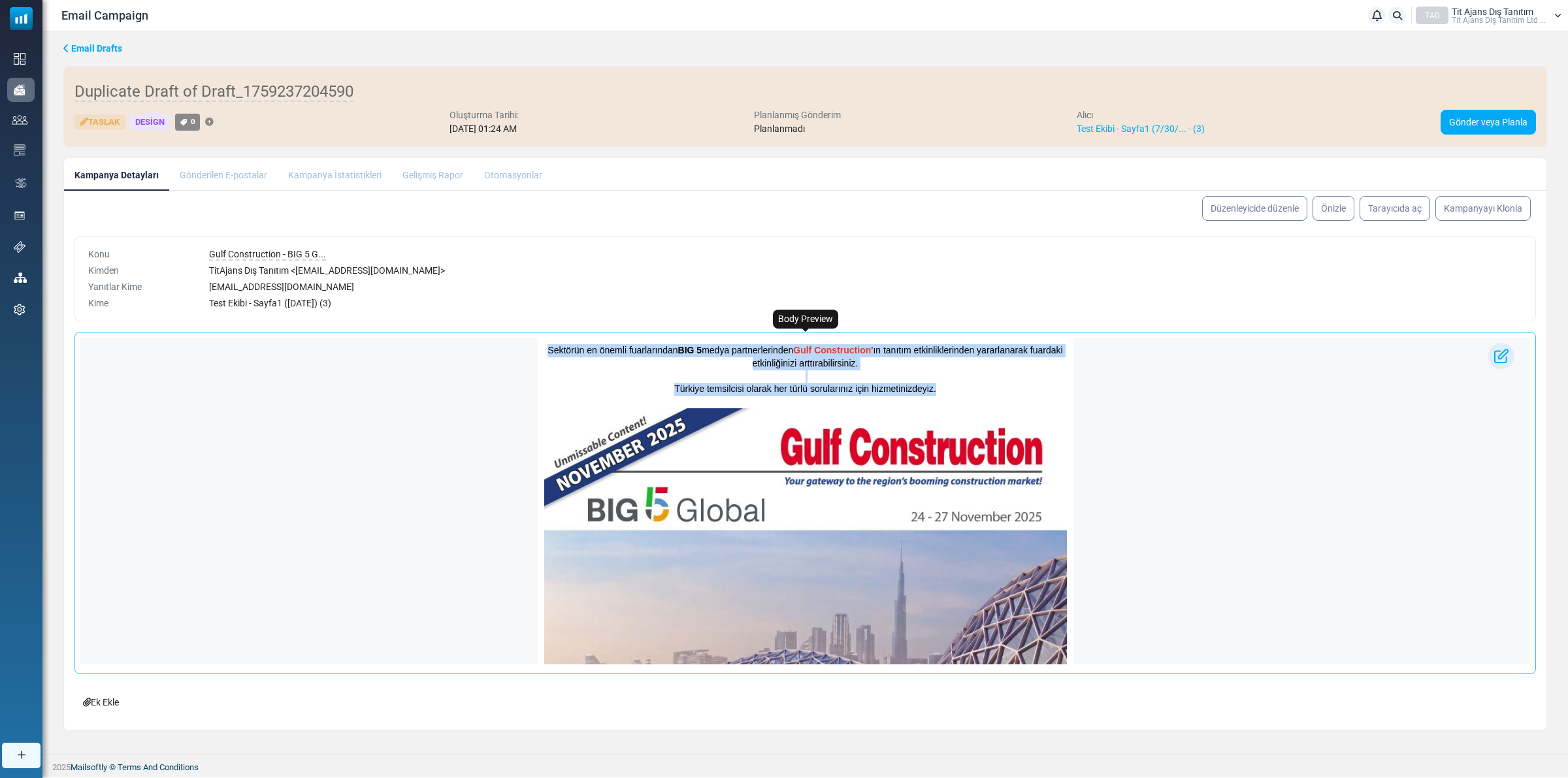
drag, startPoint x: 534, startPoint y: 344, endPoint x: 670, endPoint y: 424, distance: 157.8
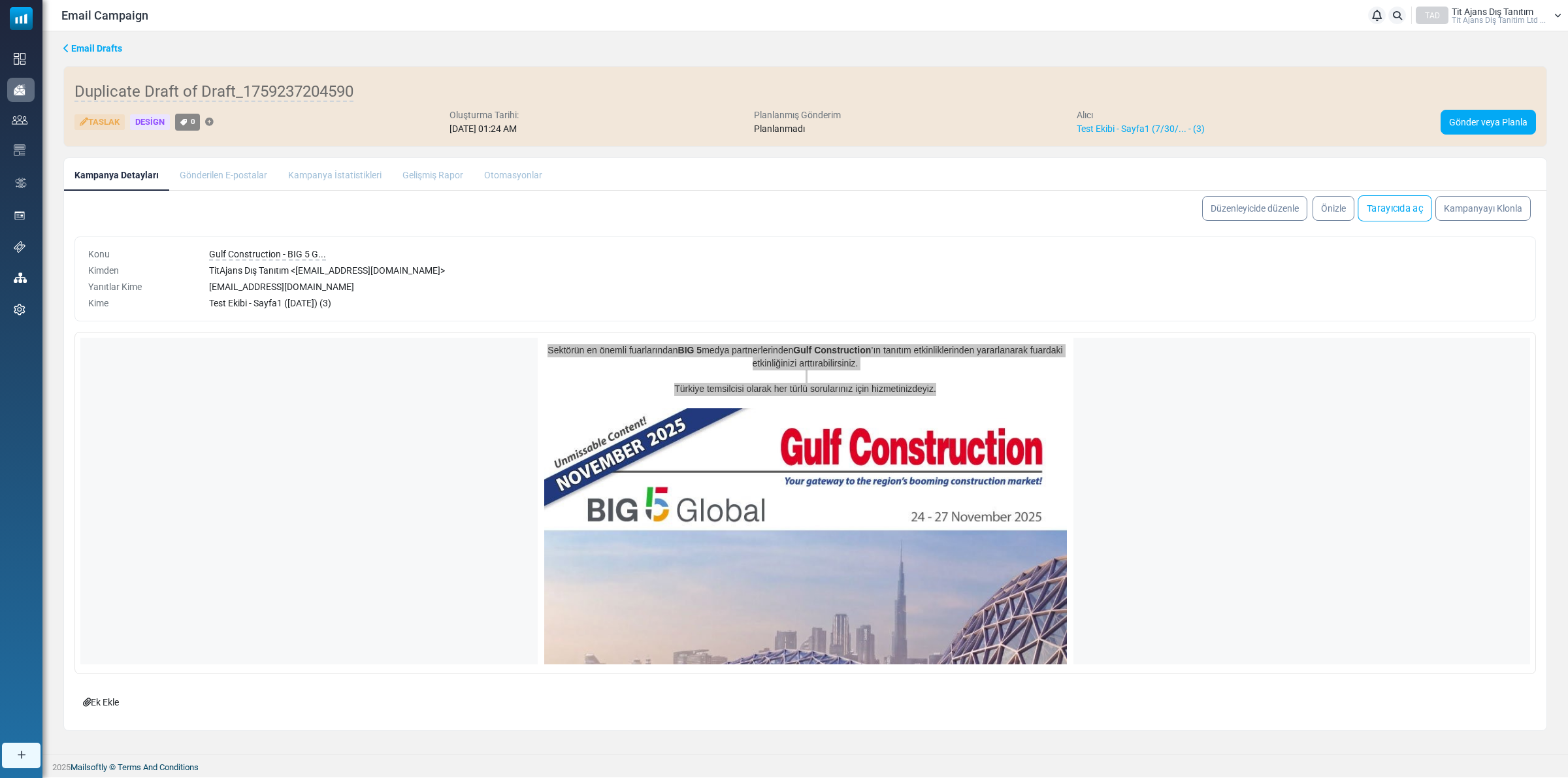
click at [1406, 207] on link "Tarayıcıda aç" at bounding box center [1395, 208] width 74 height 26
click at [0, 0] on img at bounding box center [0, 0] width 0 height 0
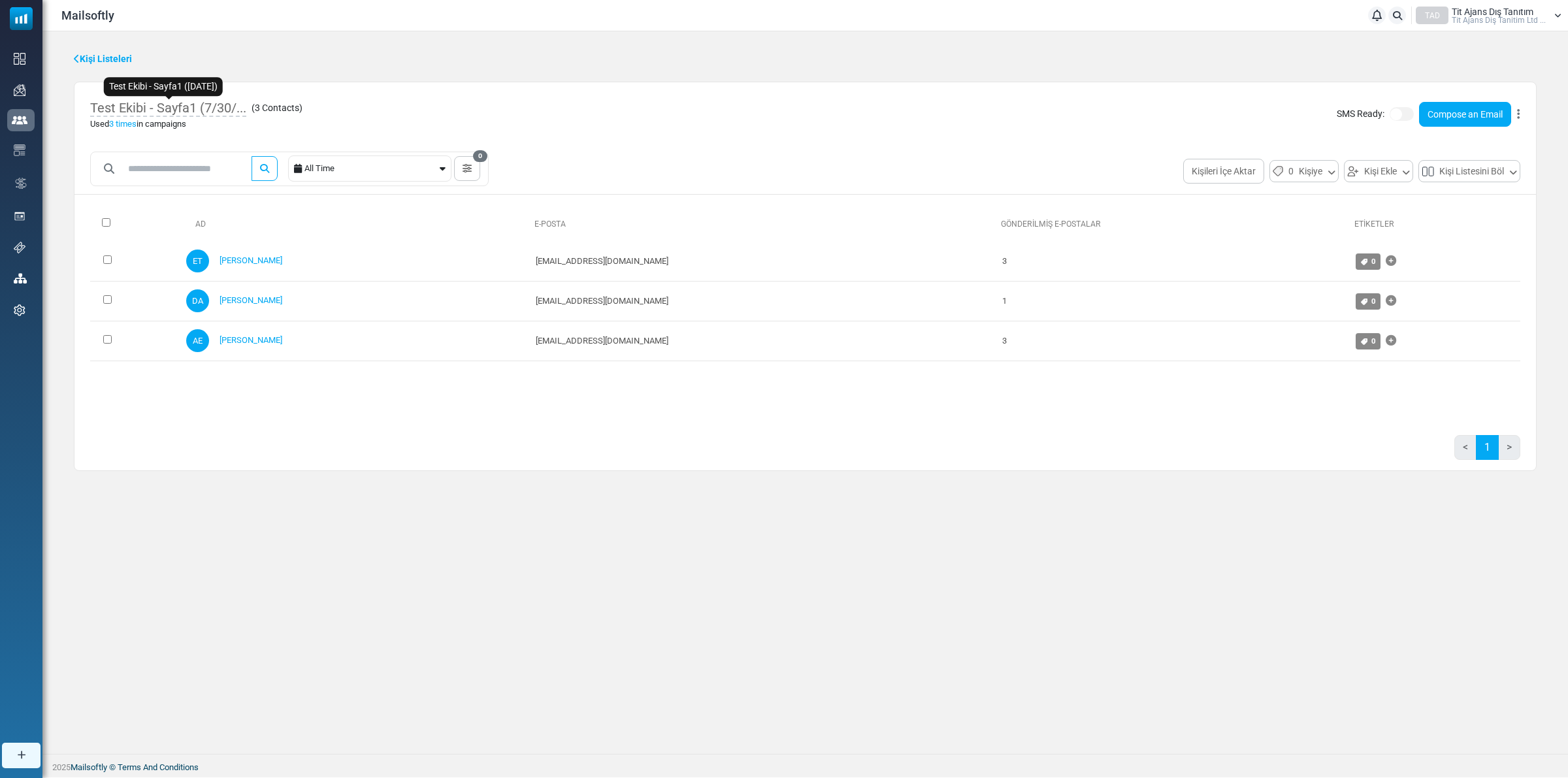
click at [152, 111] on span "Test Ekibi - Sayfa1 (7/30/..." at bounding box center [169, 108] width 156 height 17
drag, startPoint x: 152, startPoint y: 108, endPoint x: 610, endPoint y: 121, distance: 458.2
click at [610, 121] on body "Mailsoftly Bildirimler TAD Tit Ajans Dış Tanıtım Ti̇t Ajans Diş Tanitim Ltd ...…" at bounding box center [784, 389] width 1568 height 777
click at [125, 125] on span "3 times" at bounding box center [123, 123] width 27 height 10
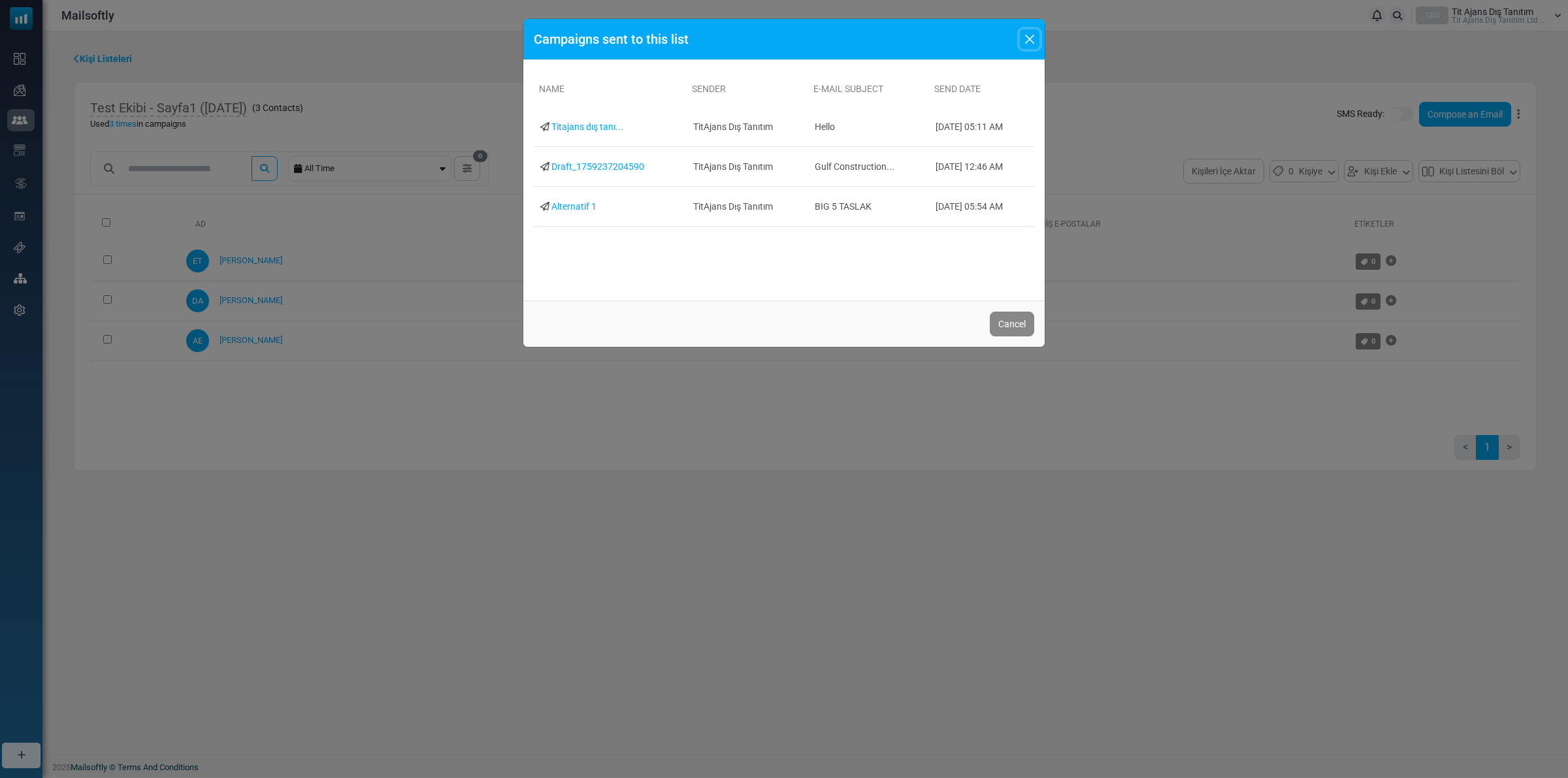
click at [1030, 40] on button "Close" at bounding box center [1030, 39] width 20 height 20
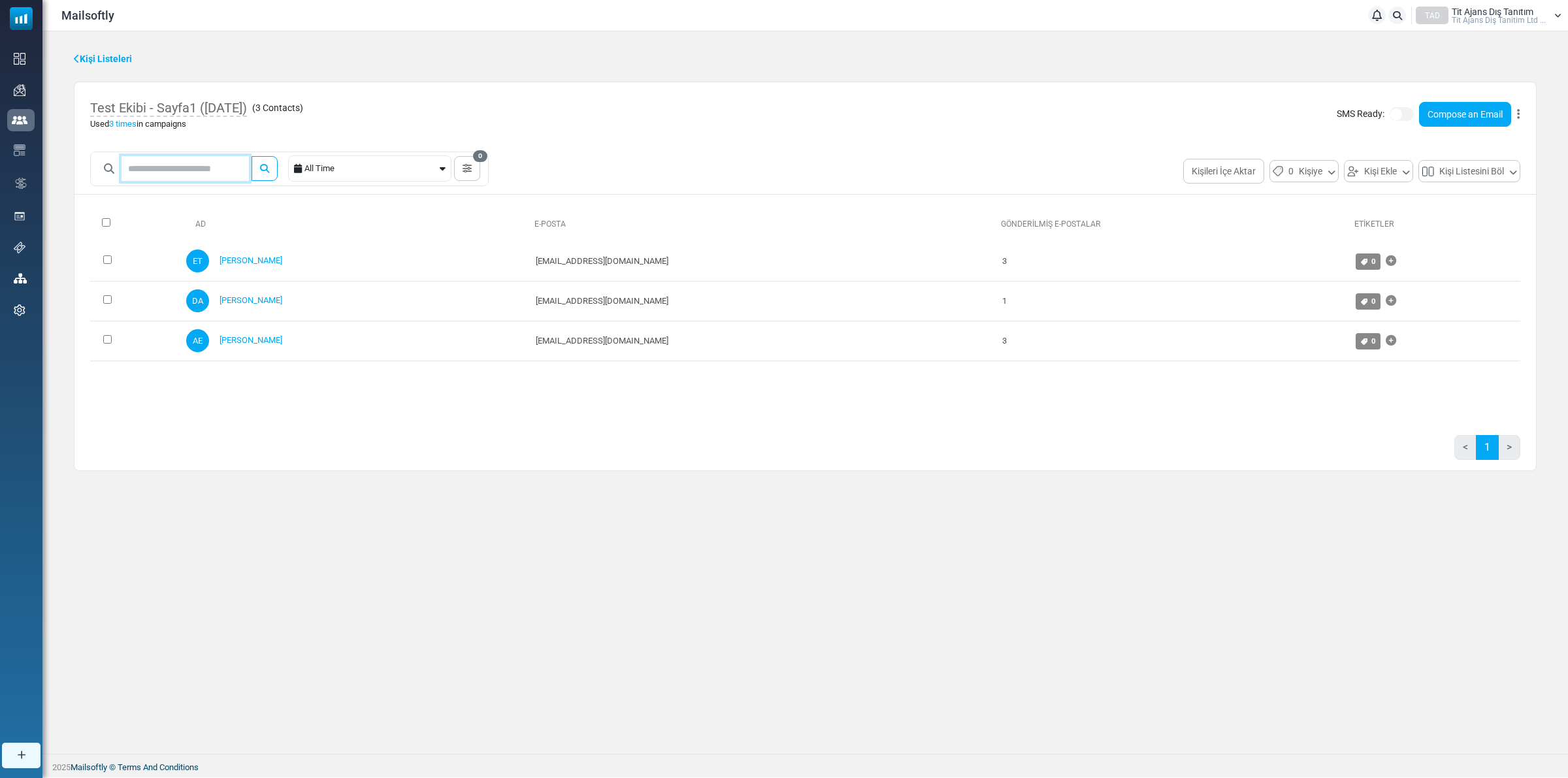
click at [191, 164] on input "text" at bounding box center [185, 169] width 128 height 25
click at [779, 145] on div "Test Ekibi - Sayfa1 (7/30/2025) ( 3 Contacts ) Used 3 times in campaigns SMS Re…" at bounding box center [806, 114] width 1462 height 64
click at [1216, 169] on button "Kişileri İçe Aktar" at bounding box center [1224, 171] width 81 height 25
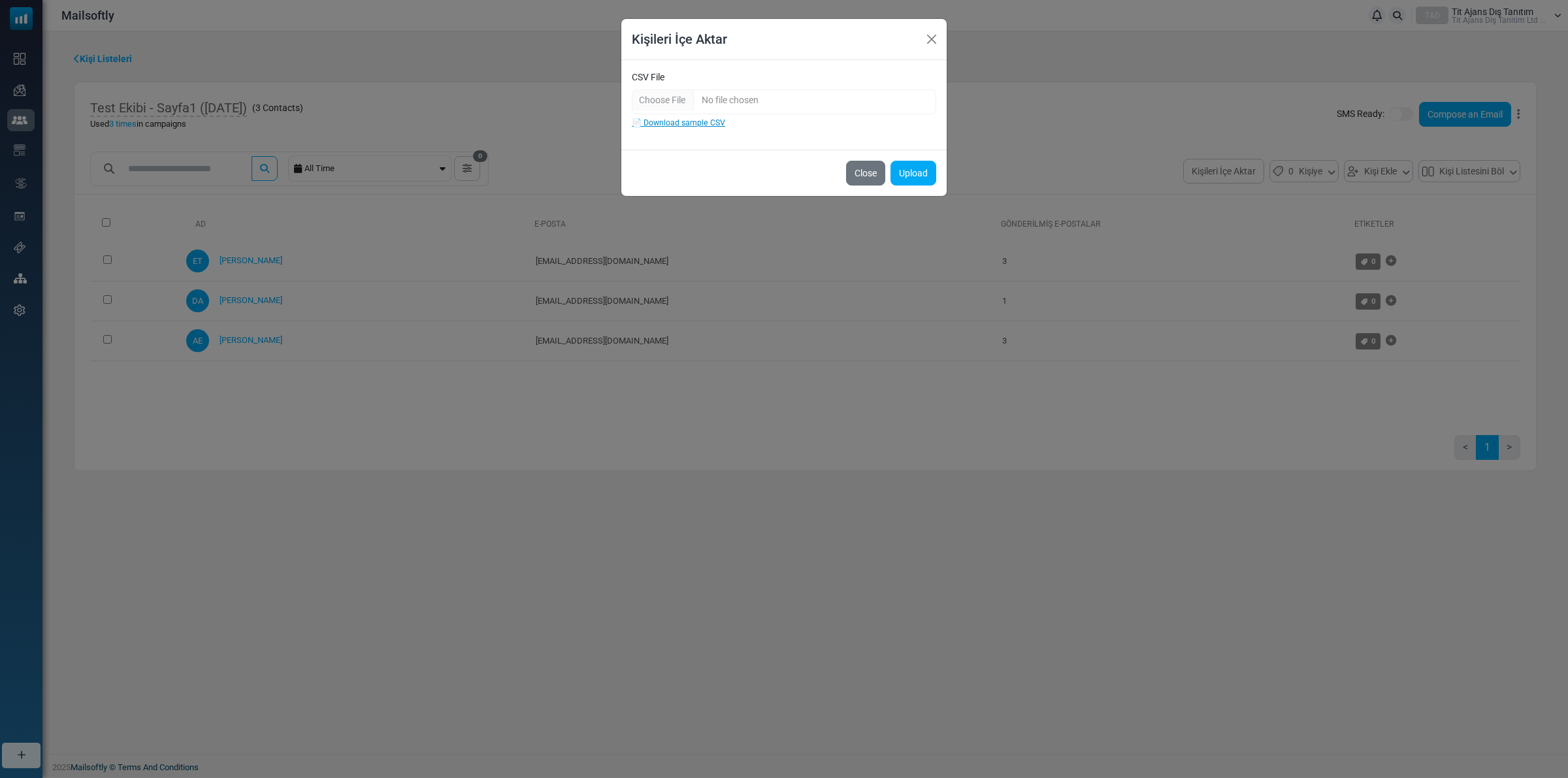
click at [690, 125] on link "📄 Download sample CSV" at bounding box center [679, 122] width 93 height 9
click at [678, 101] on input "CSV File" at bounding box center [784, 102] width 304 height 25
type input "**********"
click at [904, 176] on button "Upload" at bounding box center [913, 173] width 46 height 25
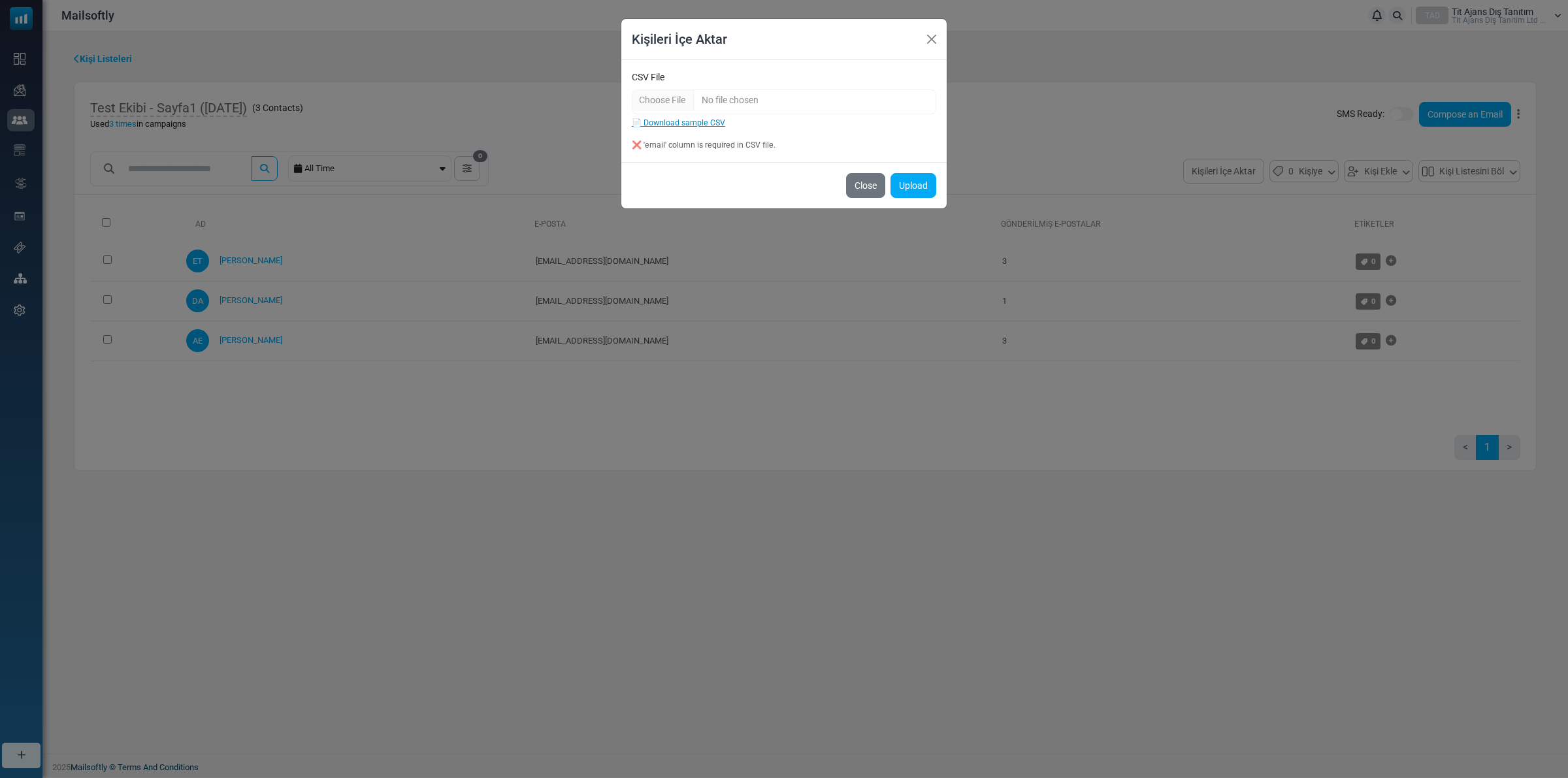
click at [632, 124] on link "📄 Download sample CSV" at bounding box center [679, 122] width 93 height 9
click at [919, 183] on button "Upload" at bounding box center [913, 186] width 46 height 25
click at [928, 38] on button "Close" at bounding box center [932, 39] width 20 height 20
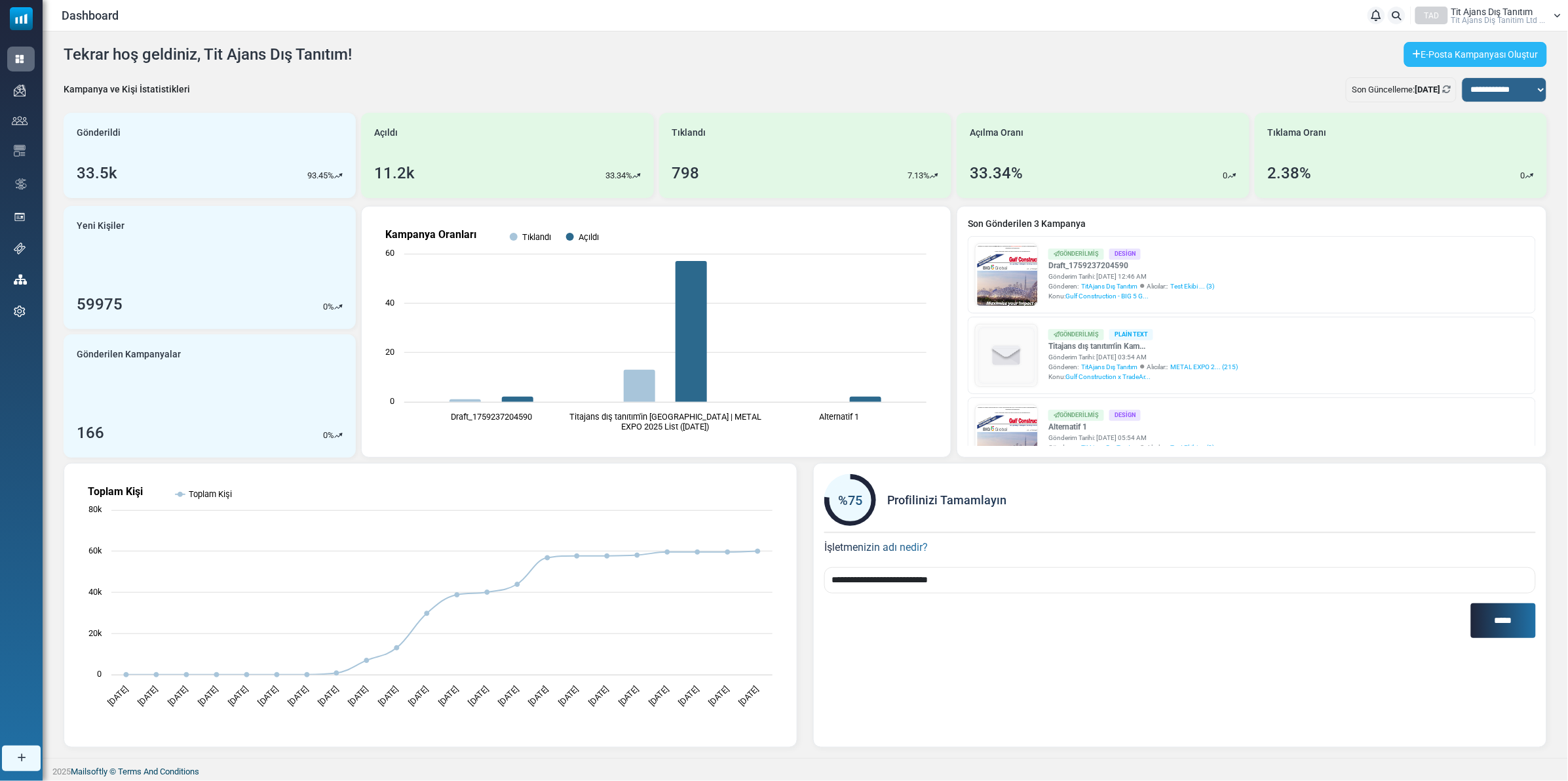
click at [1491, 60] on link "E-Posta Kampanyası Oluştur" at bounding box center [1476, 54] width 143 height 25
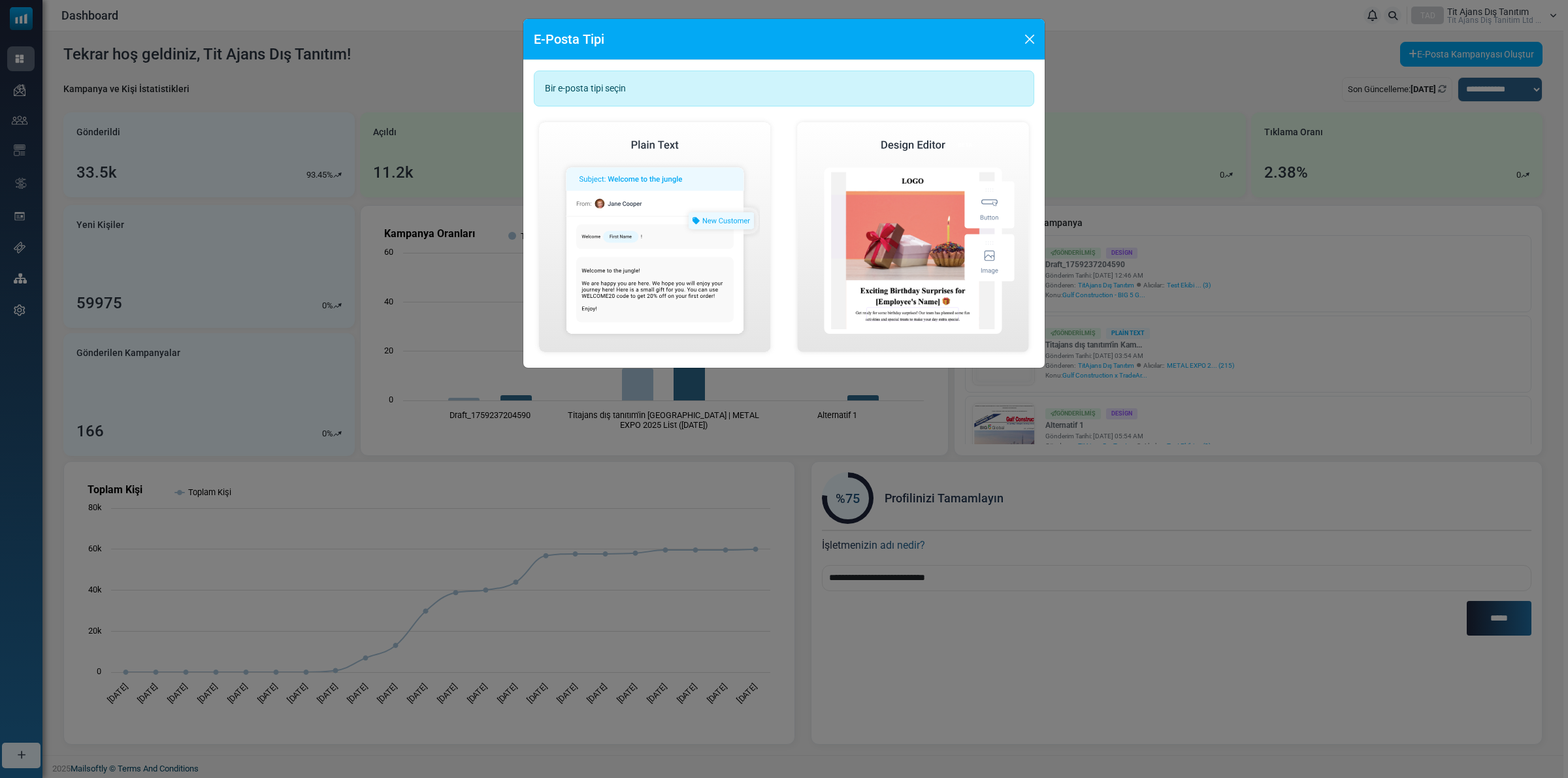
click at [1089, 78] on div "E-Posta Tipi Bir e-posta tipi seçin Basit E-Posta Oluştur Görsel E-Posta Oluştur" at bounding box center [784, 389] width 1568 height 778
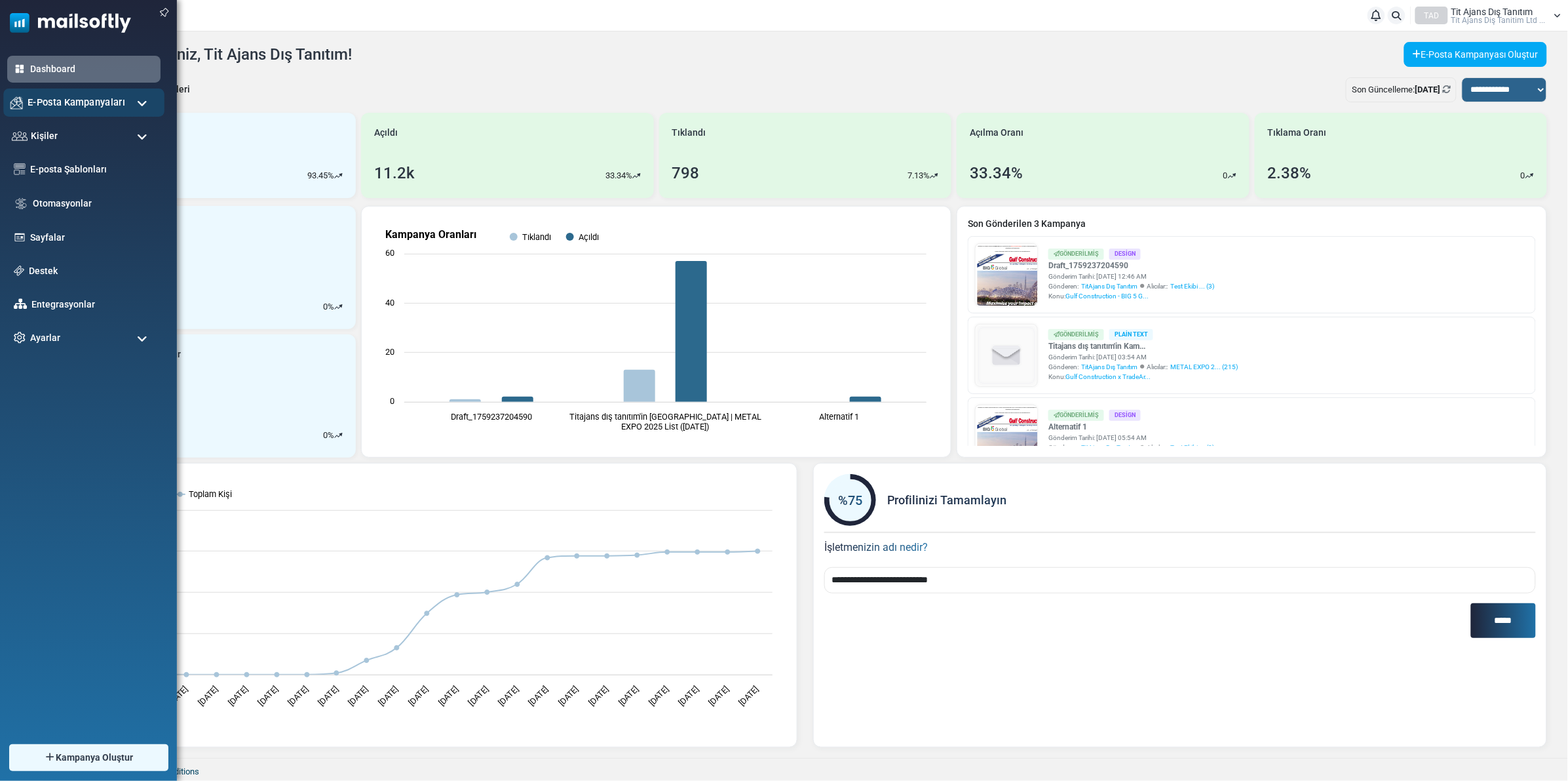
click at [67, 105] on span "E-Posta Kampanyaları" at bounding box center [76, 102] width 98 height 14
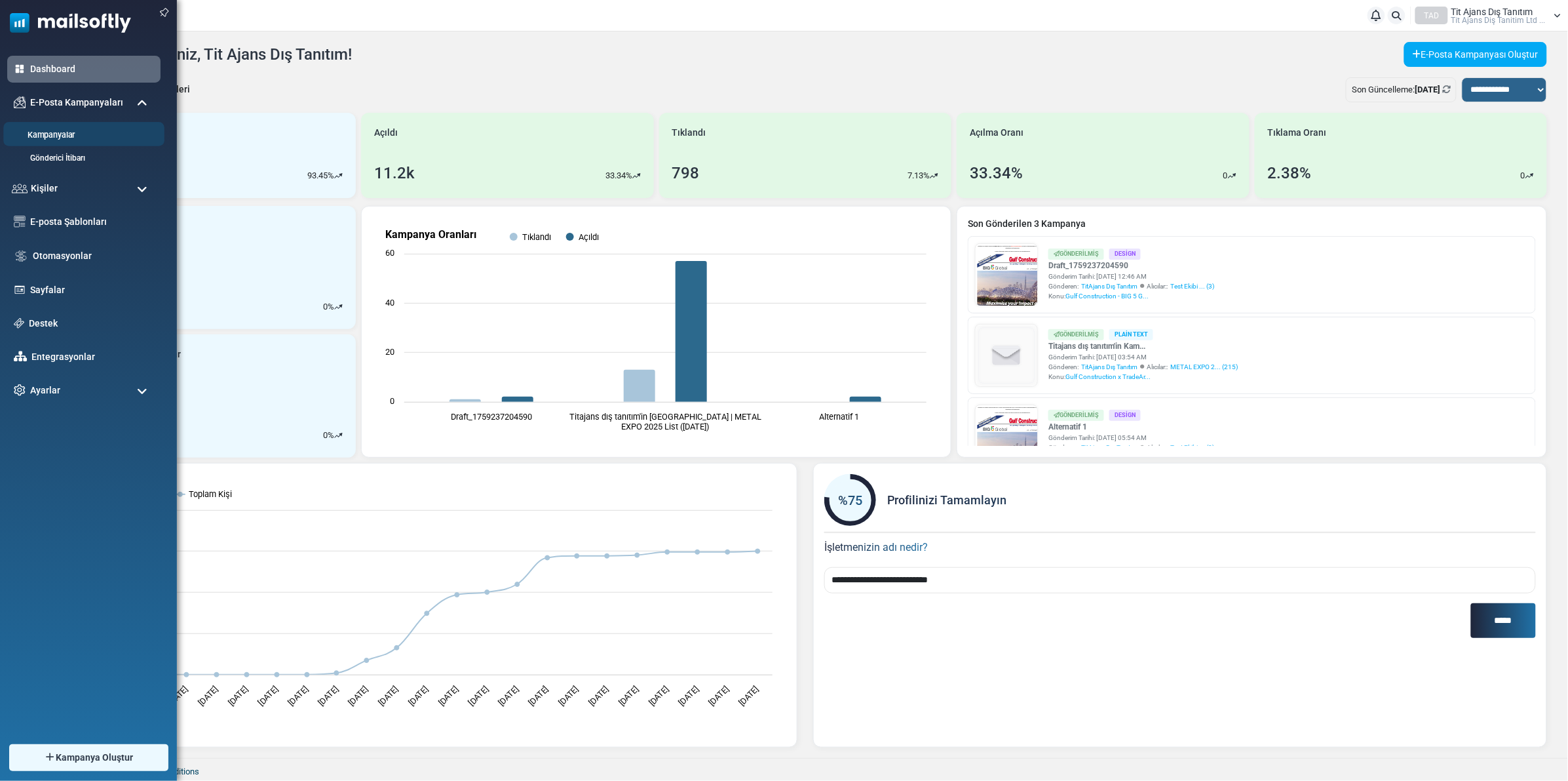
click at [70, 134] on link "Kampanyalar" at bounding box center [82, 136] width 157 height 12
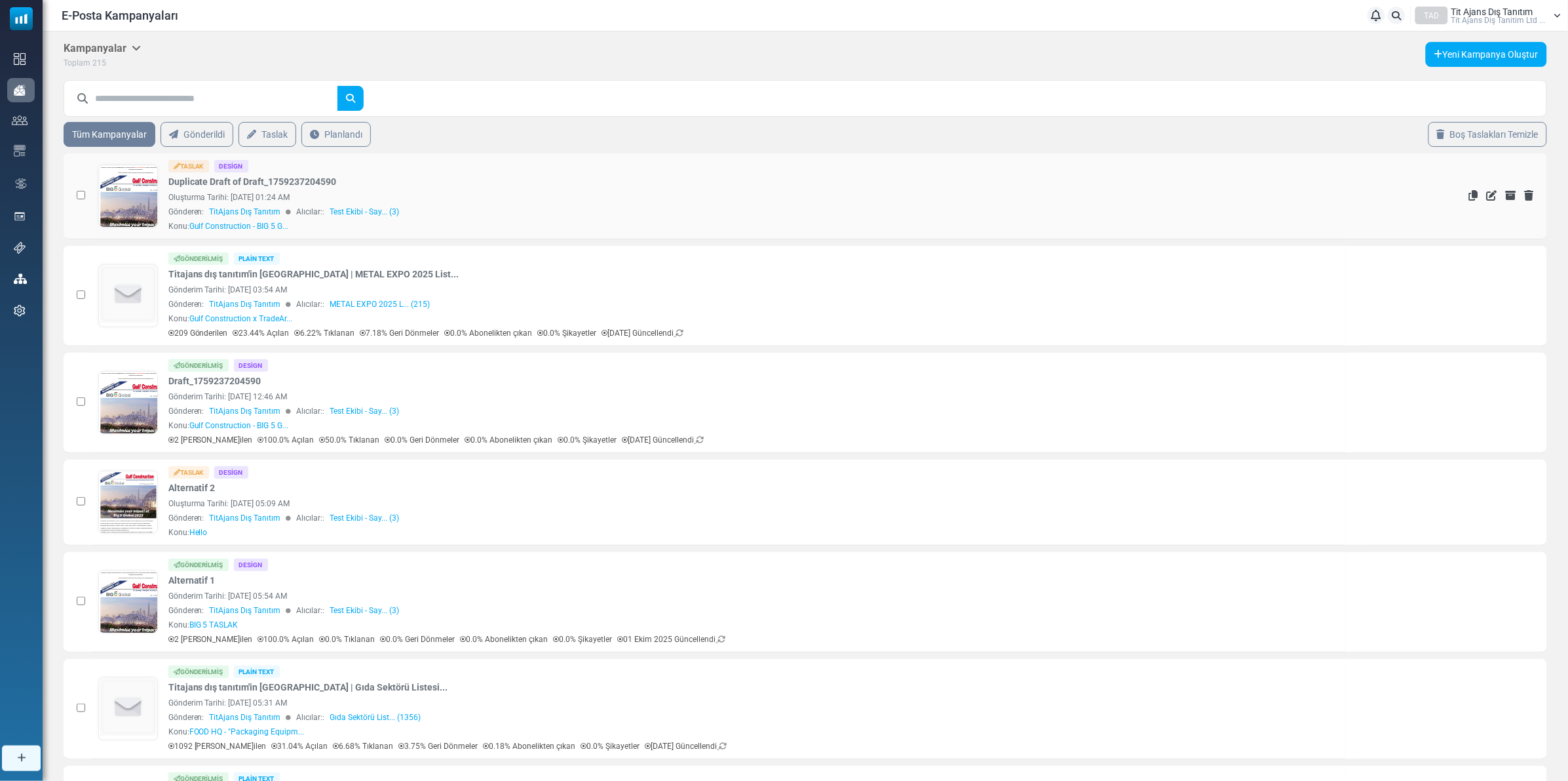
click at [206, 192] on div "Oluşturma Tarihi: [DATE] 01:24 AM" at bounding box center [754, 197] width 1171 height 12
click at [197, 174] on div "Taslak Design Duplicate Draft of Draft_1759237204590 Oluşturma Tarihi: [DATE] 0…" at bounding box center [754, 196] width 1171 height 72
click at [203, 197] on div "Oluşturma Tarihi: [DATE] 01:24 AM" at bounding box center [754, 197] width 1171 height 12
click at [200, 184] on link "Duplicate Draft of Draft_1759237204590" at bounding box center [252, 182] width 168 height 14
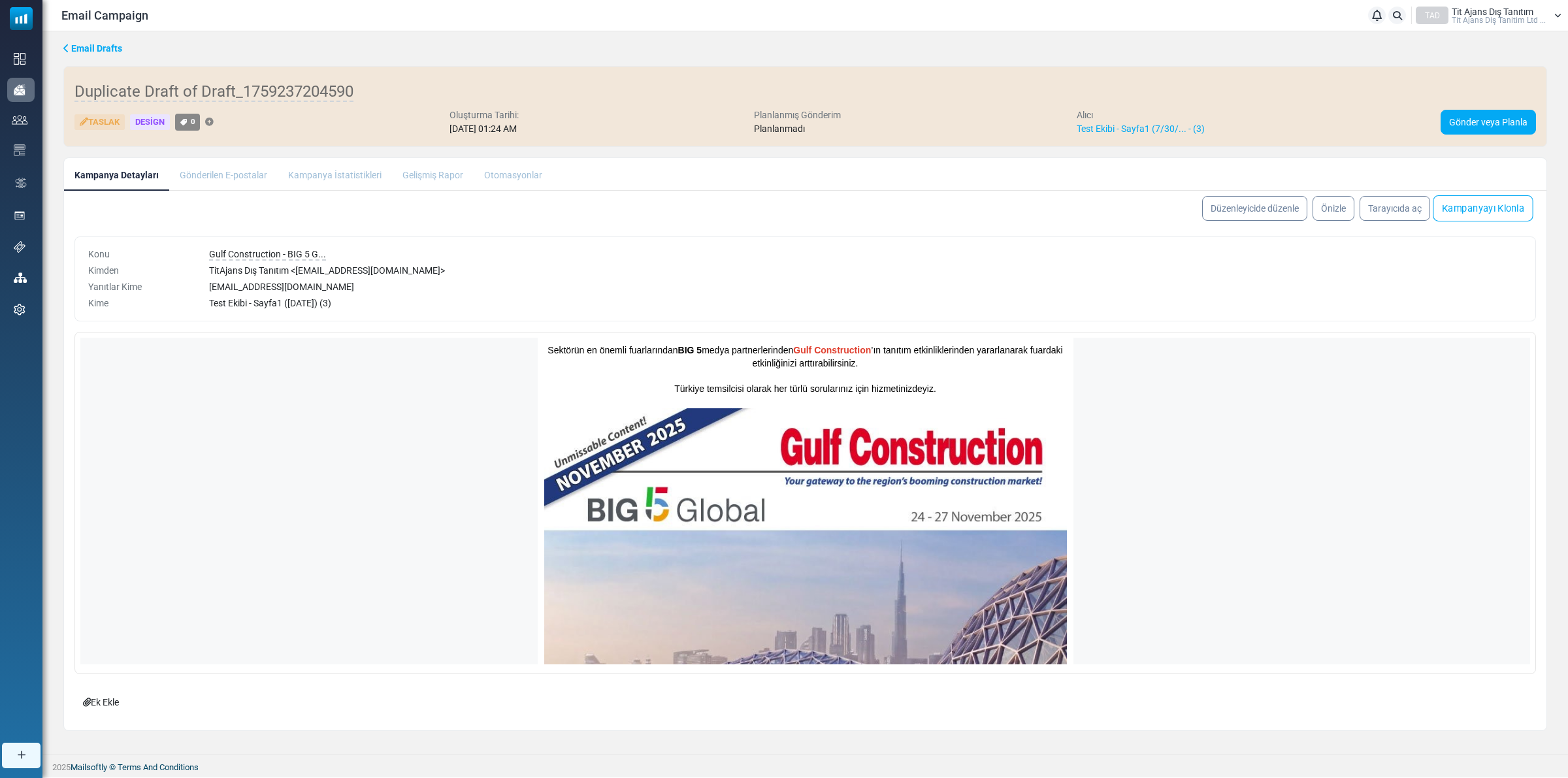
click at [1493, 210] on link "Kampanyayı Klonla" at bounding box center [1483, 208] width 100 height 26
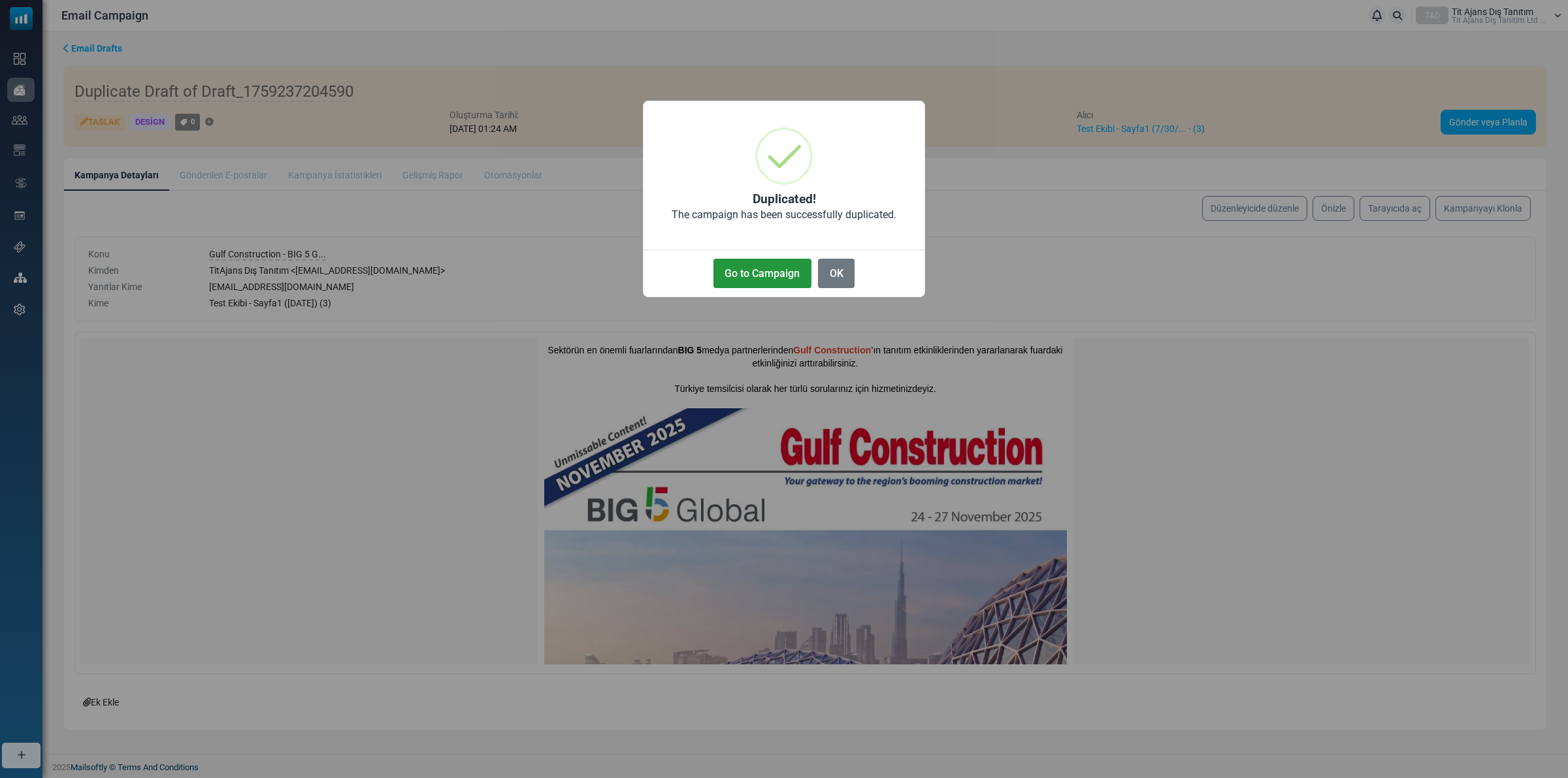
click at [774, 271] on button "Go to Campaign" at bounding box center [762, 273] width 98 height 29
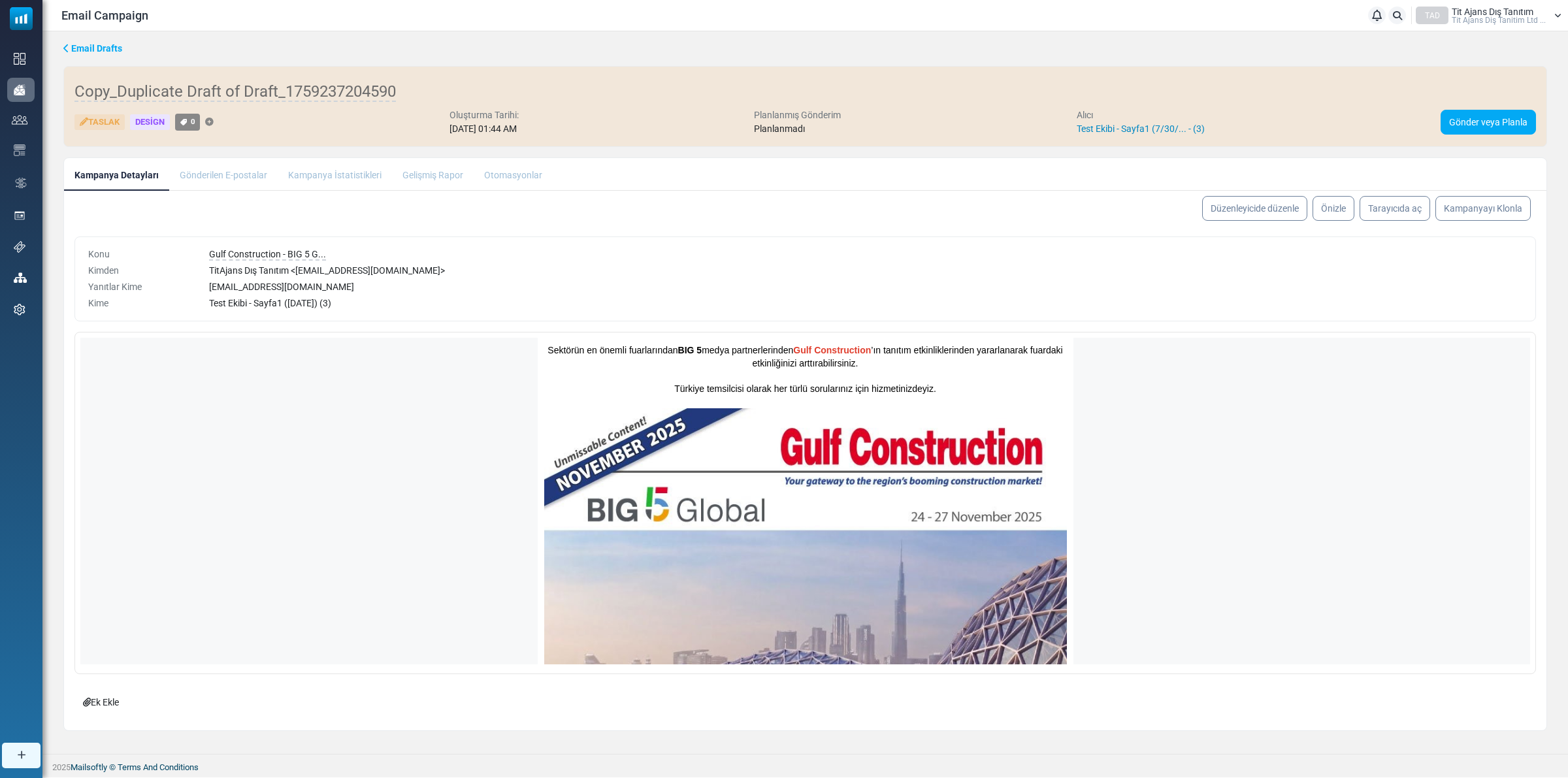
click at [1142, 130] on link "Test Ekibi - Sayfa1 (7/30/... - (3)" at bounding box center [1140, 128] width 128 height 10
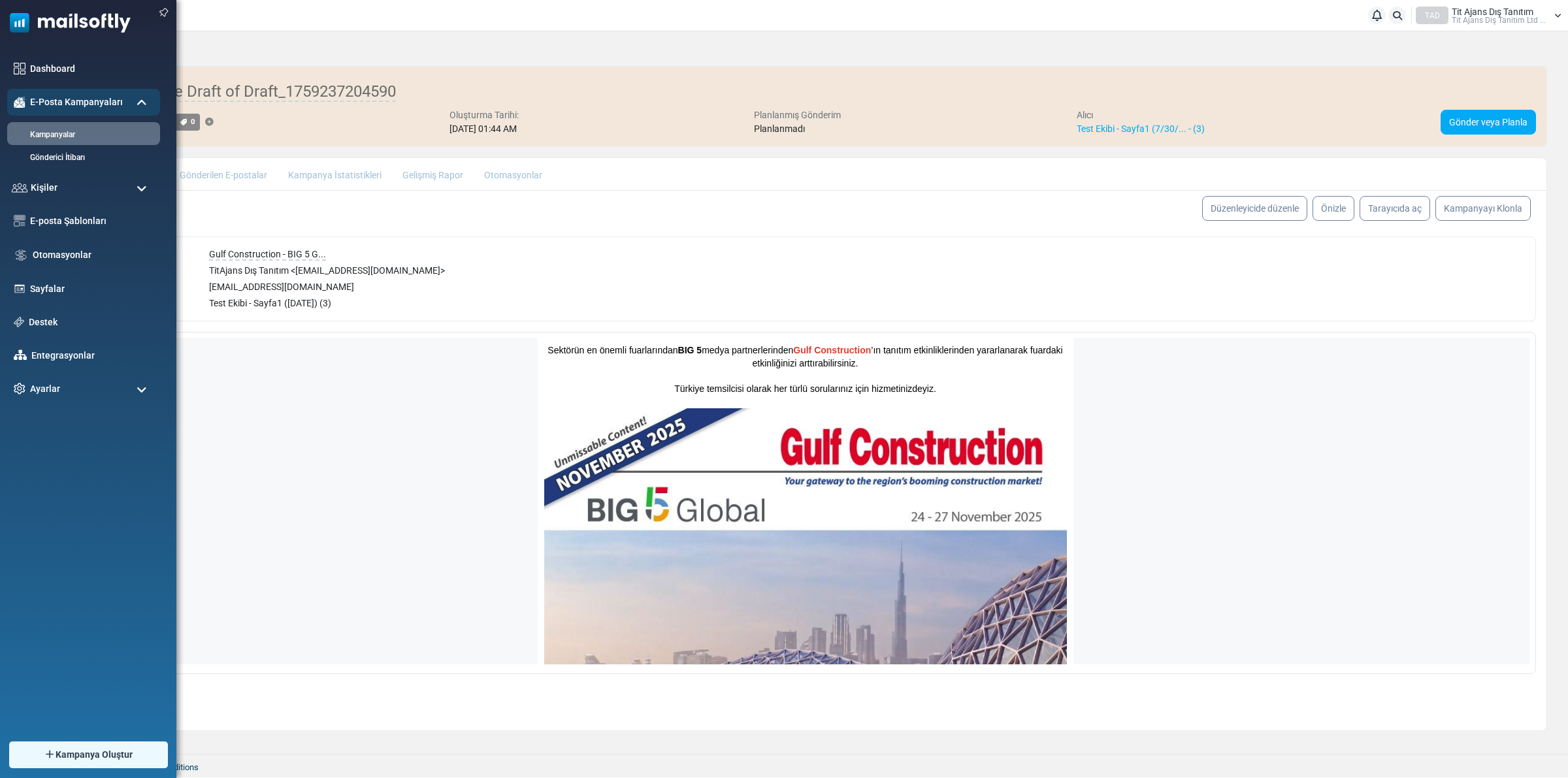
click at [60, 15] on img at bounding box center [65, 19] width 131 height 39
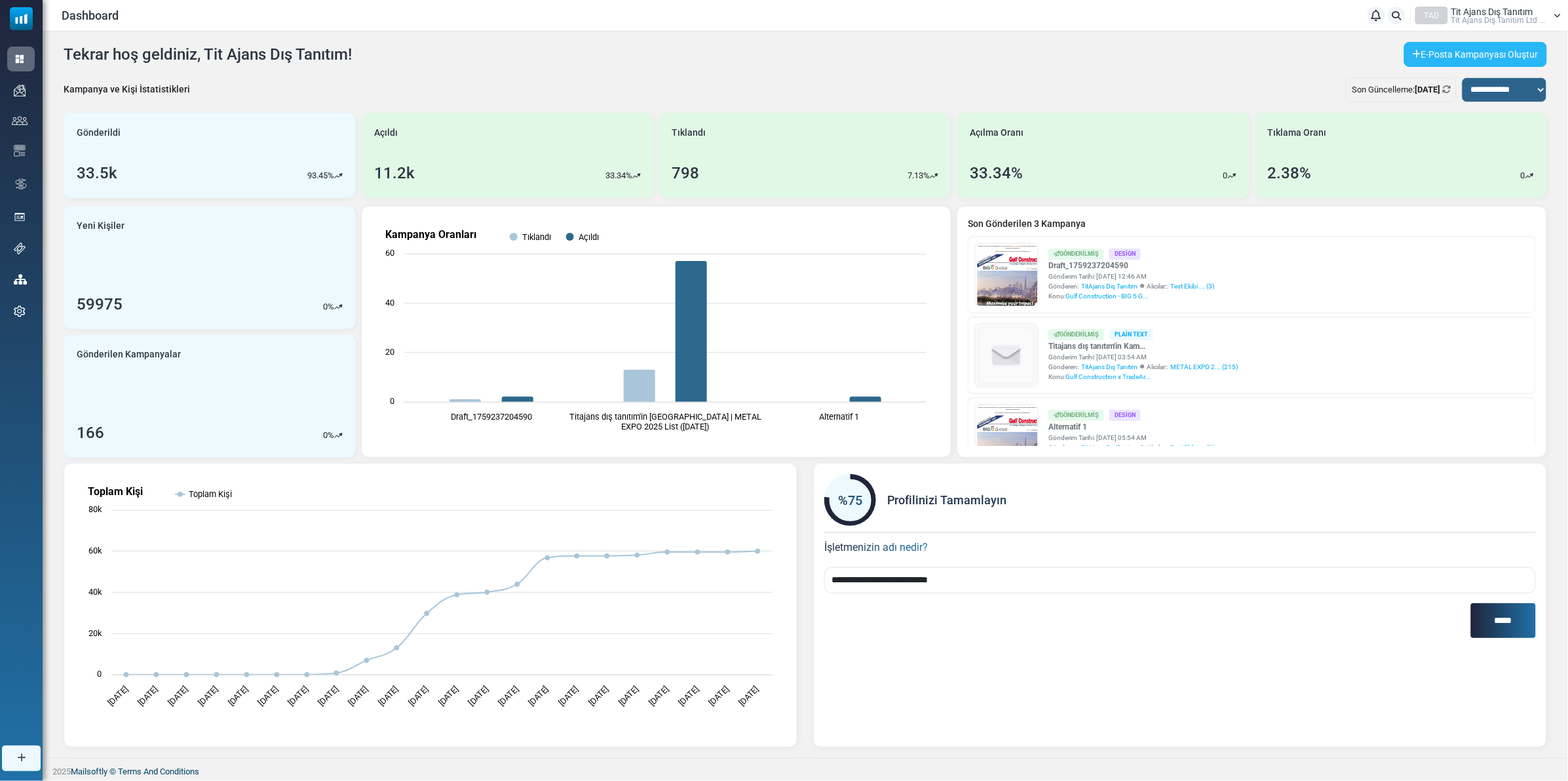
click at [1529, 57] on link "E-Posta Kampanyası Oluştur" at bounding box center [1476, 54] width 143 height 25
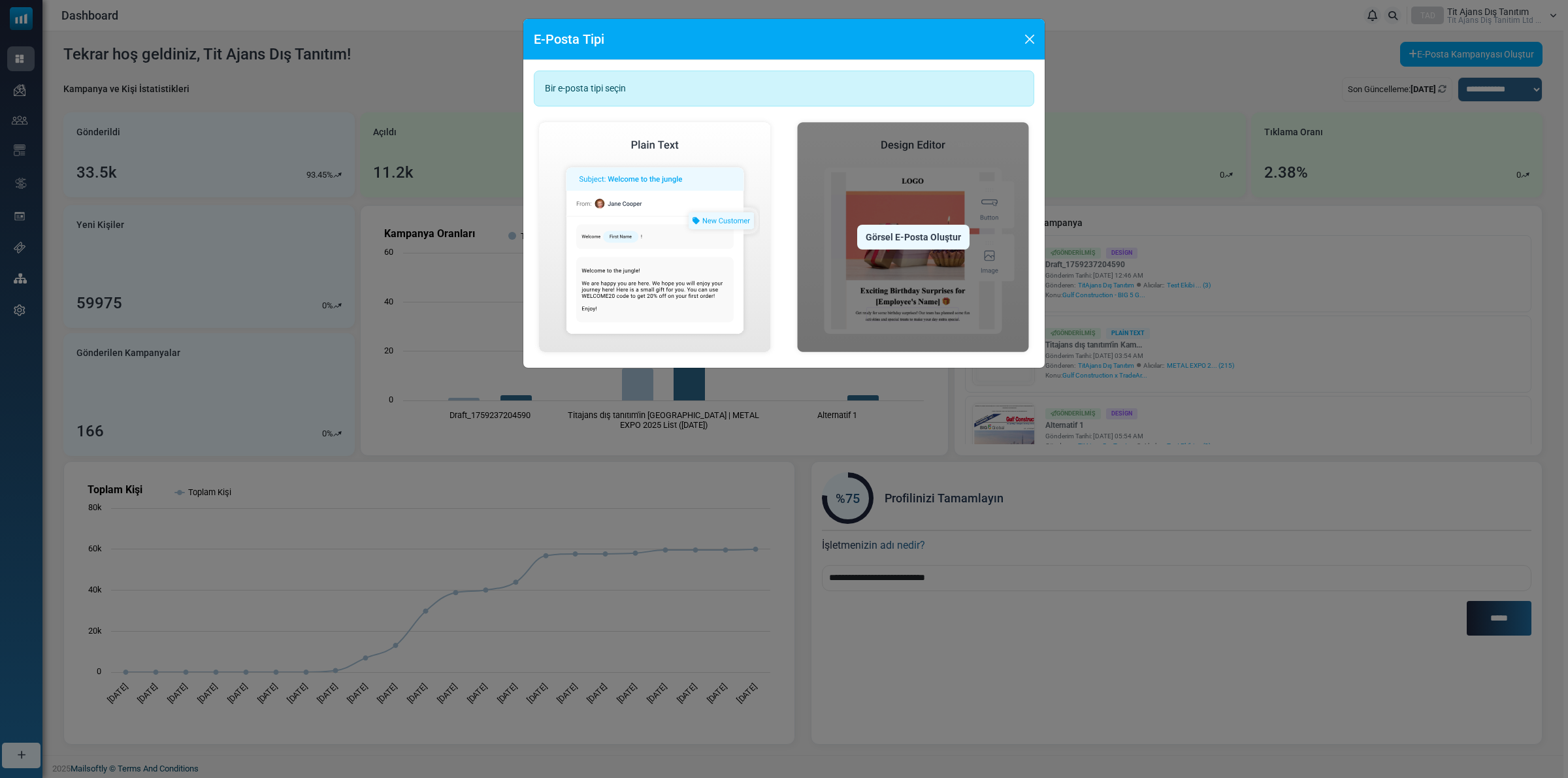
click at [920, 239] on div "Görsel E-Posta Oluştur" at bounding box center [913, 237] width 112 height 25
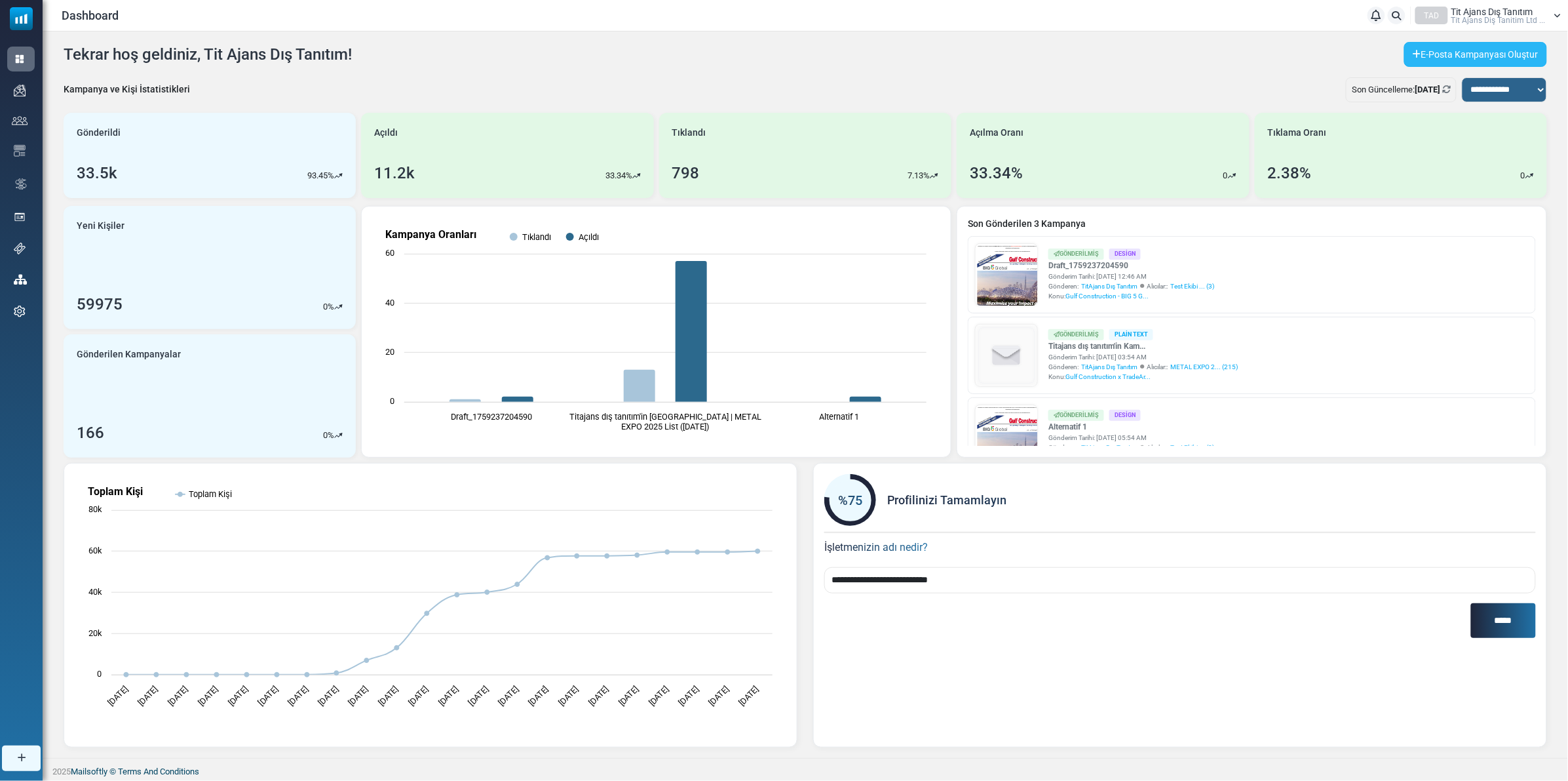
click at [1467, 51] on link "E-Posta Kampanyası Oluştur" at bounding box center [1476, 54] width 143 height 25
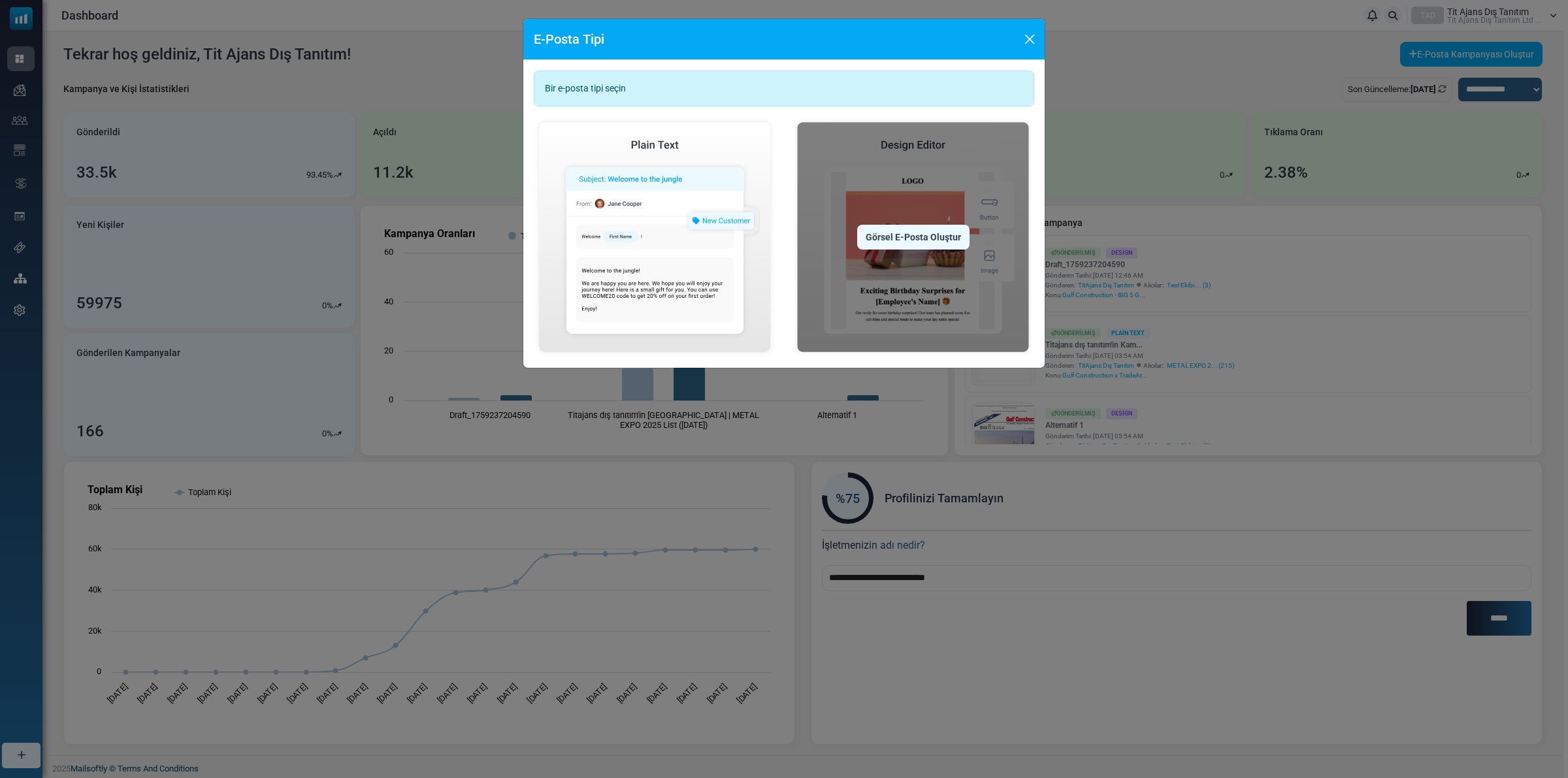
click at [924, 247] on div "Görsel E-Posta Oluştur" at bounding box center [913, 237] width 112 height 25
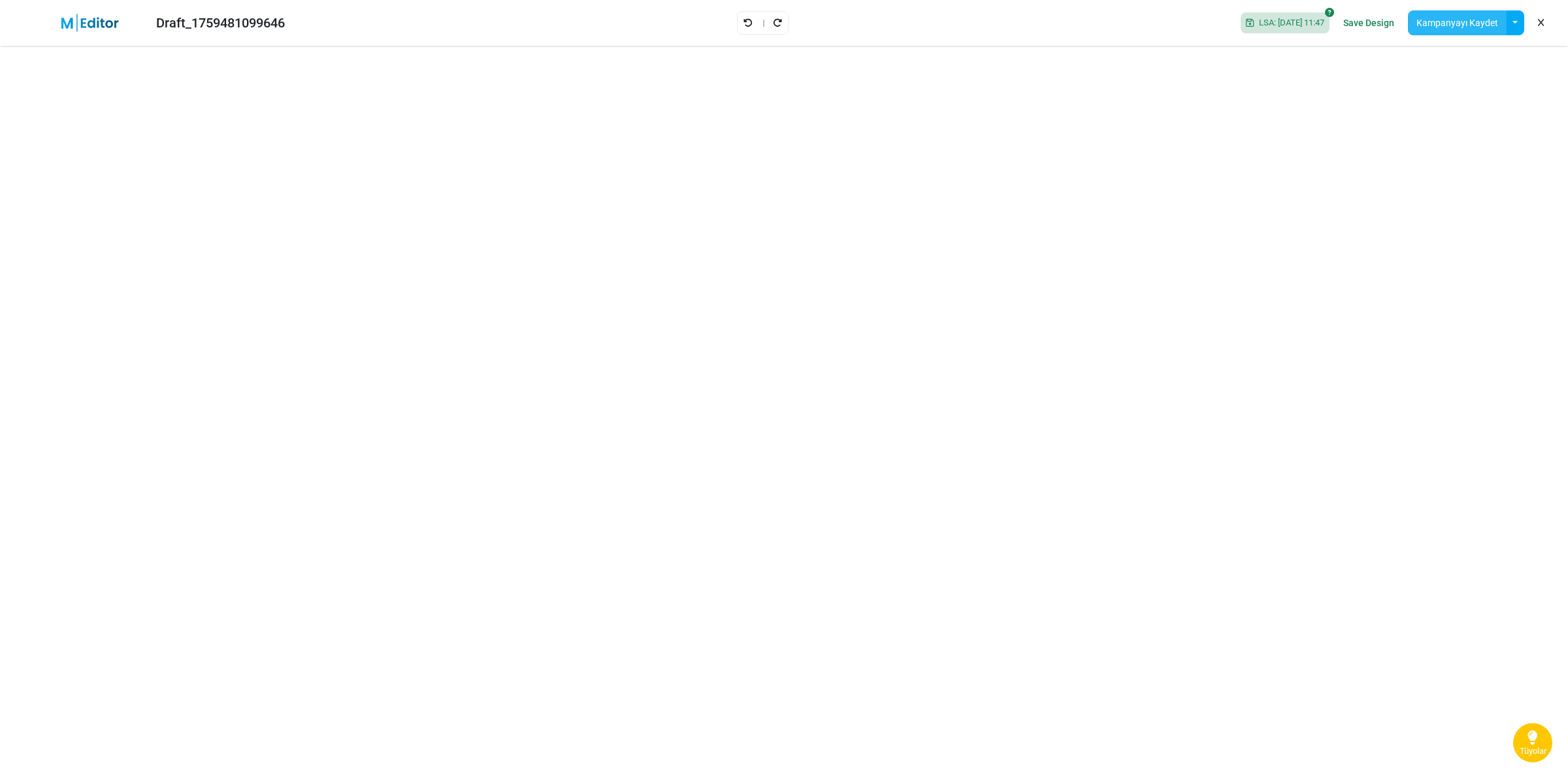
click at [1484, 21] on button "Kampanyayı Kaydet" at bounding box center [1458, 23] width 99 height 25
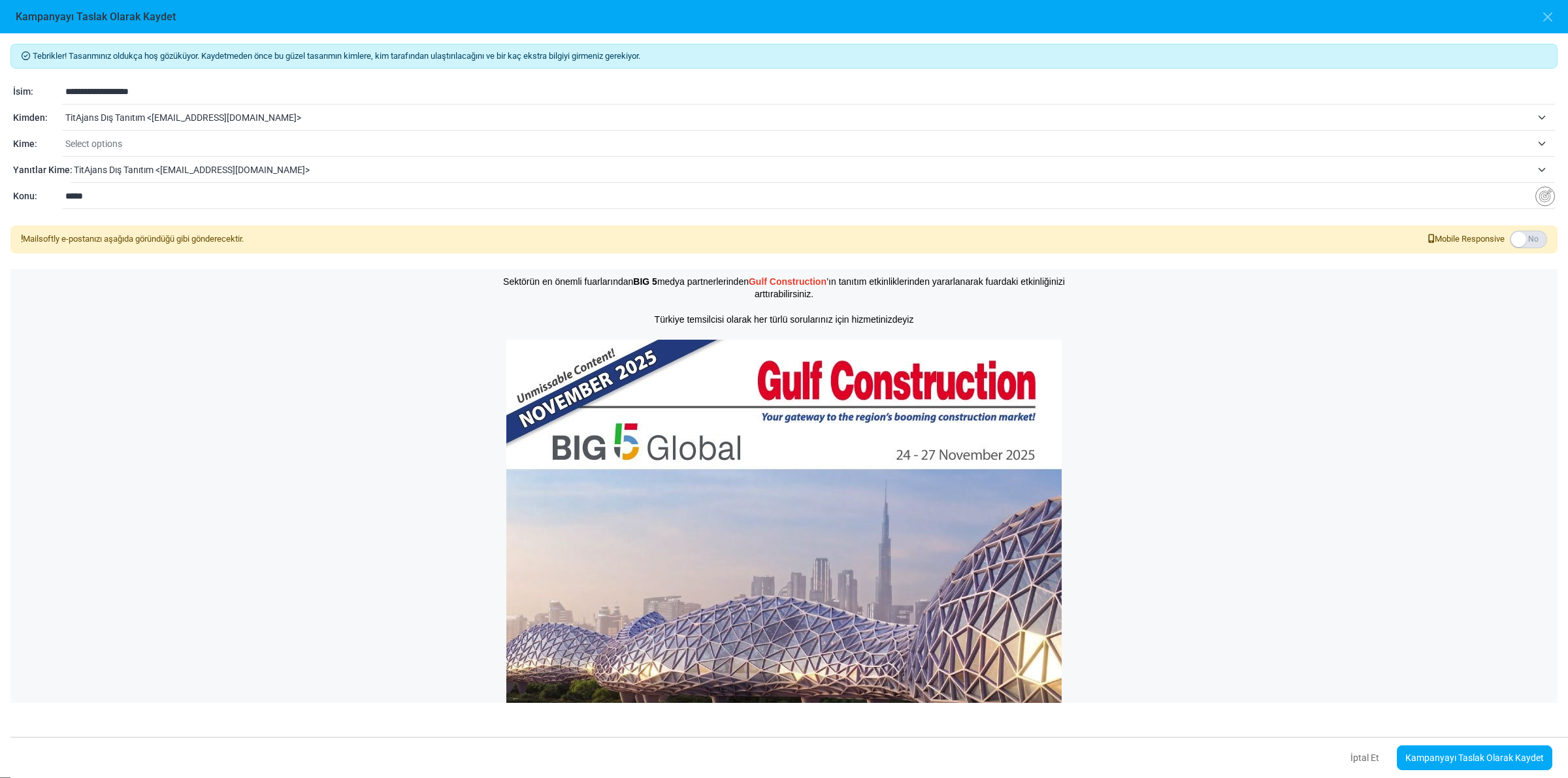
click at [1540, 237] on label at bounding box center [1528, 239] width 37 height 18
click at [148, 142] on span "Select options" at bounding box center [798, 143] width 1466 height 16
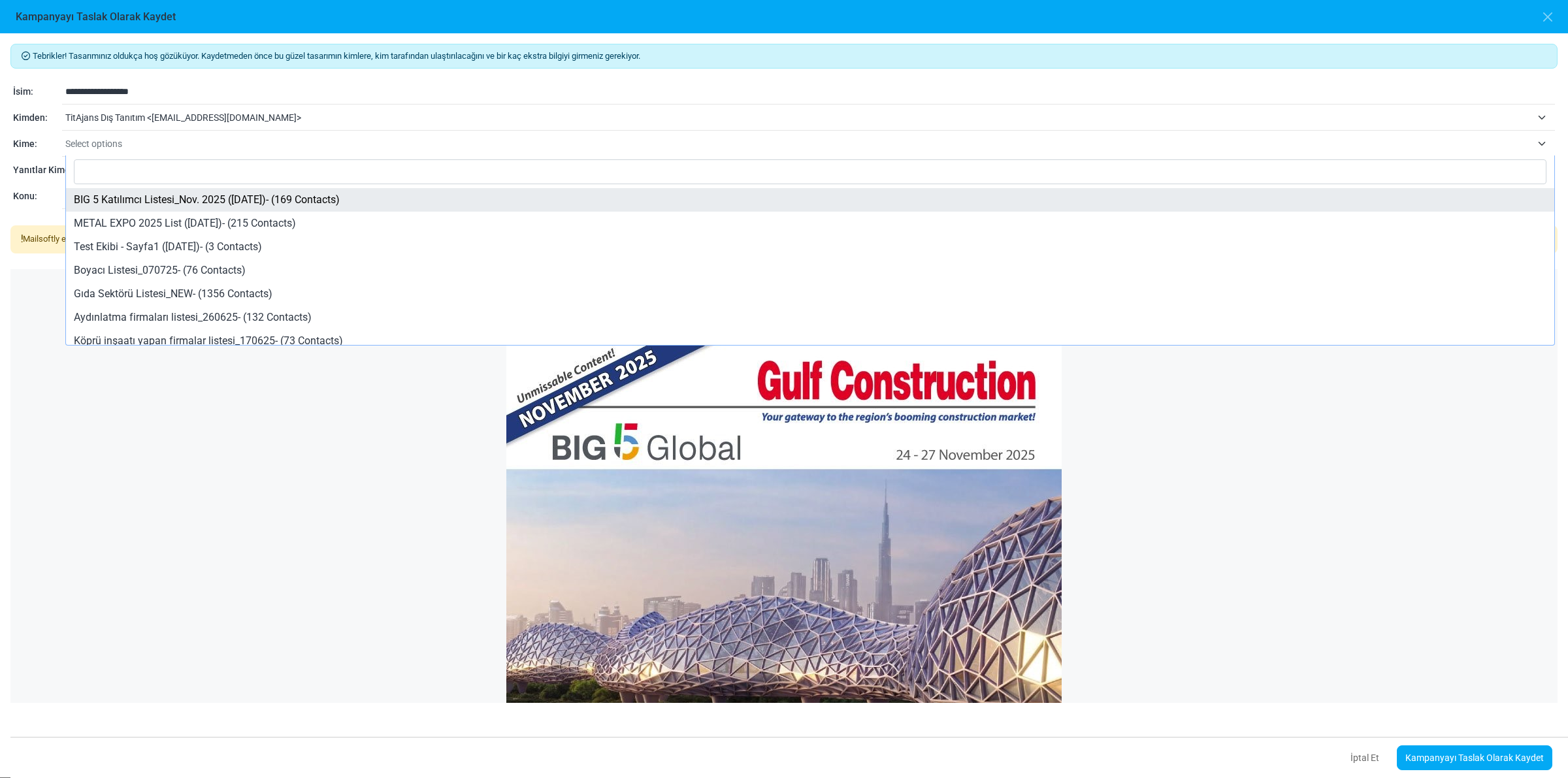
select select "*****"
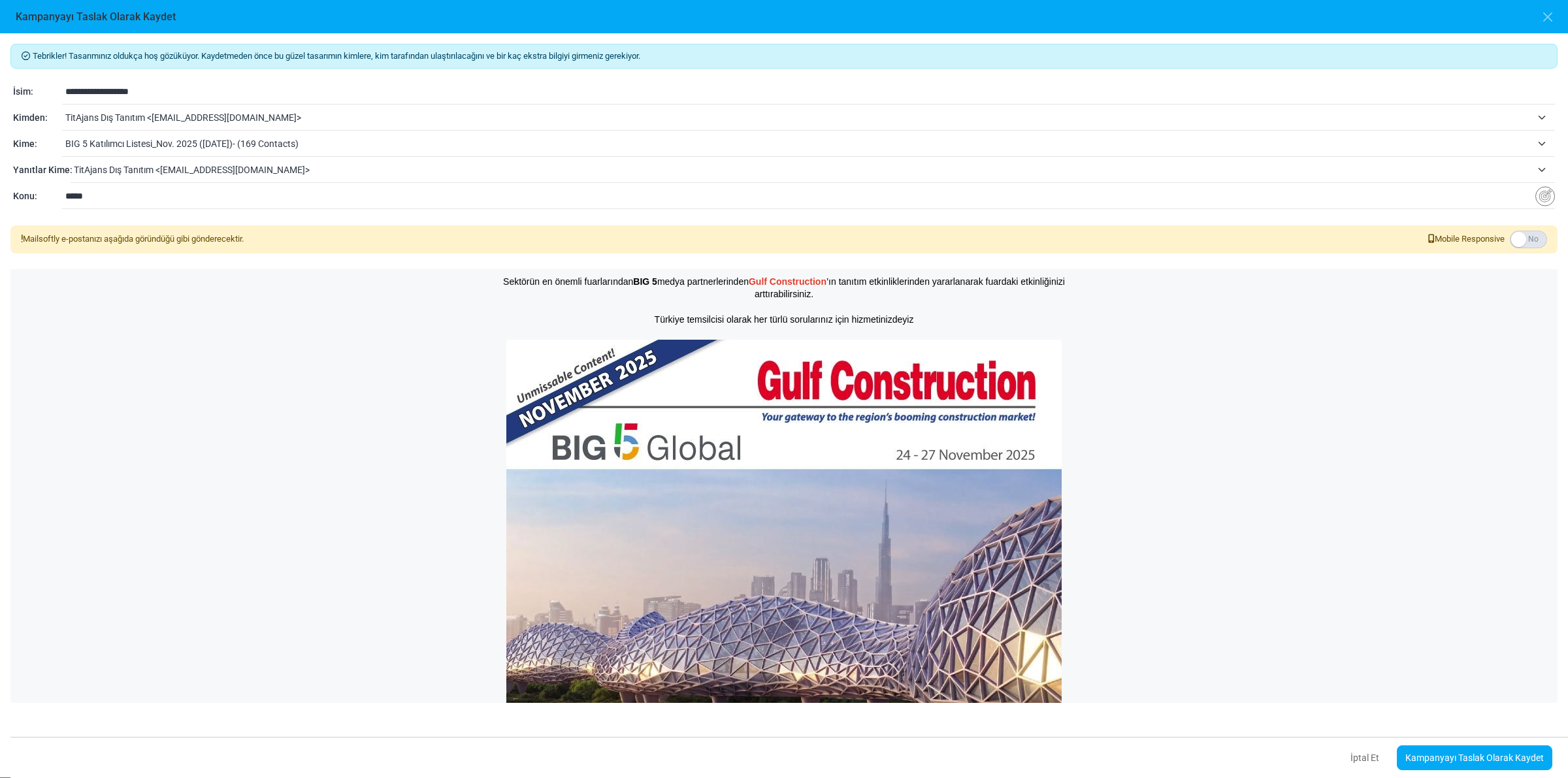
click at [148, 201] on input "*****" at bounding box center [800, 196] width 1470 height 25
type input "*"
type input "**********"
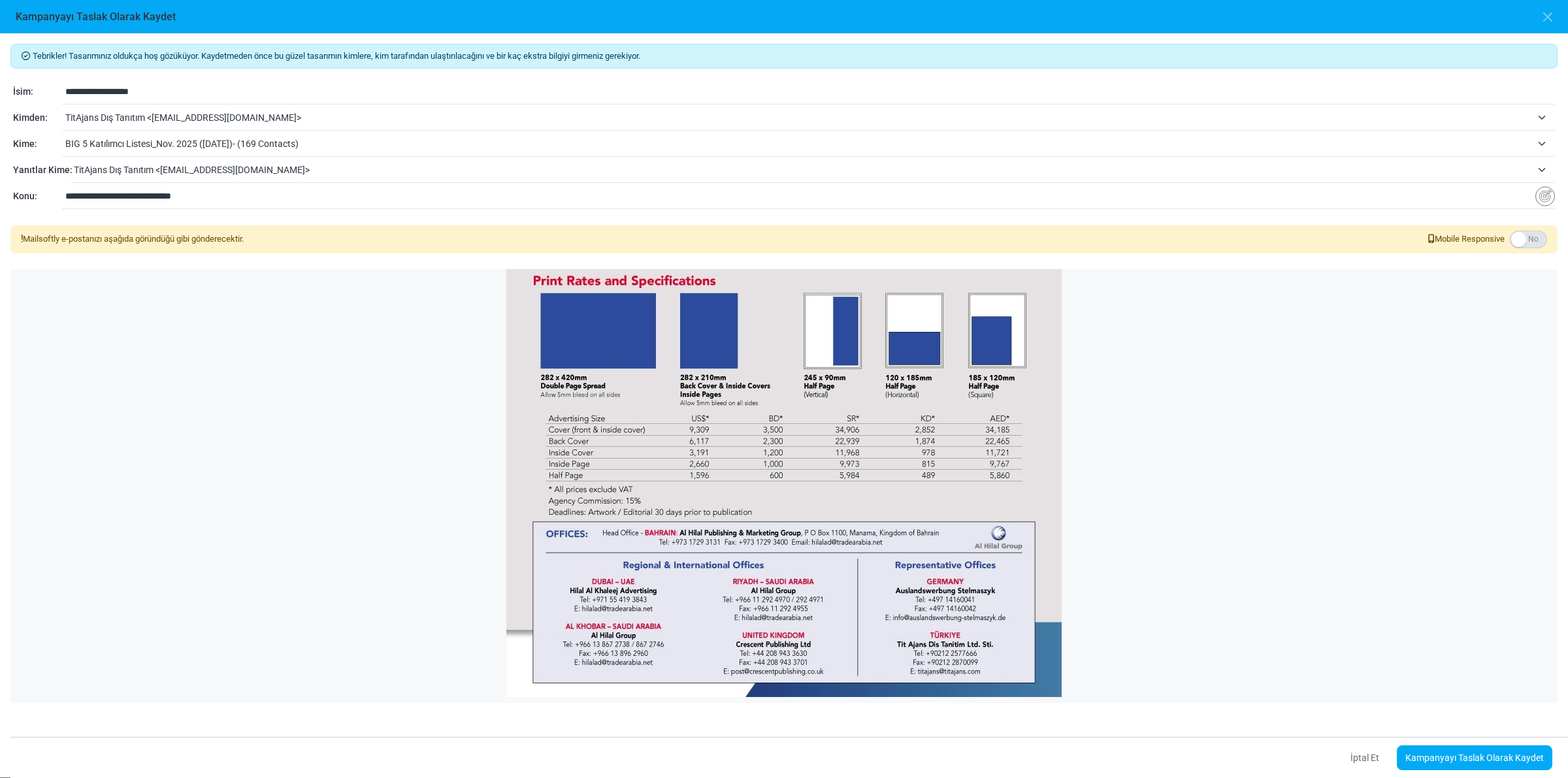
scroll to position [1227, 0]
click at [1492, 757] on link "Kampanyayı Taslak Olarak Kaydet" at bounding box center [1474, 757] width 156 height 25
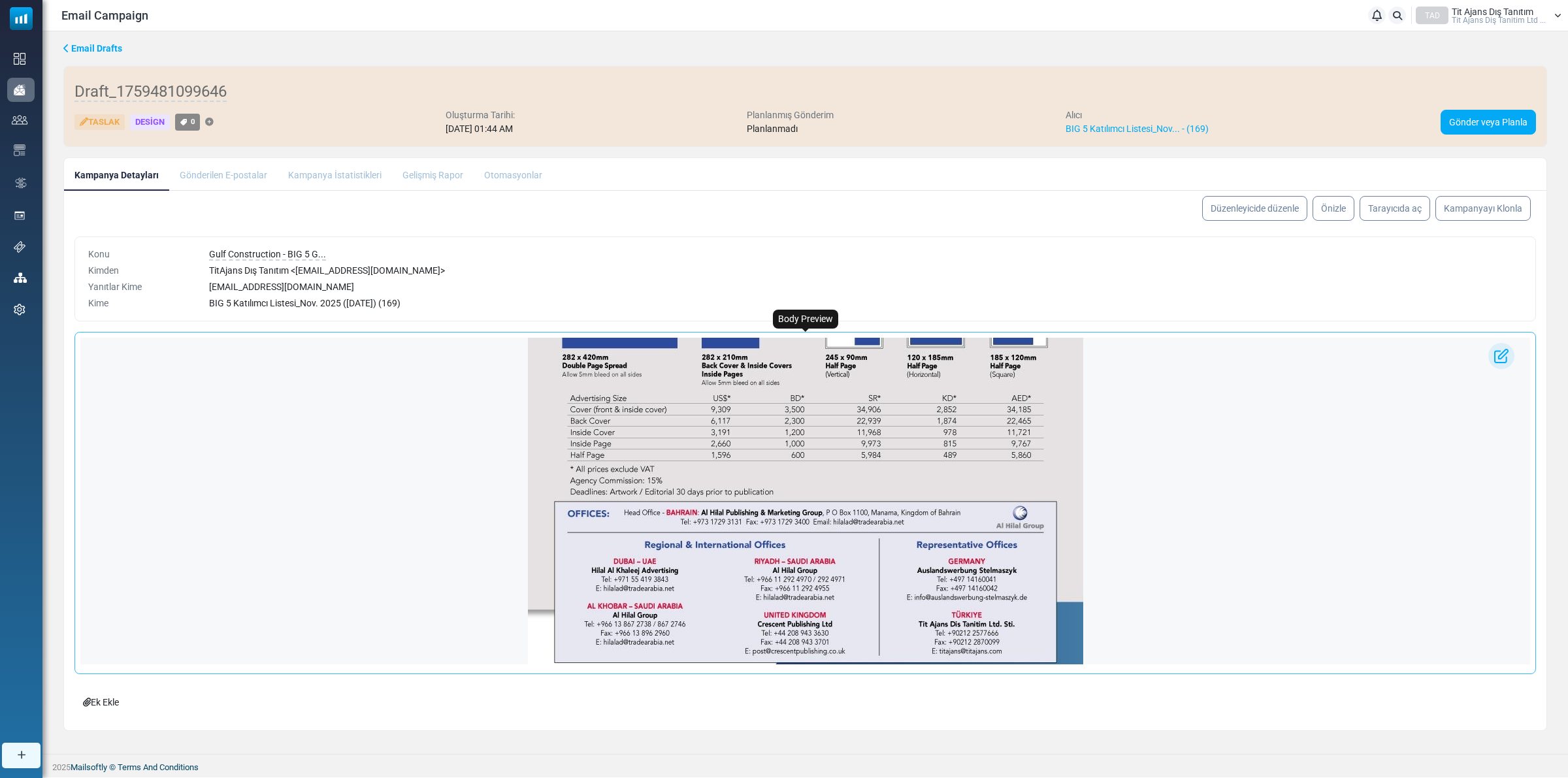
scroll to position [1334, 0]
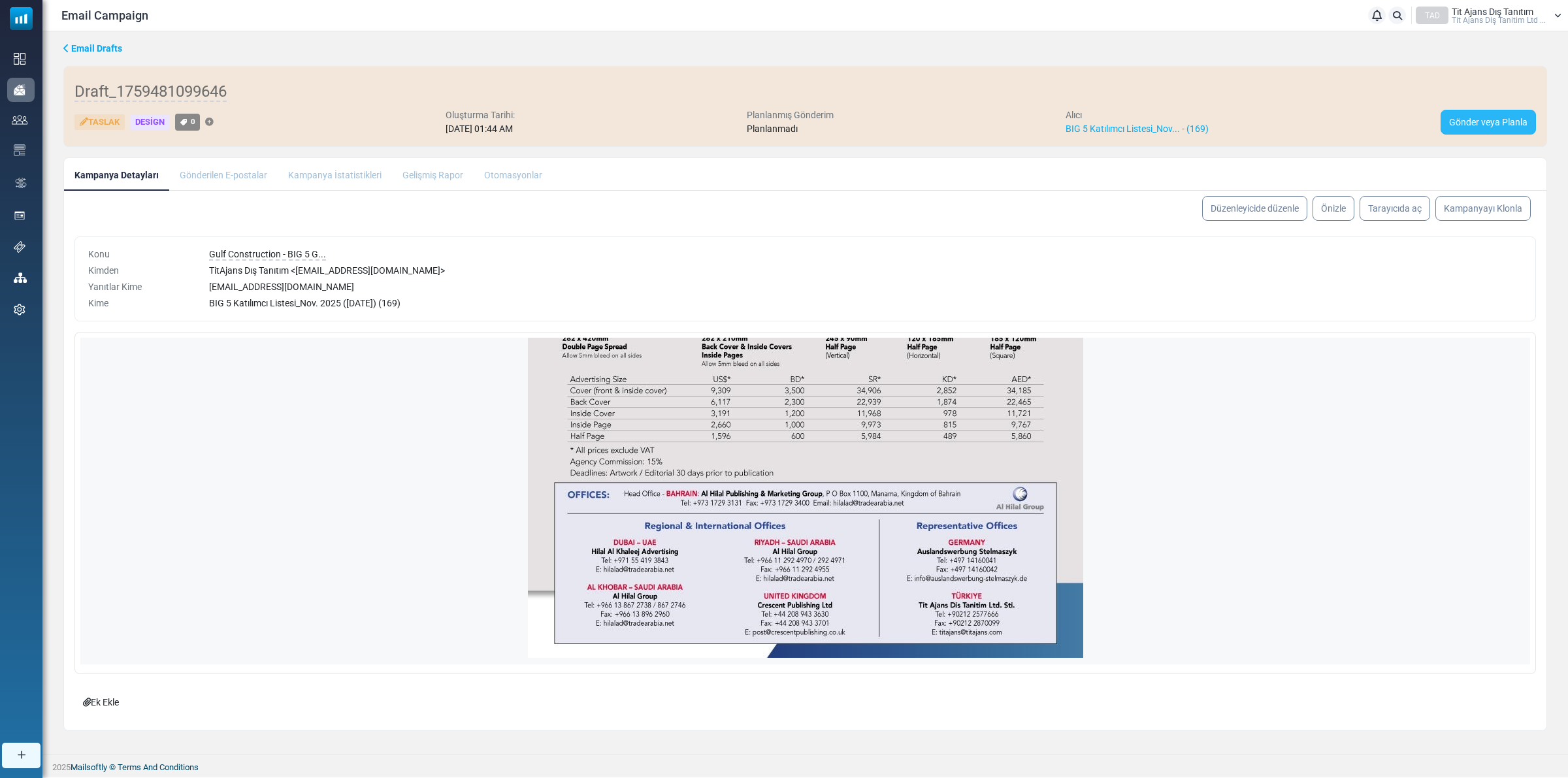
click at [1475, 122] on link "Gönder veya Planla" at bounding box center [1488, 122] width 95 height 25
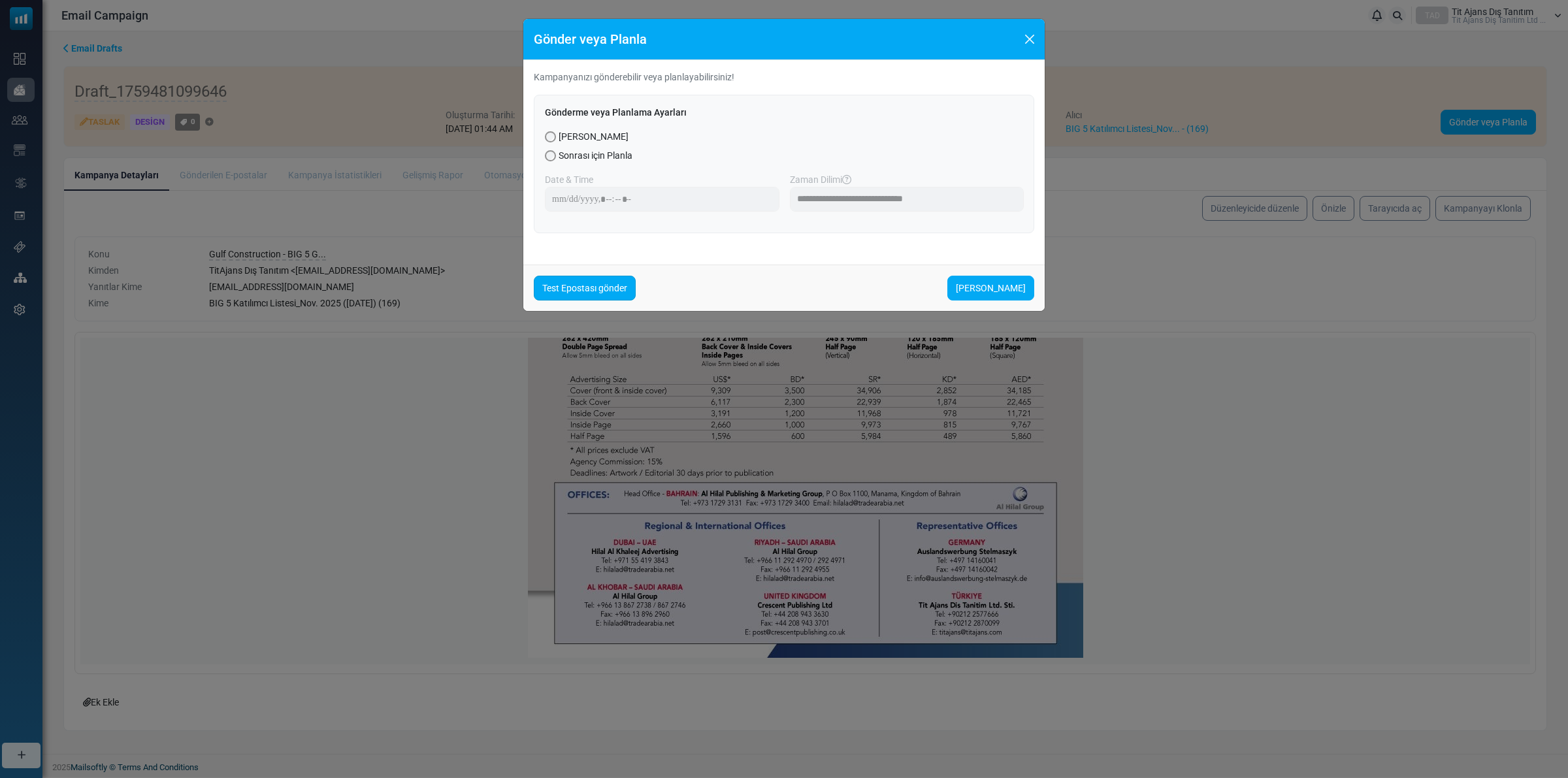
click at [569, 294] on link "Test Epostası gönder" at bounding box center [585, 288] width 102 height 25
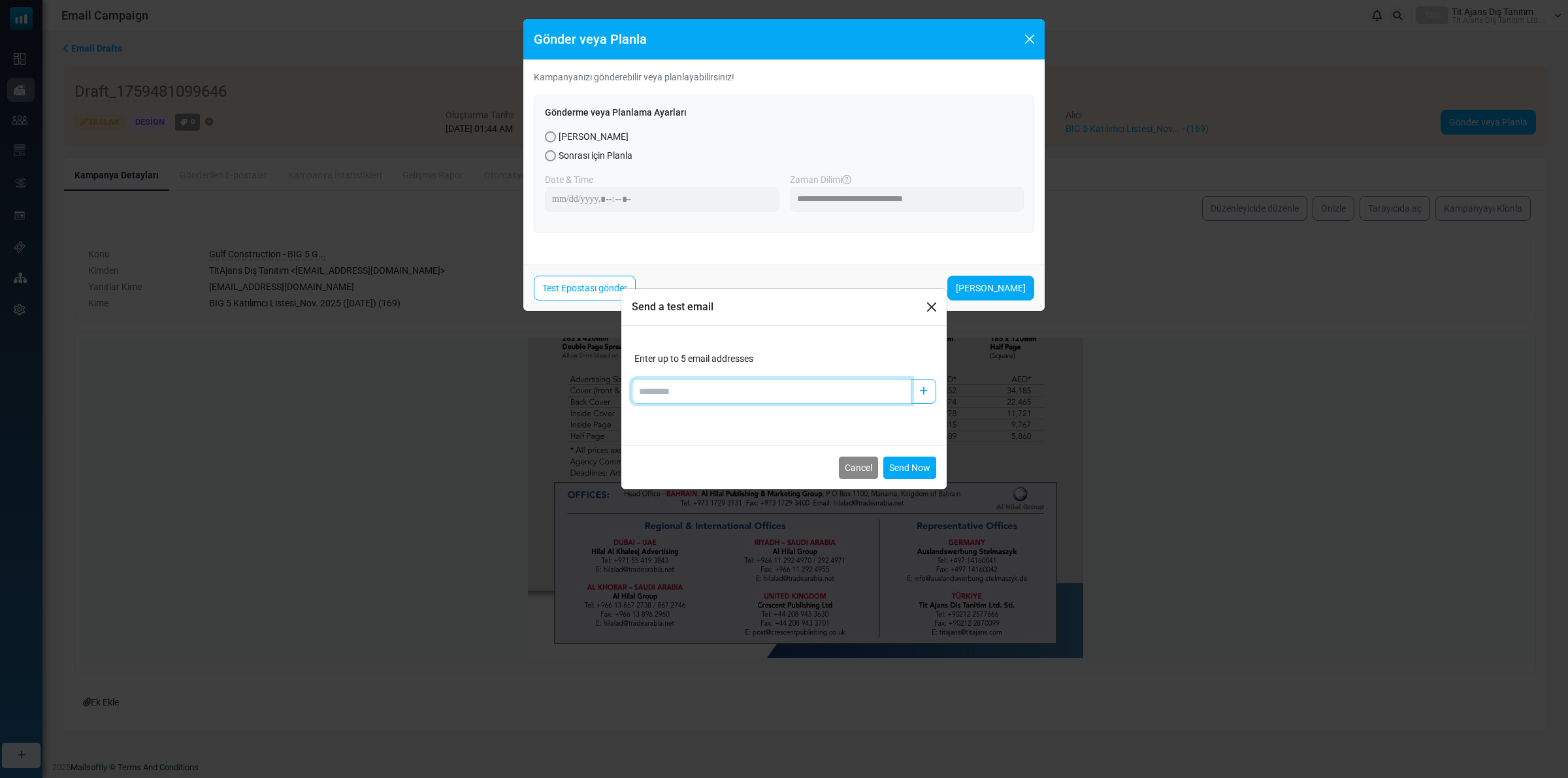
click at [700, 393] on input "Add email" at bounding box center [772, 391] width 280 height 25
type input "**********"
click at [915, 393] on button "button" at bounding box center [923, 391] width 25 height 25
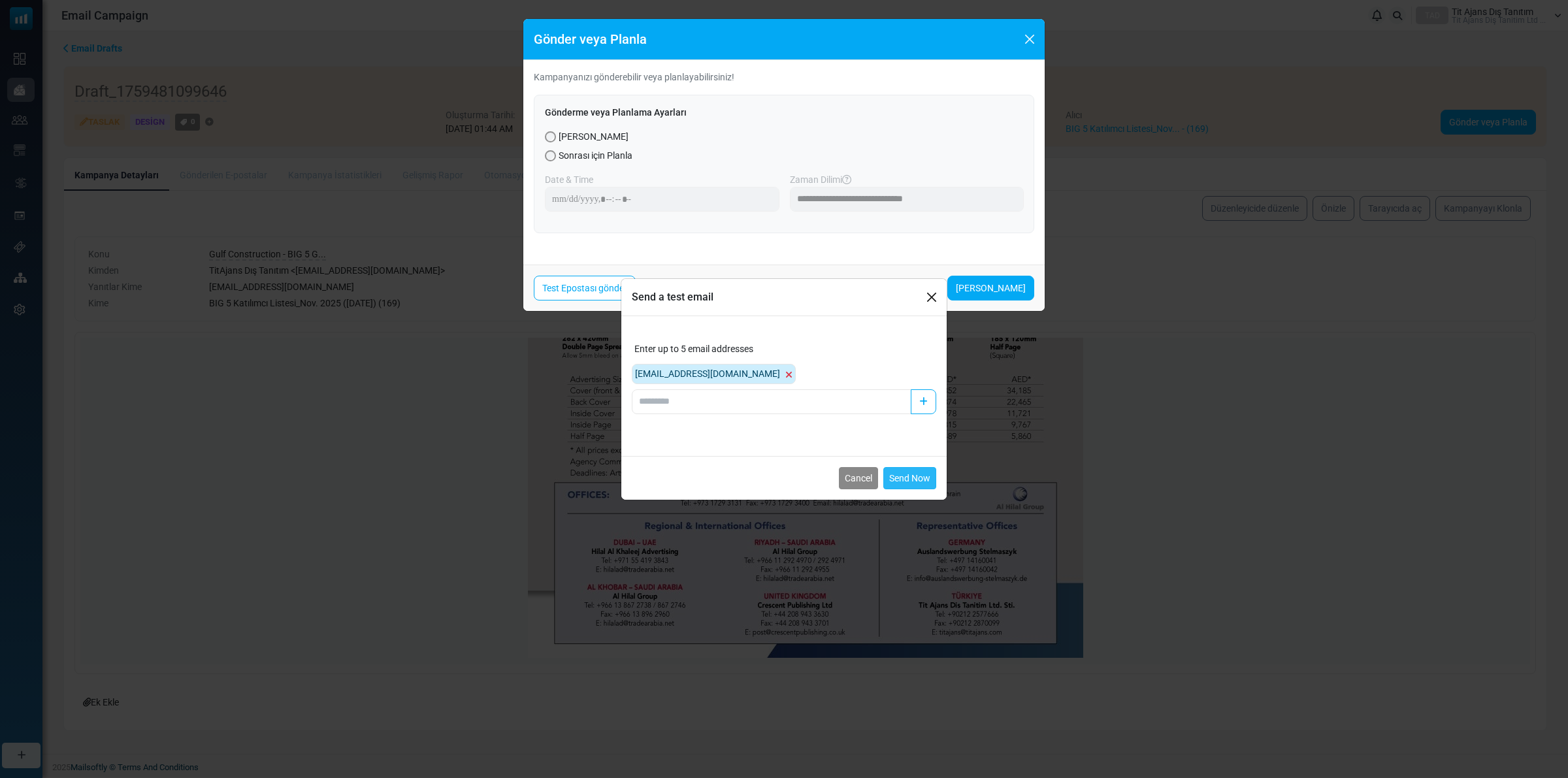
click at [912, 478] on button "Send Now" at bounding box center [909, 478] width 53 height 22
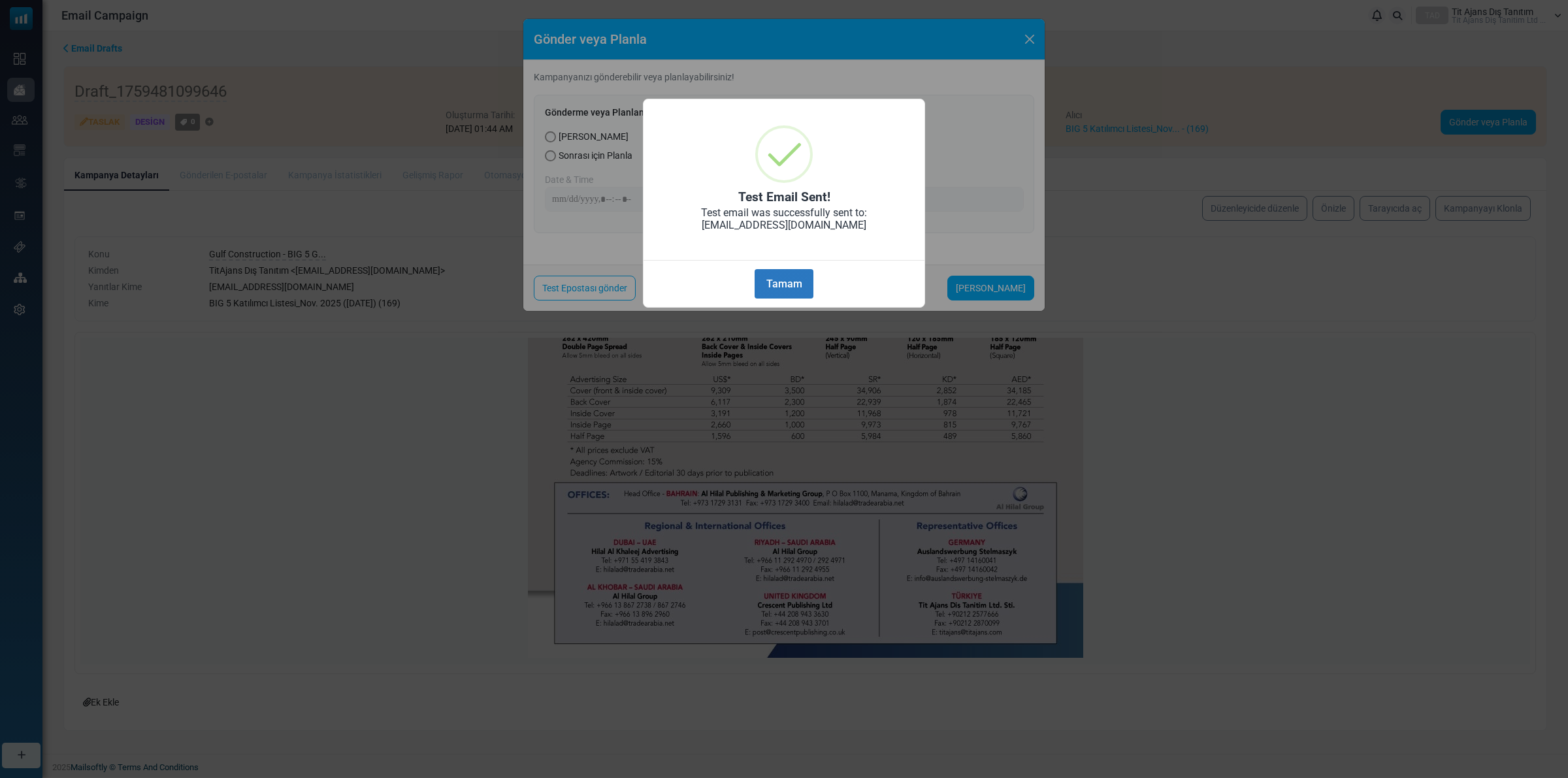
click at [791, 284] on button "Tamam" at bounding box center [784, 284] width 59 height 29
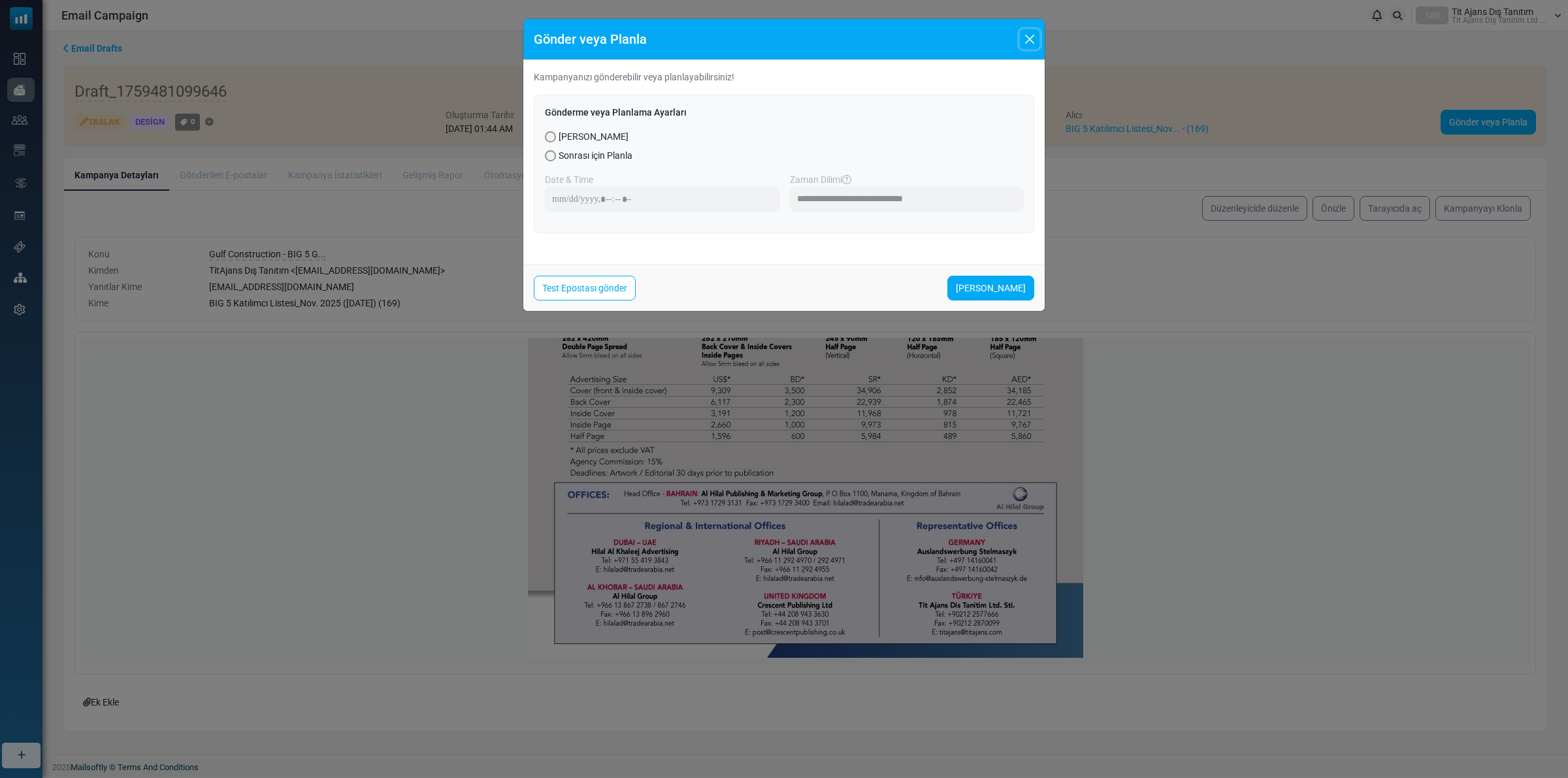
click at [1026, 35] on button "Close" at bounding box center [1030, 39] width 20 height 20
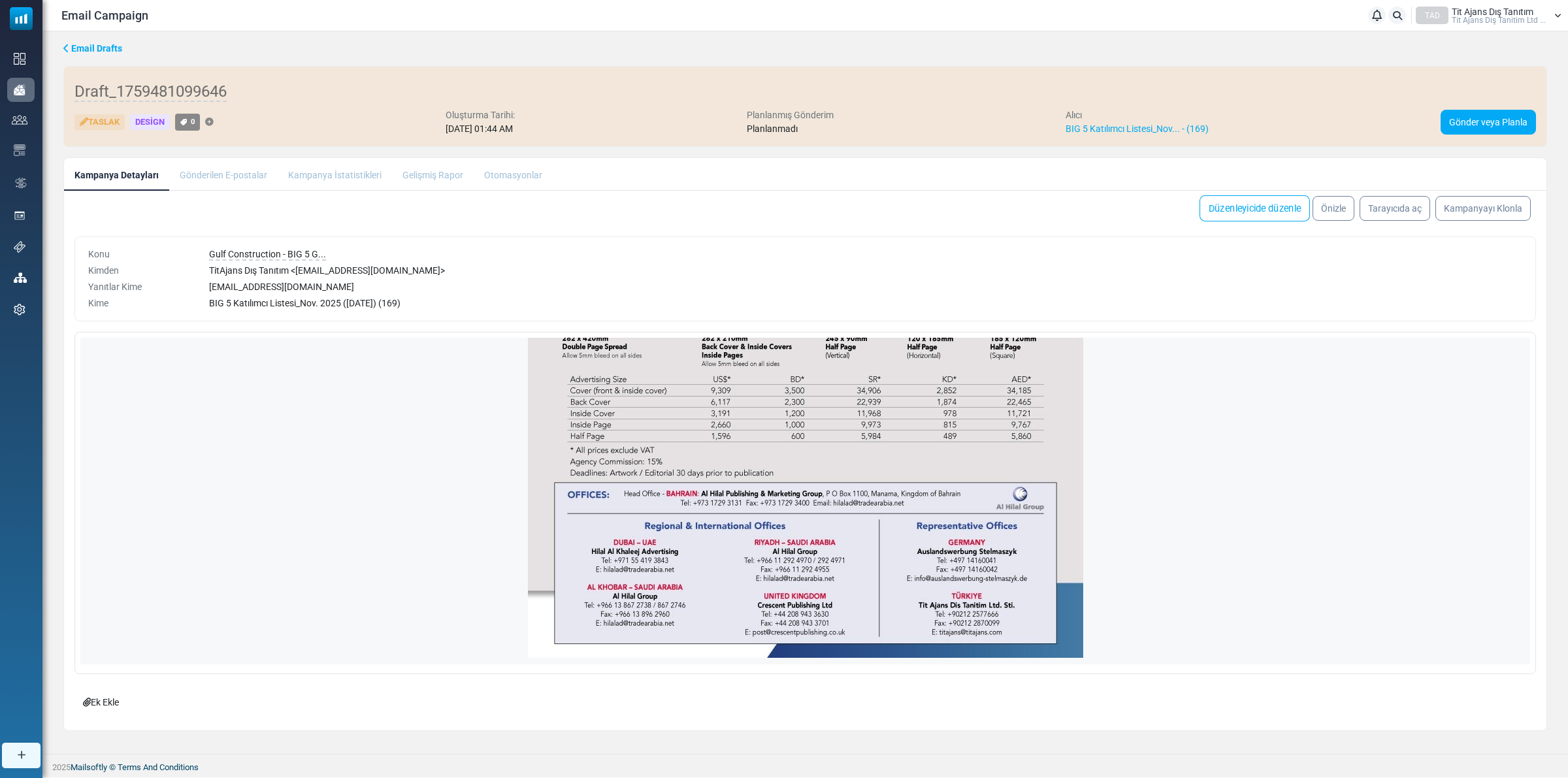
click at [1285, 217] on link "Düzenleyicide düzenle" at bounding box center [1255, 208] width 110 height 26
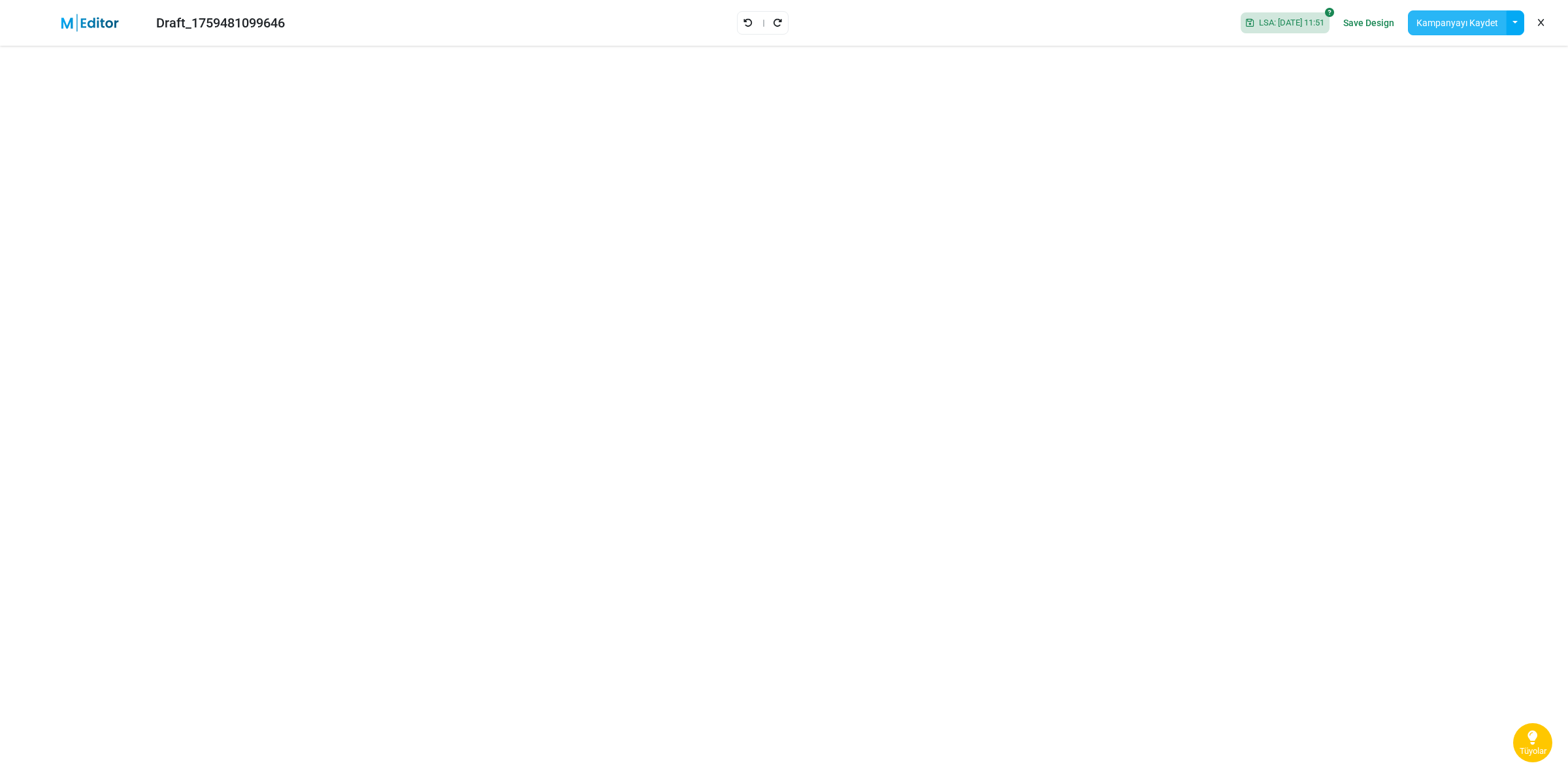
click at [1484, 23] on button "Kampanyayı Kaydet" at bounding box center [1458, 23] width 99 height 25
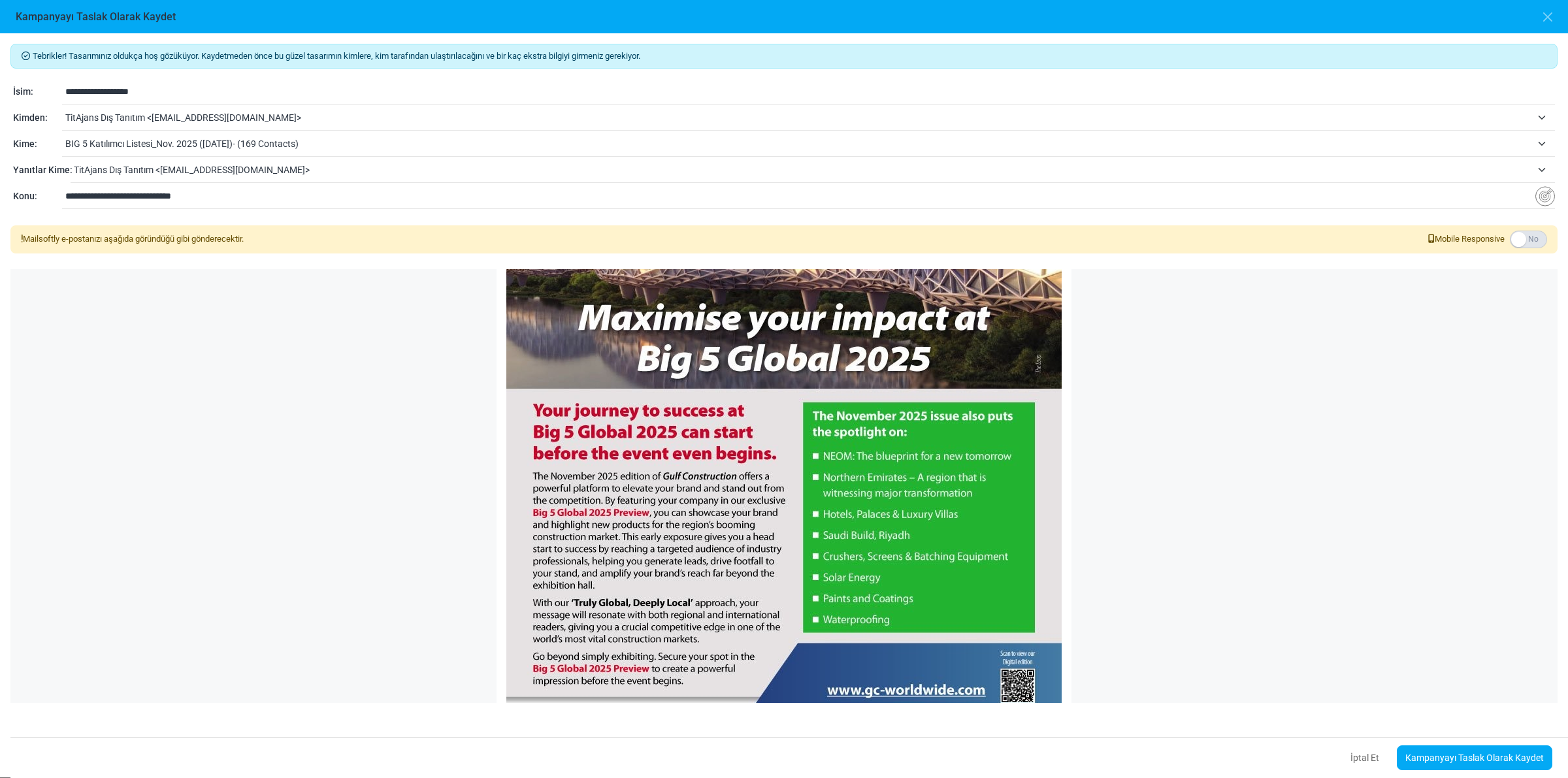
scroll to position [409, 0]
click at [1477, 756] on link "Kampanyayı Taslak Olarak Kaydet" at bounding box center [1474, 757] width 156 height 25
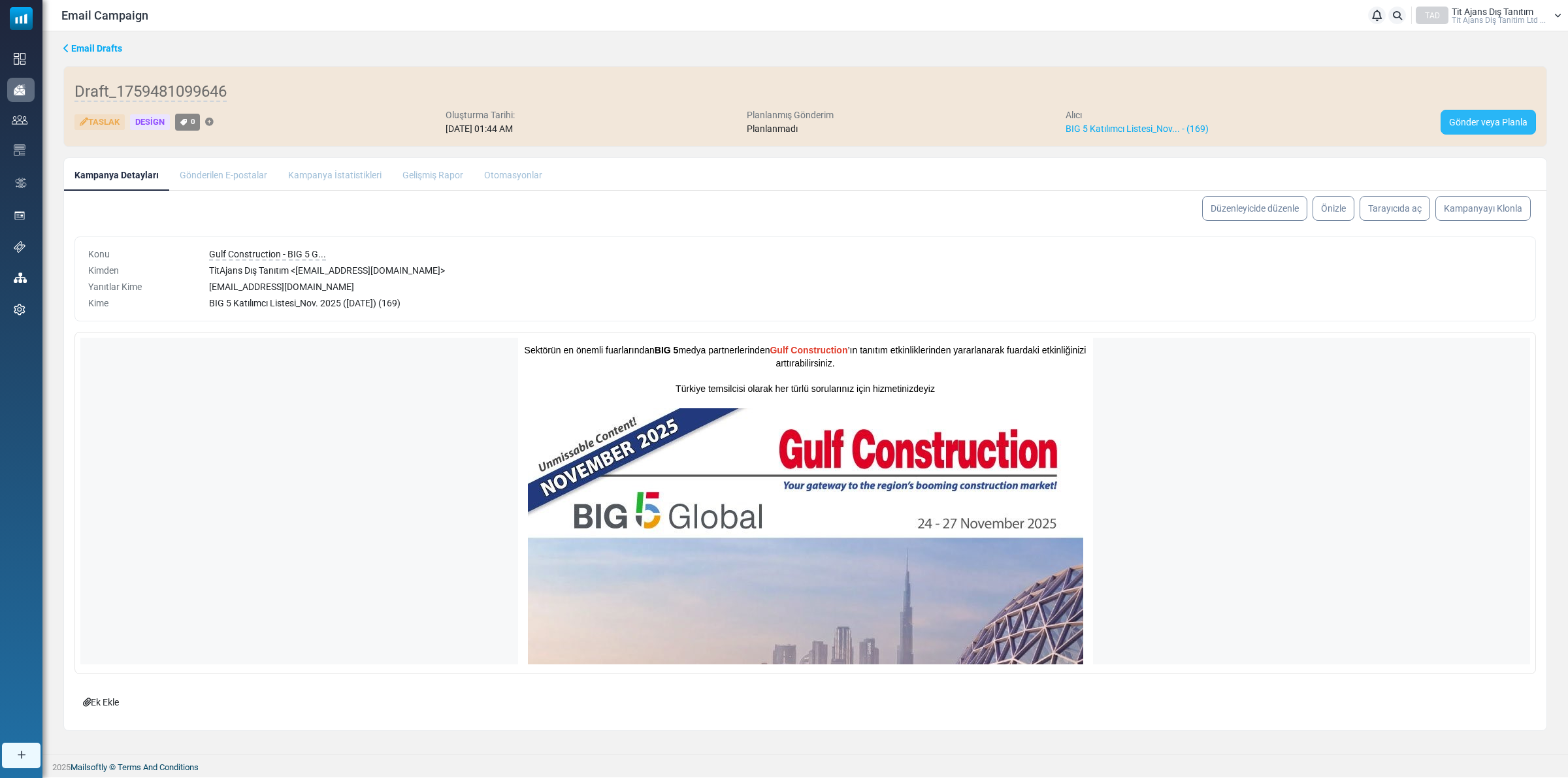
click at [1494, 126] on link "Gönder veya Planla" at bounding box center [1488, 122] width 95 height 25
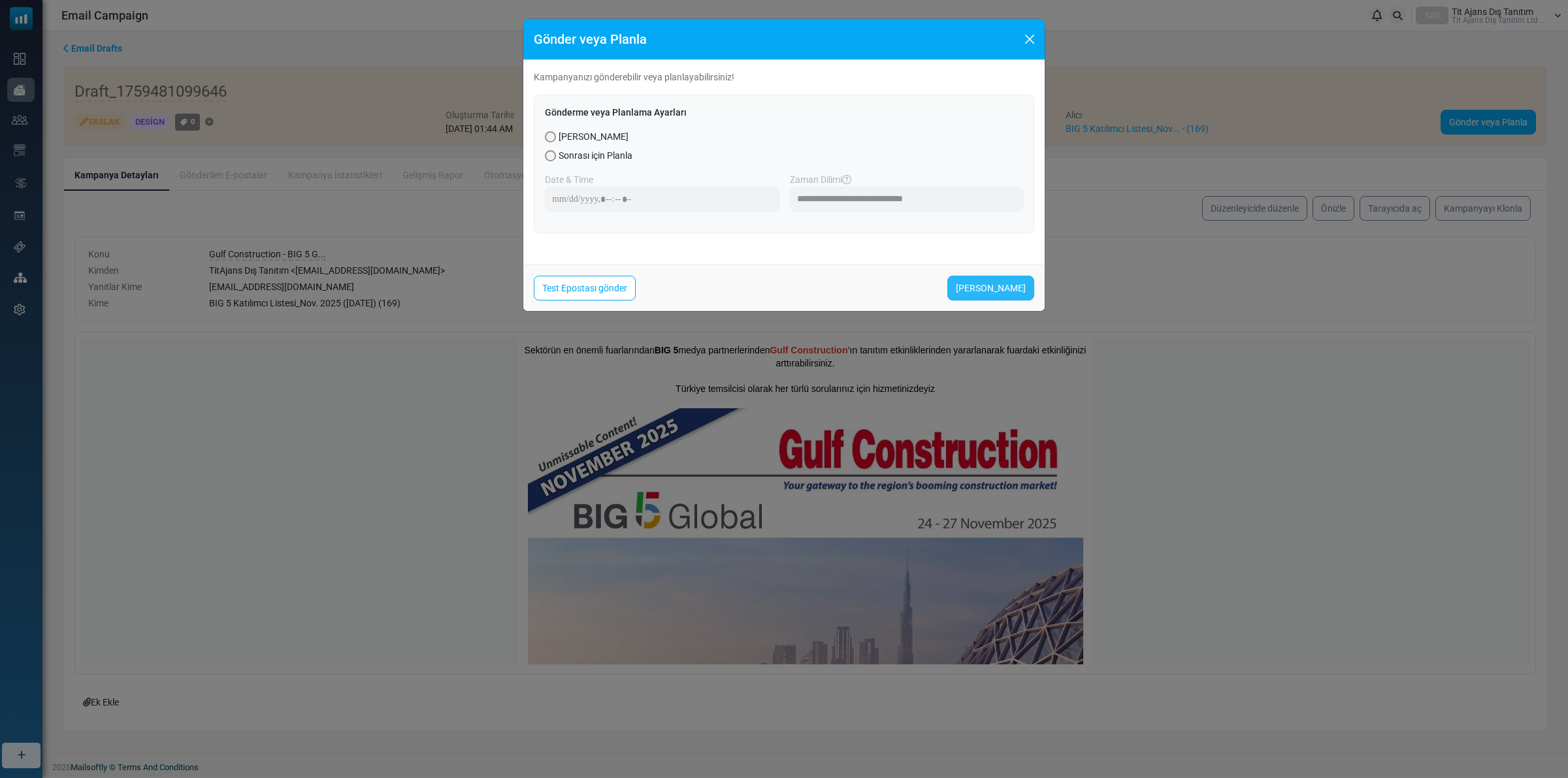
click at [998, 280] on link "[PERSON_NAME]" at bounding box center [991, 288] width 87 height 25
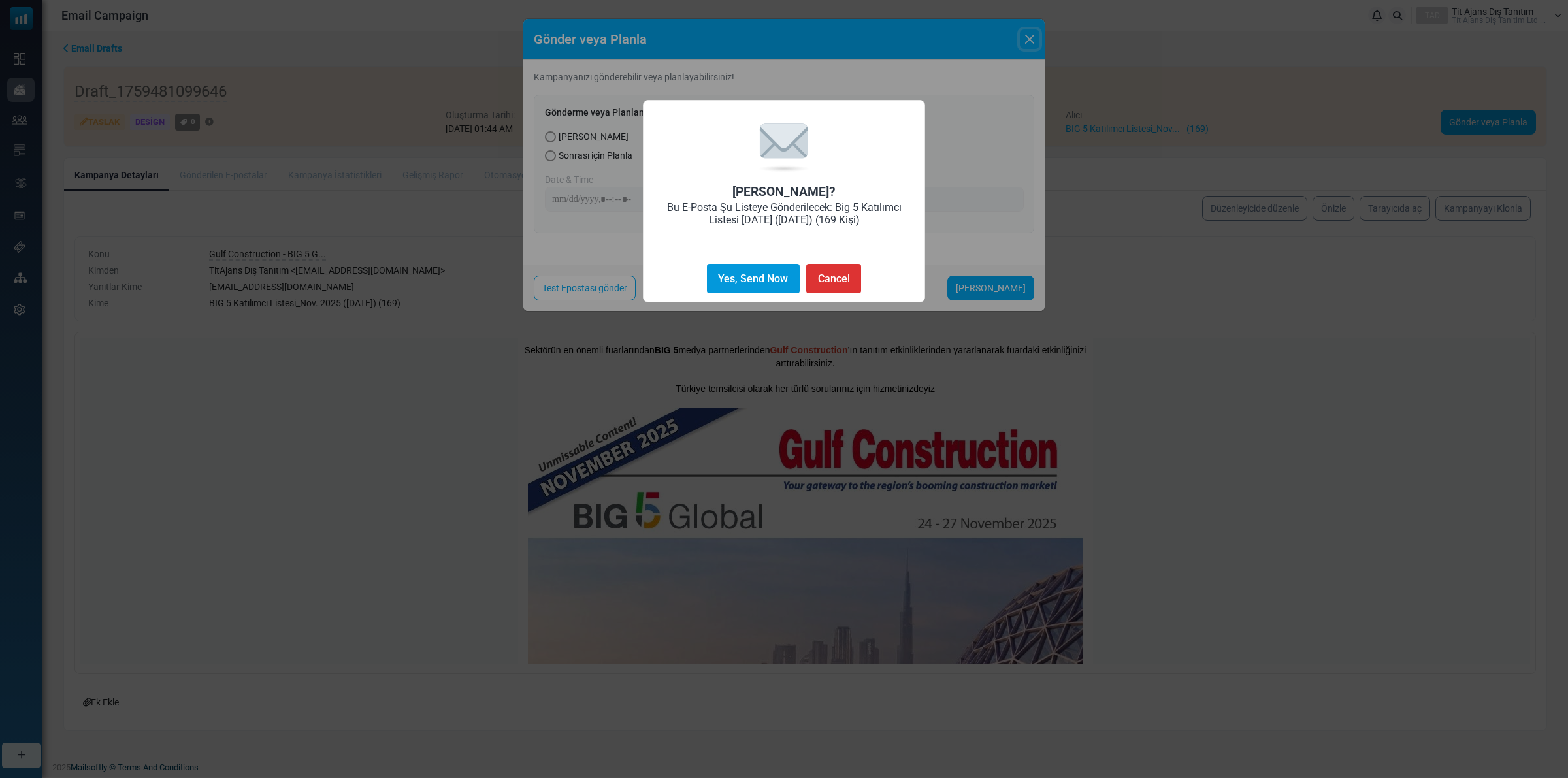
click at [756, 272] on button "Yes, Send Now" at bounding box center [753, 278] width 93 height 29
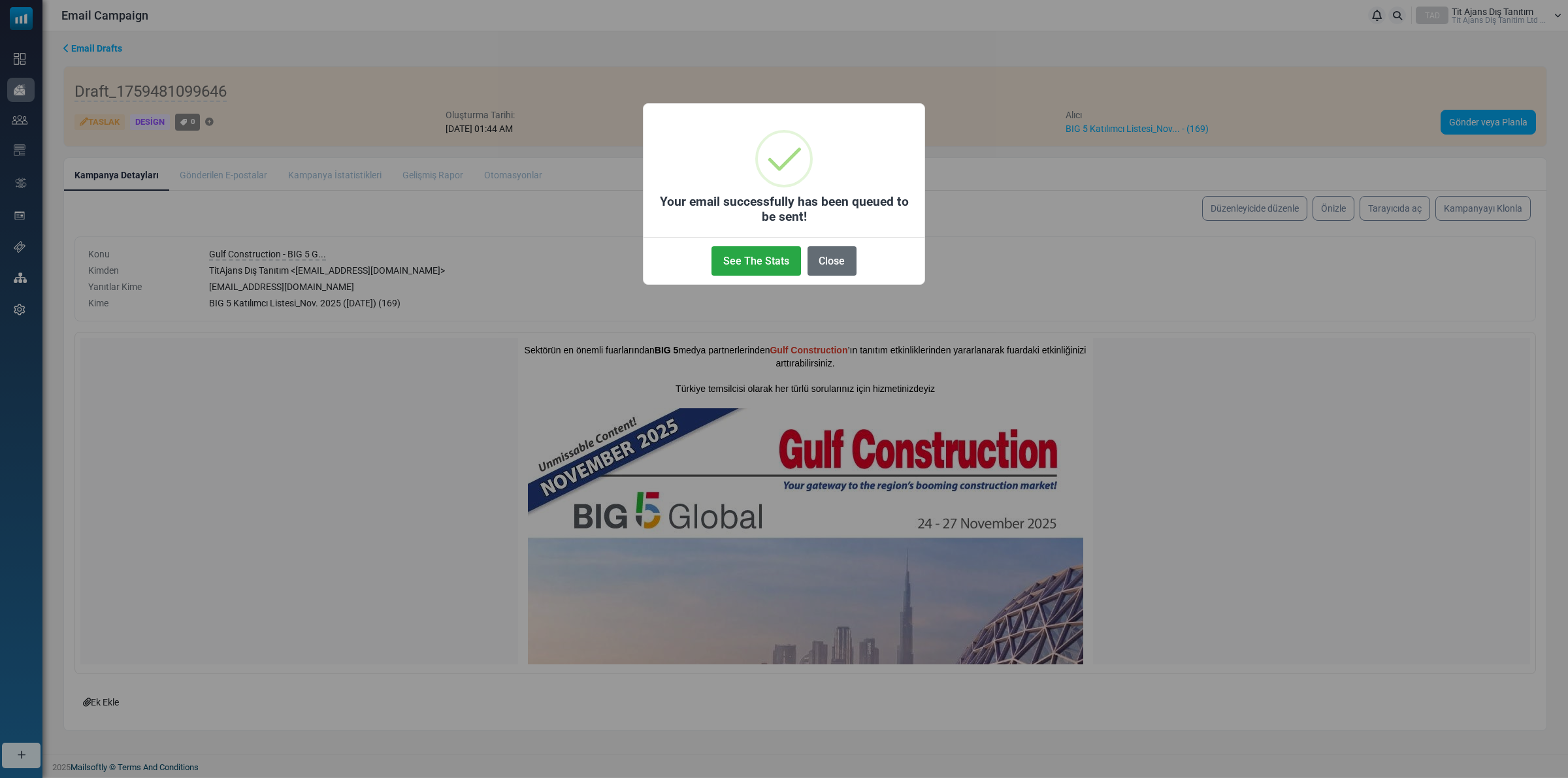
click at [821, 260] on button "Close" at bounding box center [832, 260] width 49 height 29
